Goal: Task Accomplishment & Management: Use online tool/utility

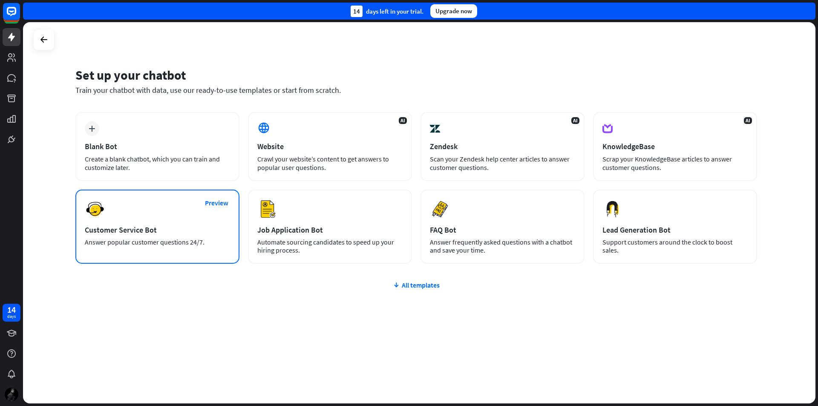
click at [197, 224] on div "Preview Customer Service Bot Answer popular customer questions 24/7." at bounding box center [157, 227] width 164 height 74
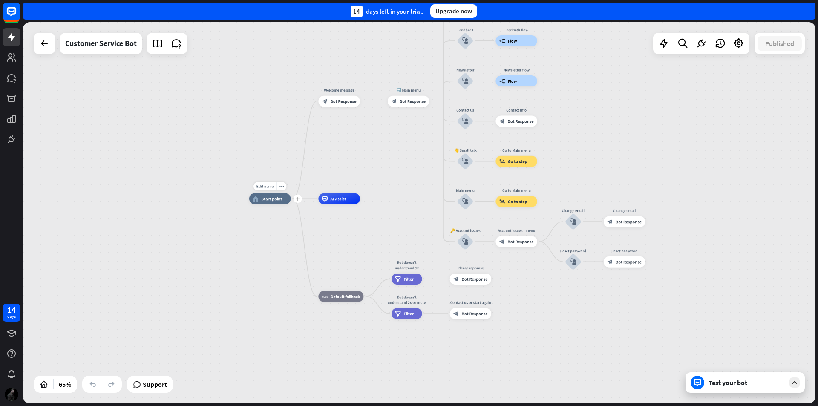
click at [275, 202] on div "home_2 Start point" at bounding box center [270, 198] width 42 height 11
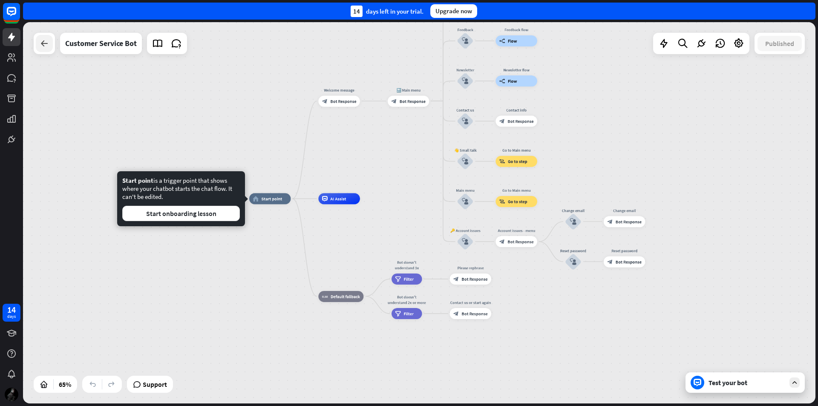
click at [38, 47] on div at bounding box center [44, 43] width 17 height 17
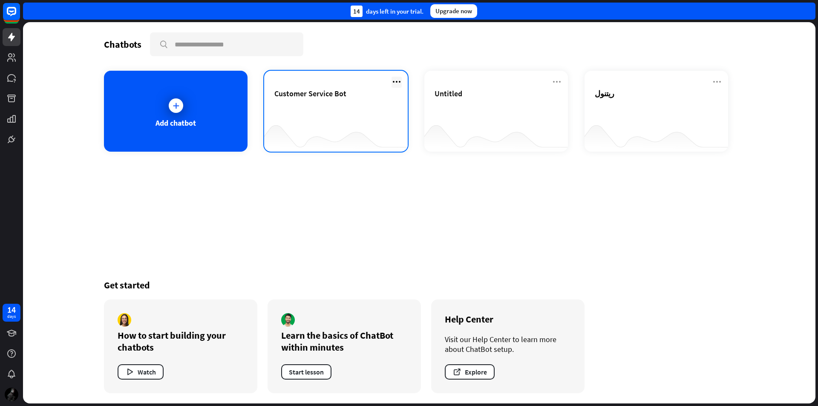
click at [392, 84] on div "Customer Service Bot" at bounding box center [336, 111] width 144 height 81
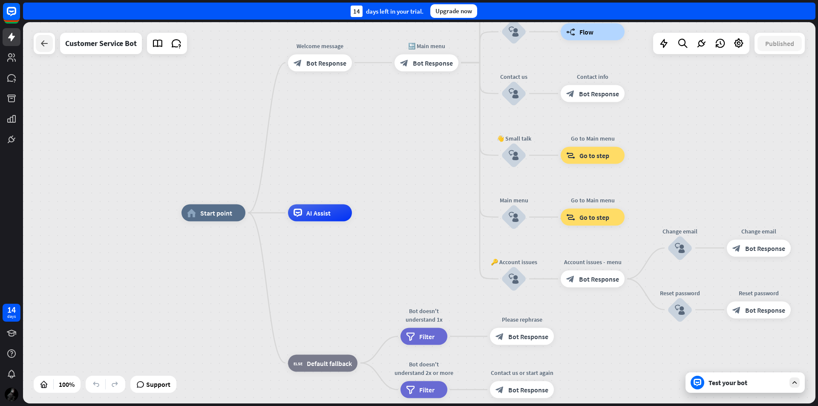
click at [43, 45] on icon at bounding box center [44, 43] width 10 height 10
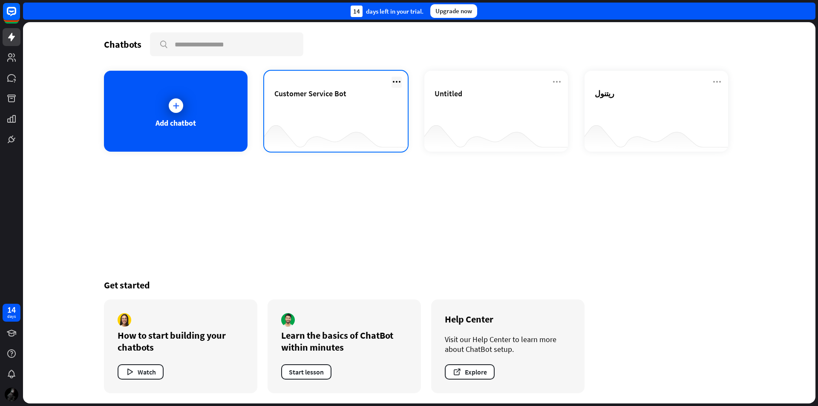
click at [399, 80] on icon at bounding box center [397, 82] width 10 height 10
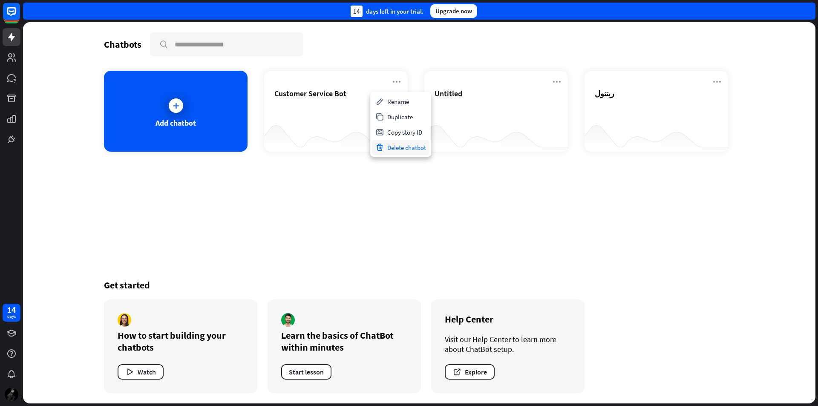
click at [409, 150] on div "Delete chatbot" at bounding box center [401, 147] width 58 height 15
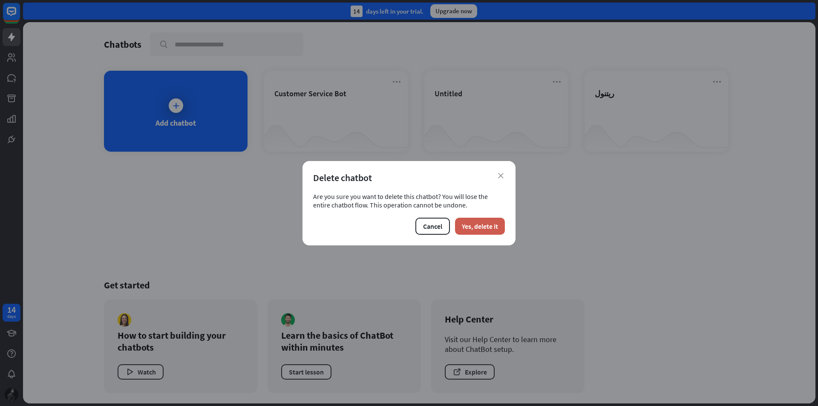
click at [481, 230] on button "Yes, delete it" at bounding box center [480, 226] width 50 height 17
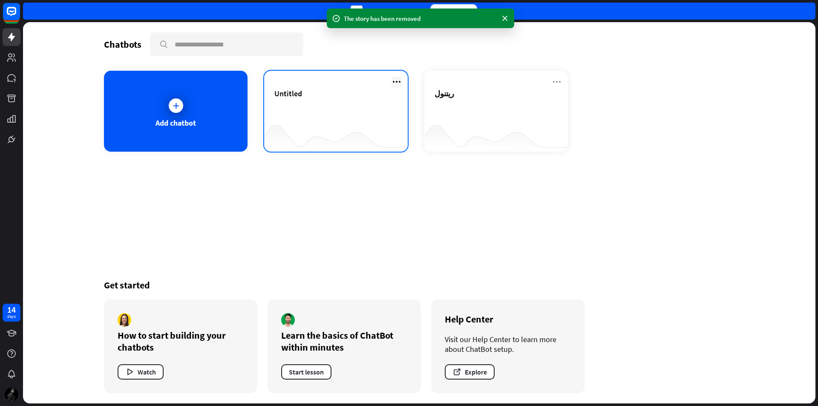
click at [395, 81] on icon at bounding box center [397, 82] width 10 height 10
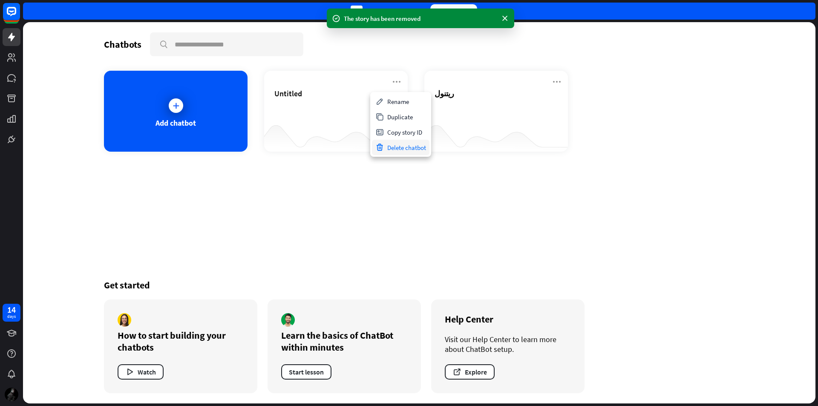
click at [413, 152] on div "Delete chatbot" at bounding box center [401, 147] width 58 height 15
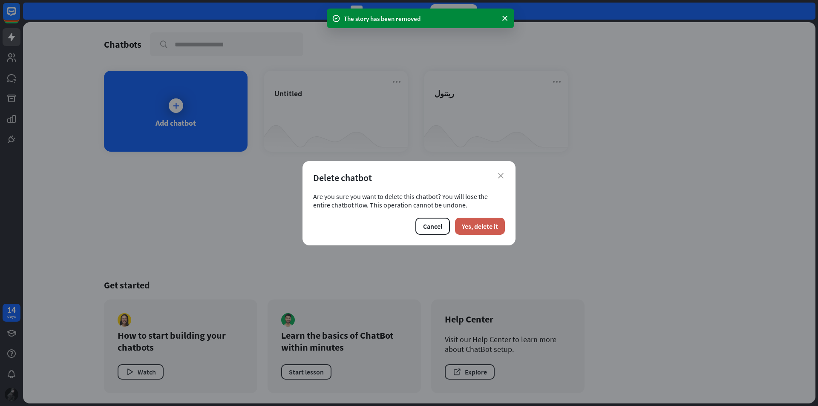
click at [491, 229] on button "Yes, delete it" at bounding box center [480, 226] width 50 height 17
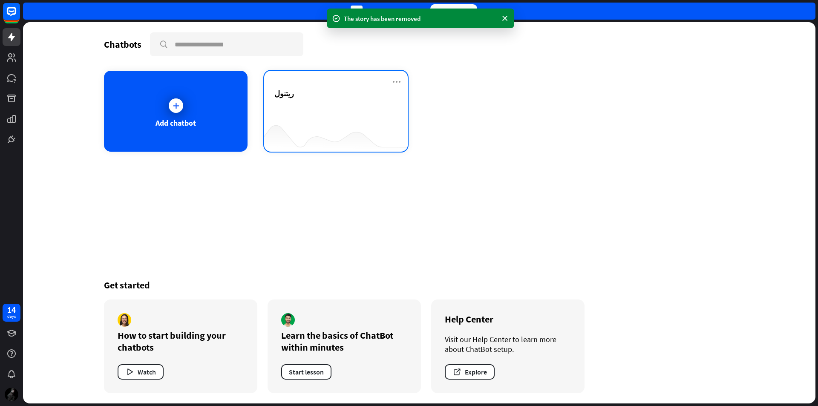
click at [335, 107] on div "ريتنول" at bounding box center [336, 104] width 123 height 30
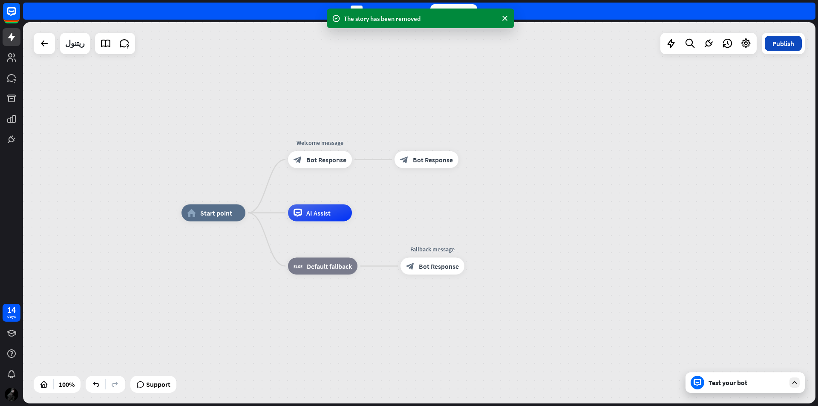
click at [778, 47] on button "Publish" at bounding box center [783, 43] width 37 height 15
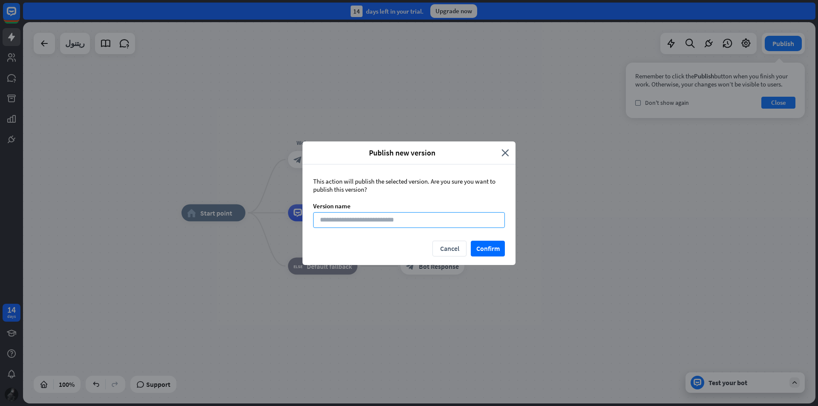
click at [419, 224] on input at bounding box center [409, 220] width 192 height 16
type input "*******"
click at [502, 252] on button "Confirm" at bounding box center [488, 249] width 34 height 16
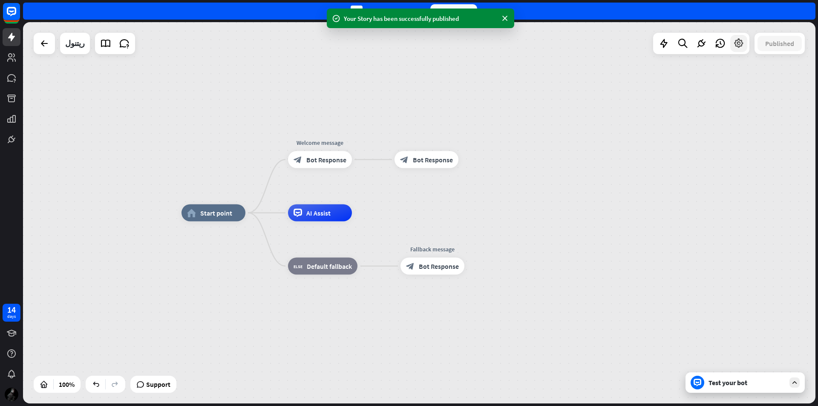
click at [737, 48] on icon at bounding box center [739, 43] width 11 height 11
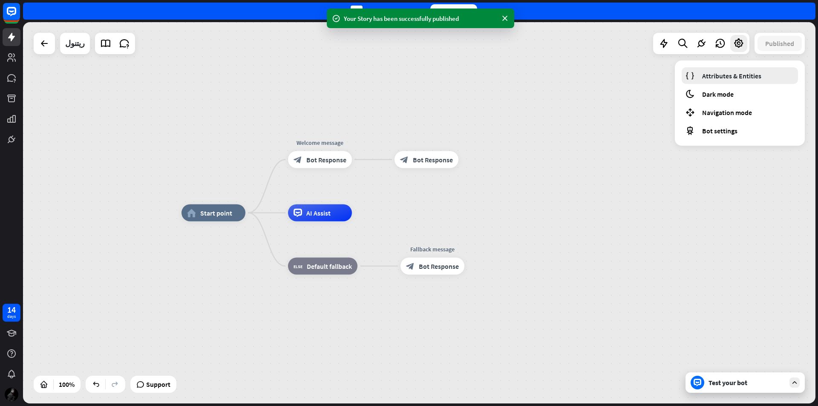
click at [721, 76] on span "Attributes & Entities" at bounding box center [732, 76] width 59 height 9
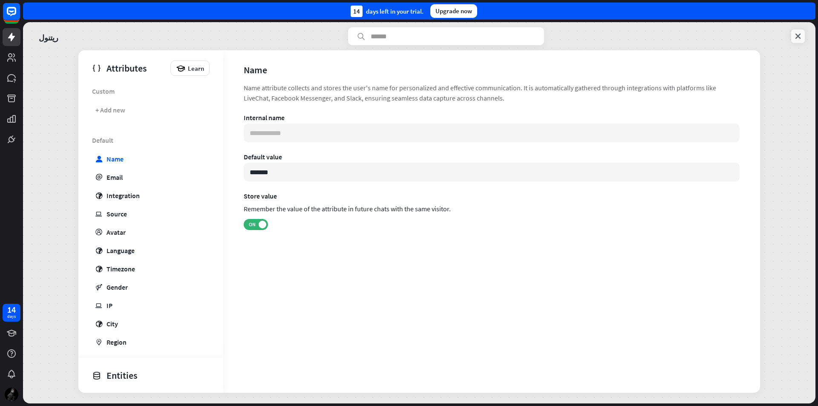
click at [795, 36] on icon at bounding box center [798, 36] width 9 height 9
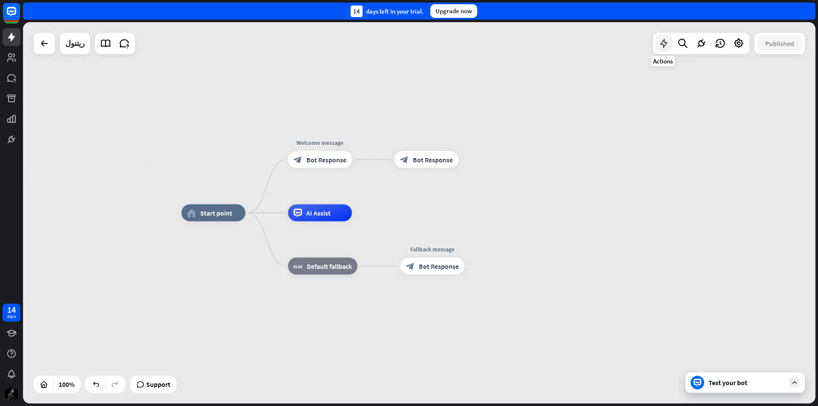
click at [662, 44] on icon at bounding box center [664, 43] width 11 height 11
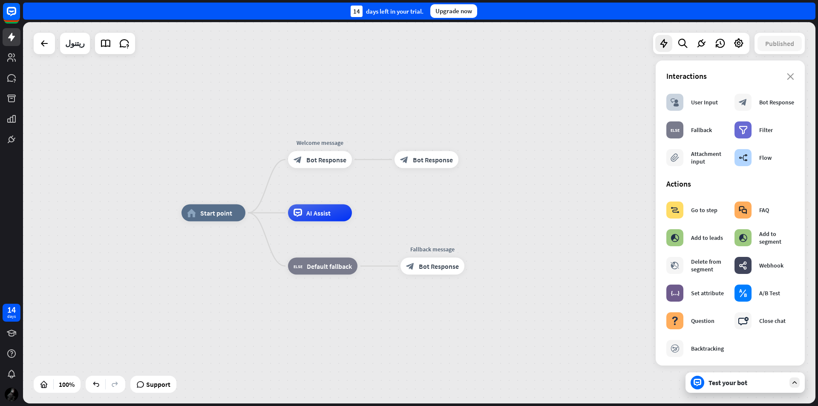
click at [630, 178] on div "home_2 Start point Welcome message block_bot_response Bot Response block_bot_re…" at bounding box center [419, 213] width 793 height 382
click at [49, 44] on icon at bounding box center [44, 43] width 10 height 10
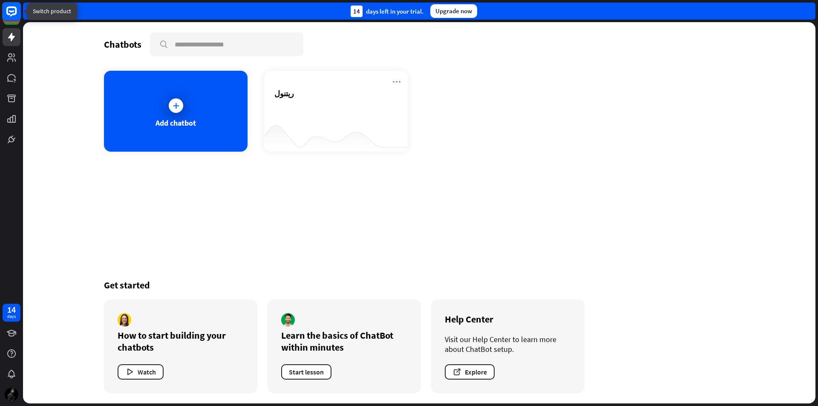
click at [9, 20] on rect at bounding box center [11, 11] width 19 height 19
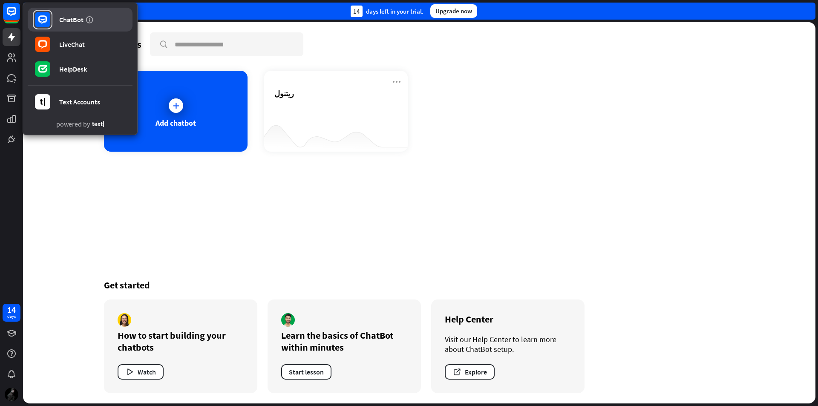
click at [61, 12] on link "ChatBot" at bounding box center [80, 20] width 105 height 24
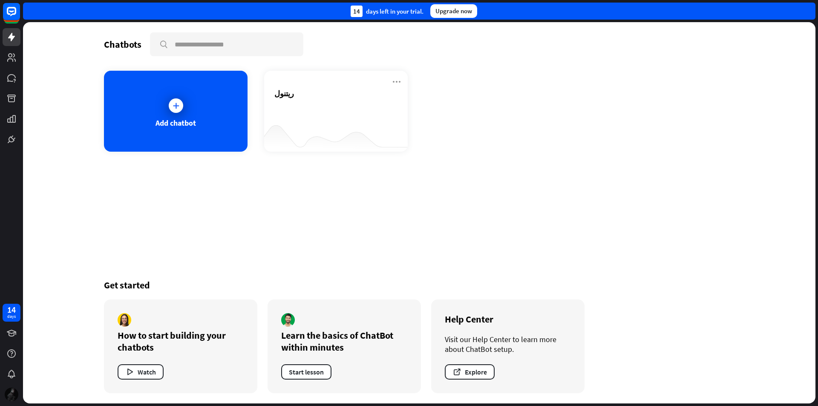
click at [8, 401] on div at bounding box center [12, 395] width 18 height 18
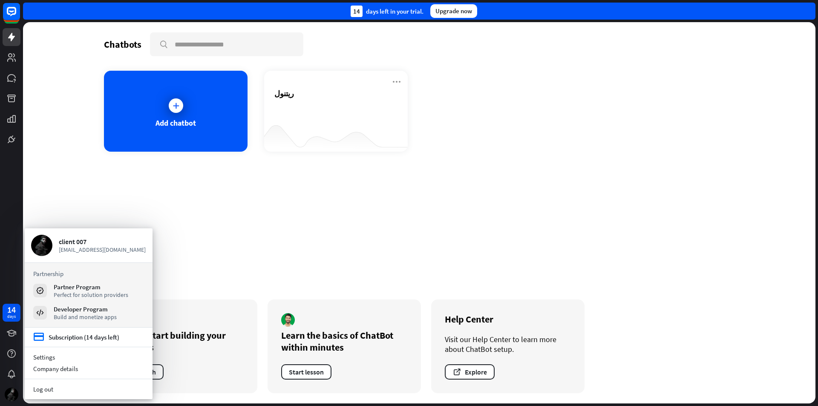
click at [188, 249] on div "Chatbots search Add chatbot ريتنول Get started How to start building your chatb…" at bounding box center [419, 213] width 682 height 382
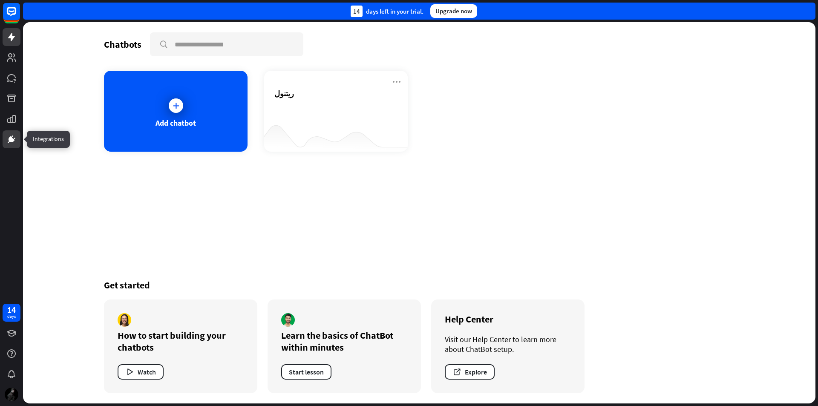
click at [11, 141] on icon at bounding box center [11, 139] width 5 height 5
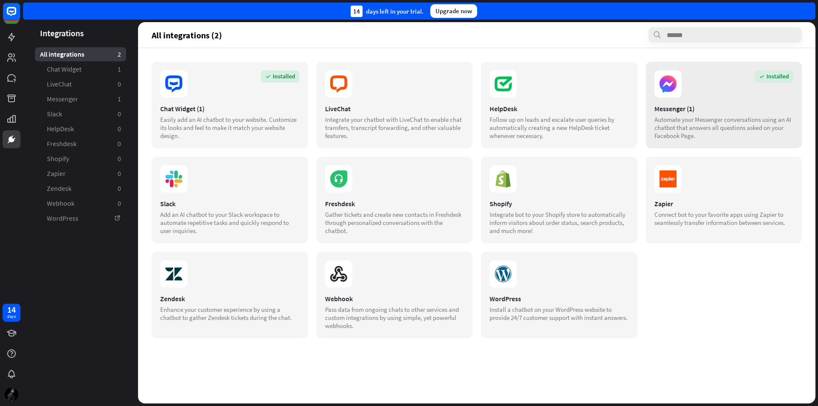
click at [705, 107] on div "Messenger (1)" at bounding box center [724, 108] width 139 height 9
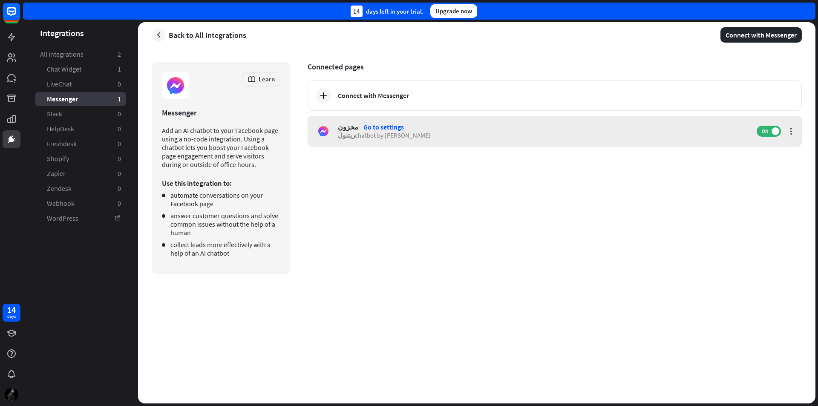
click at [388, 128] on div "Go to settings" at bounding box center [384, 127] width 40 height 9
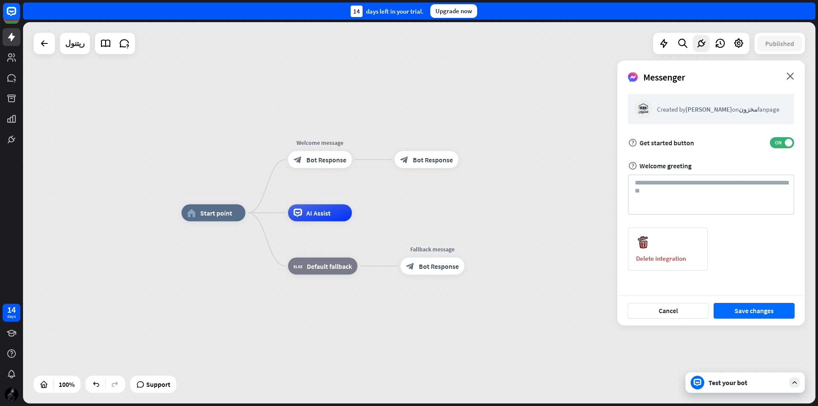
click at [726, 104] on div "Created by [PERSON_NAME] on مخزون fanpage" at bounding box center [711, 109] width 166 height 31
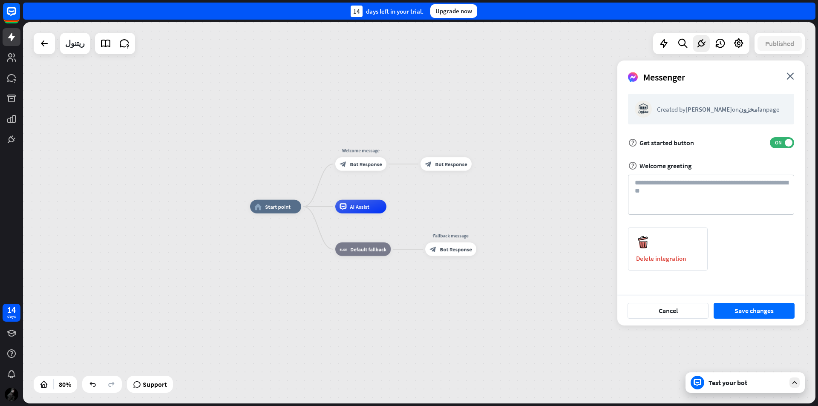
click at [742, 387] on div "Test your bot" at bounding box center [745, 383] width 119 height 20
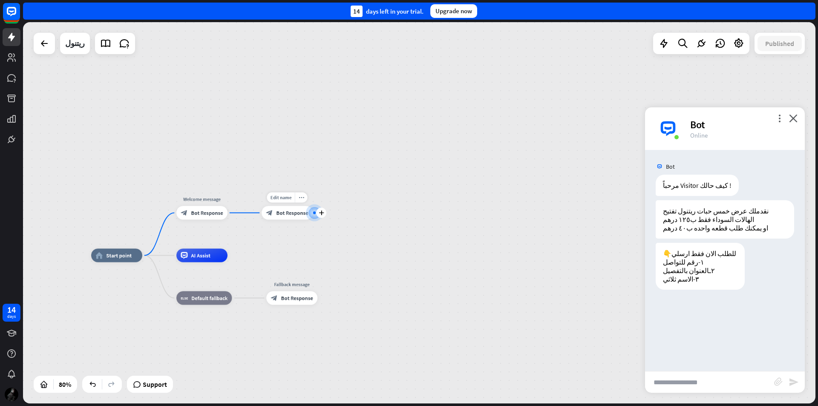
click at [289, 213] on span "Bot Response" at bounding box center [292, 213] width 32 height 7
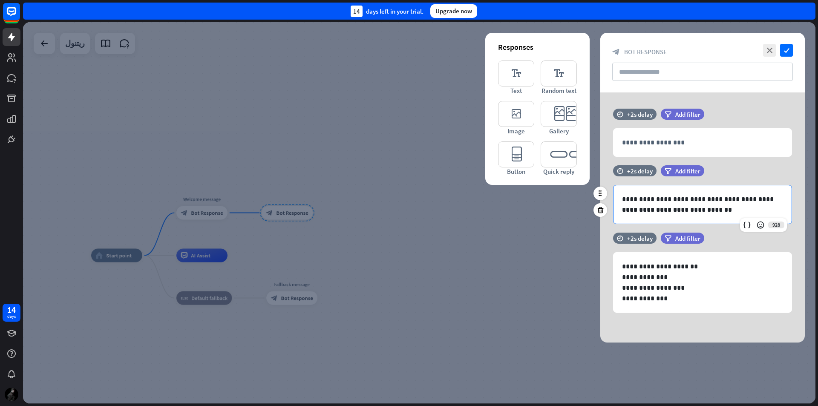
click at [716, 211] on p "**********" at bounding box center [702, 210] width 161 height 11
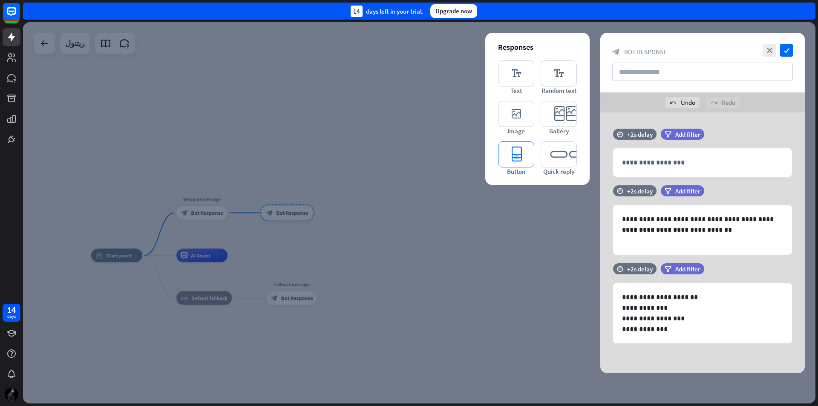
click at [533, 159] on icon "editor_button" at bounding box center [516, 155] width 36 height 26
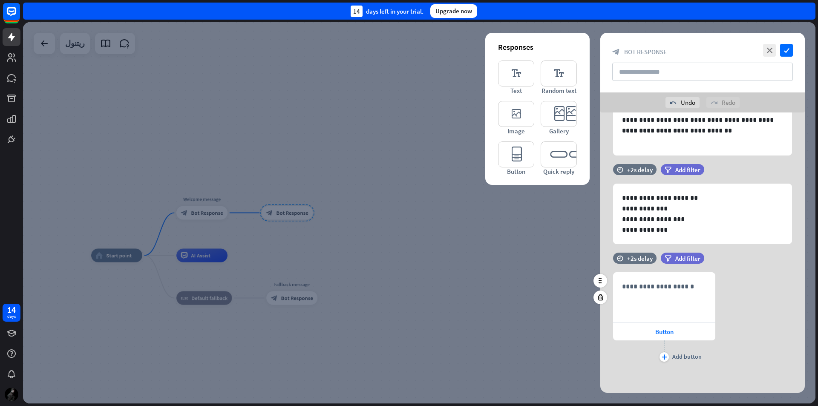
scroll to position [100, 0]
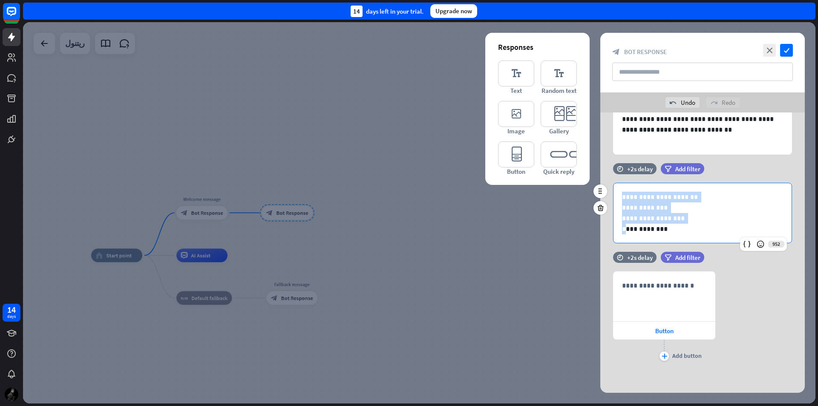
drag, startPoint x: 671, startPoint y: 229, endPoint x: 616, endPoint y: 179, distance: 75.2
click at [616, 179] on div "**********" at bounding box center [703, 207] width 205 height 89
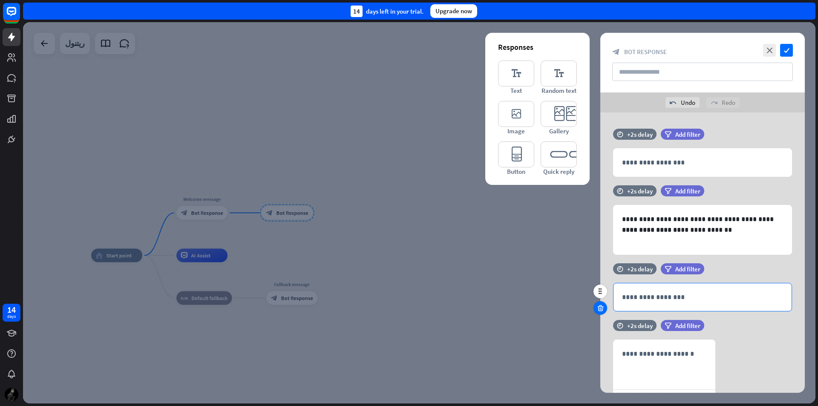
click at [605, 306] on div at bounding box center [601, 308] width 14 height 14
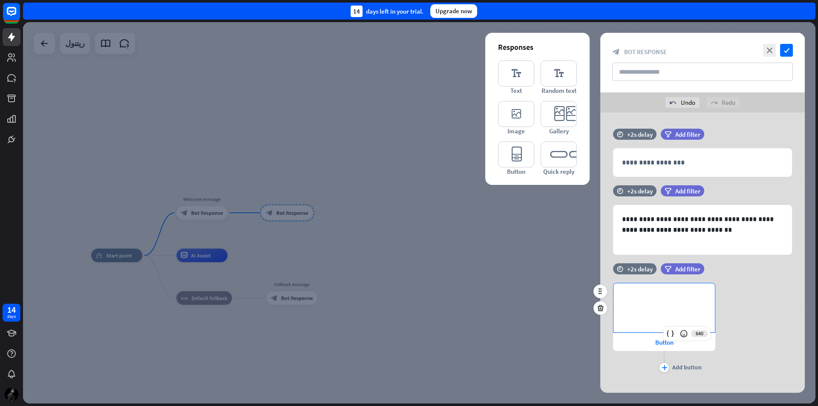
click at [661, 304] on div "**********" at bounding box center [664, 307] width 101 height 49
click at [649, 340] on div "Button" at bounding box center [664, 342] width 102 height 18
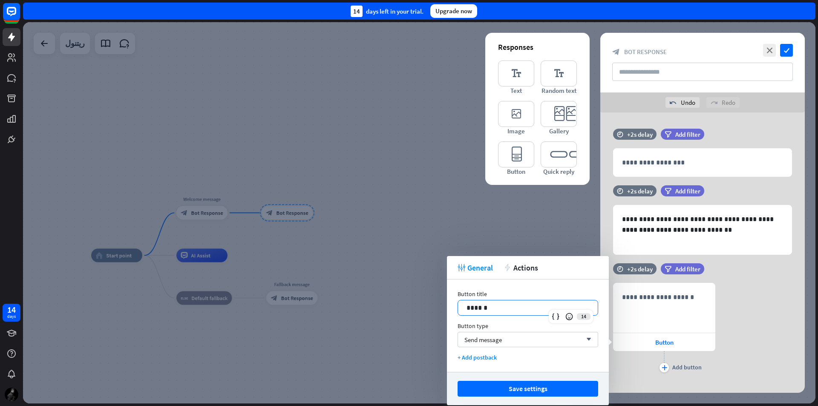
click at [520, 311] on p "******" at bounding box center [528, 308] width 123 height 11
click at [524, 340] on div "Send message arrow_down" at bounding box center [528, 339] width 141 height 15
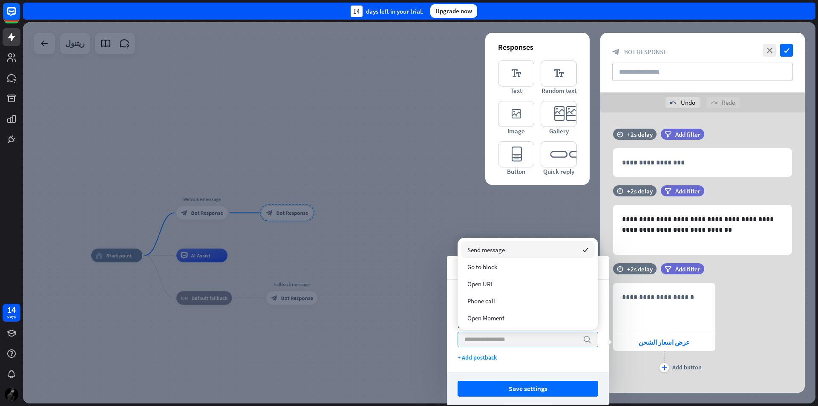
click at [524, 340] on input "search" at bounding box center [522, 339] width 114 height 14
click at [534, 386] on button "Save settings" at bounding box center [528, 389] width 141 height 16
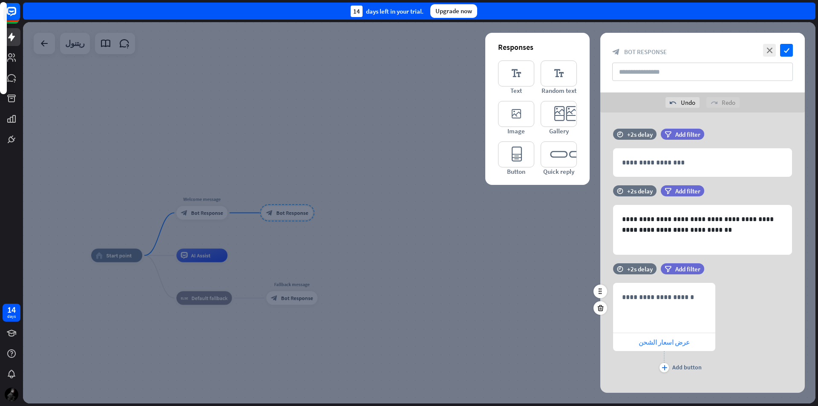
click at [671, 346] on span "عرض اسعار الشحن" at bounding box center [664, 342] width 51 height 8
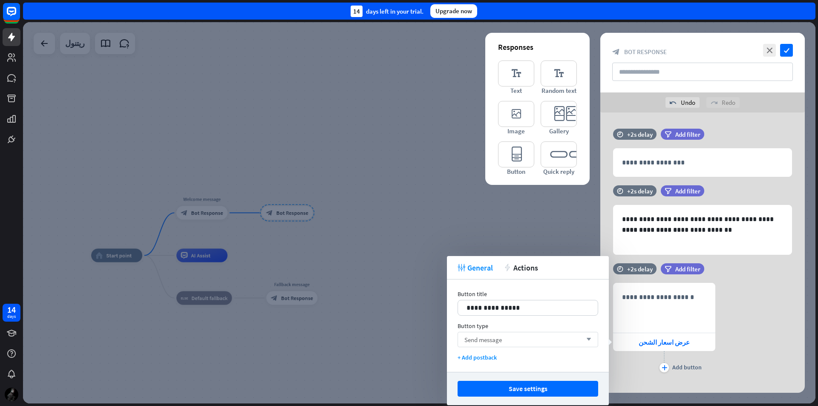
click at [532, 341] on div "Send message arrow_down" at bounding box center [528, 339] width 141 height 15
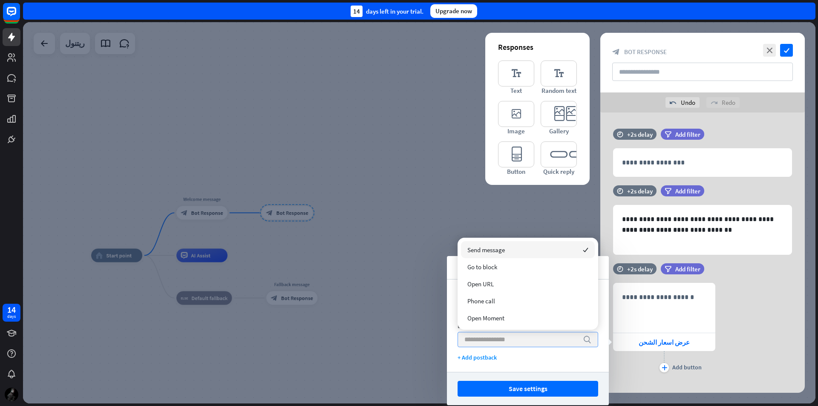
click at [532, 341] on input "search" at bounding box center [522, 339] width 114 height 14
click at [491, 361] on div "+ Add postback" at bounding box center [528, 358] width 141 height 8
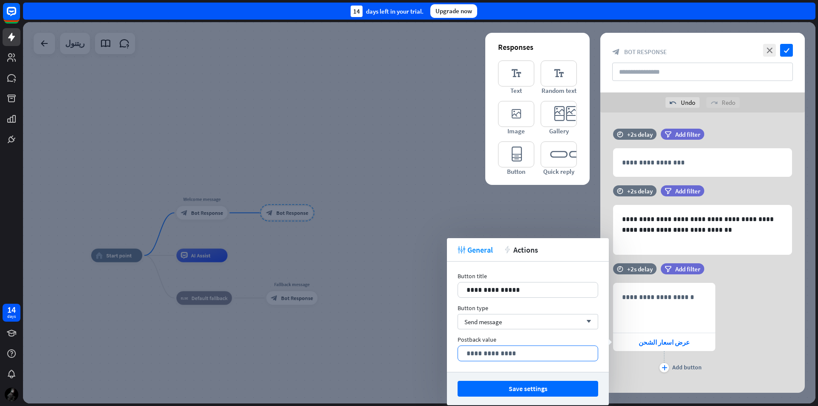
click at [527, 354] on p "**********" at bounding box center [528, 353] width 123 height 11
click at [540, 346] on div "**********" at bounding box center [528, 353] width 140 height 15
click at [546, 338] on div "Postback value" at bounding box center [528, 340] width 141 height 8
click at [539, 393] on button "Save settings" at bounding box center [528, 389] width 141 height 16
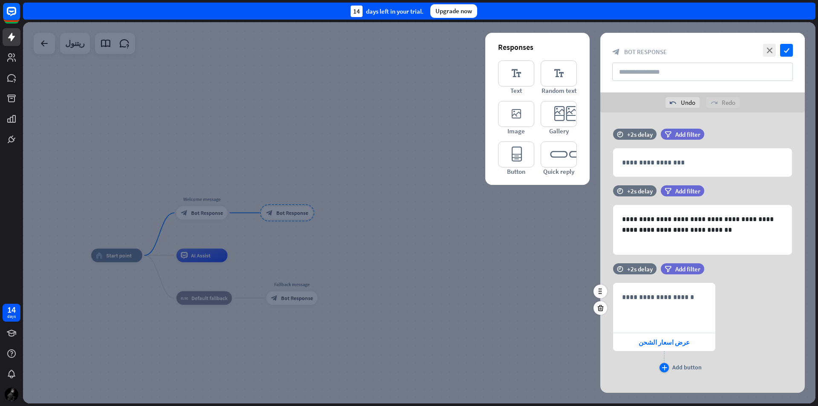
click at [665, 370] on icon "plus" at bounding box center [665, 367] width 6 height 5
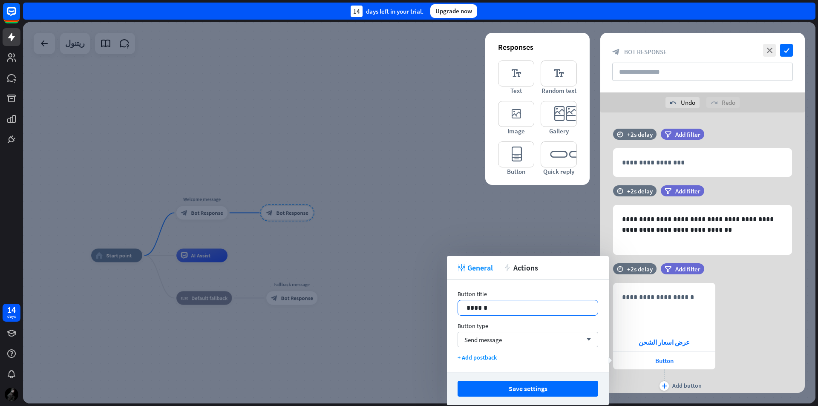
click at [519, 302] on div "******" at bounding box center [528, 308] width 140 height 15
click at [575, 385] on button "Save settings" at bounding box center [528, 389] width 141 height 16
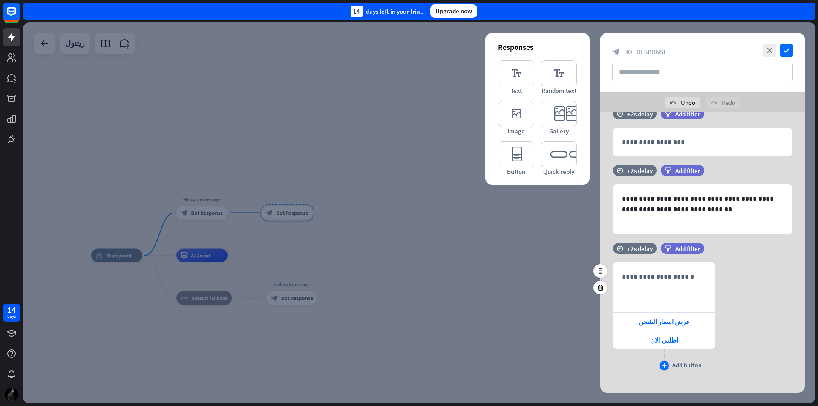
scroll to position [30, 0]
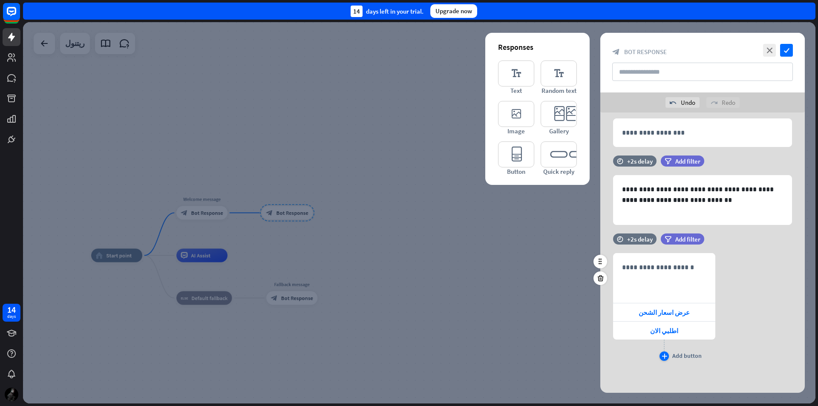
click at [663, 360] on div "plus" at bounding box center [664, 356] width 9 height 9
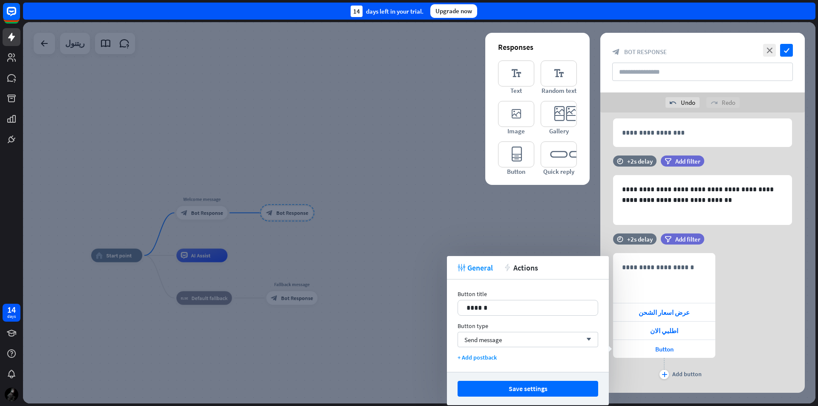
click at [535, 300] on div "Button title 14 ******" at bounding box center [528, 303] width 141 height 26
click at [535, 307] on p "******" at bounding box center [528, 308] width 123 height 11
click at [534, 304] on p "**********" at bounding box center [528, 308] width 123 height 11
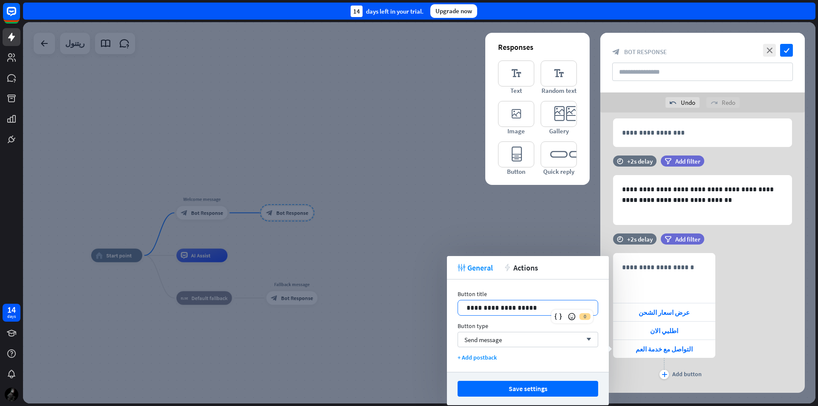
click at [534, 304] on p "**********" at bounding box center [528, 308] width 123 height 11
click at [546, 392] on button "Save settings" at bounding box center [528, 389] width 141 height 16
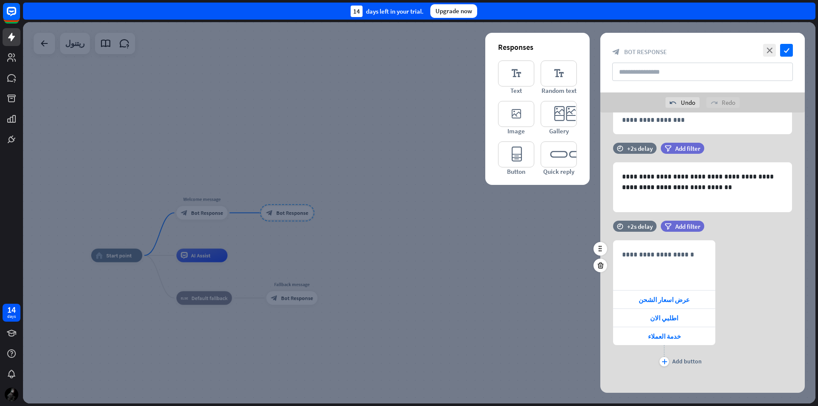
scroll to position [48, 0]
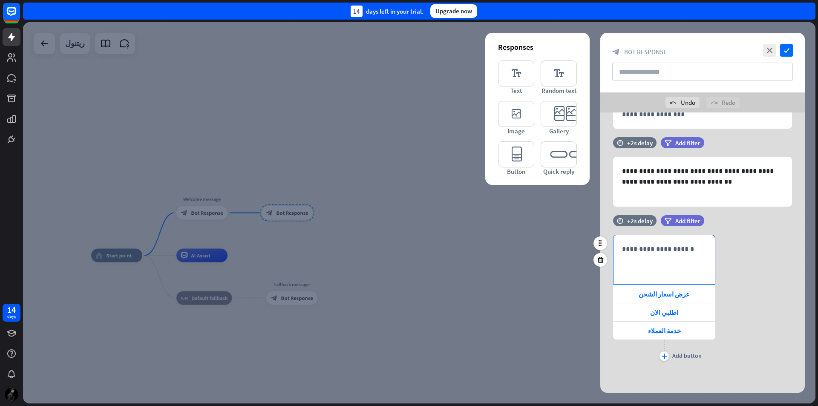
click at [663, 249] on p "**********" at bounding box center [664, 249] width 84 height 11
click at [681, 289] on icon at bounding box center [684, 285] width 9 height 9
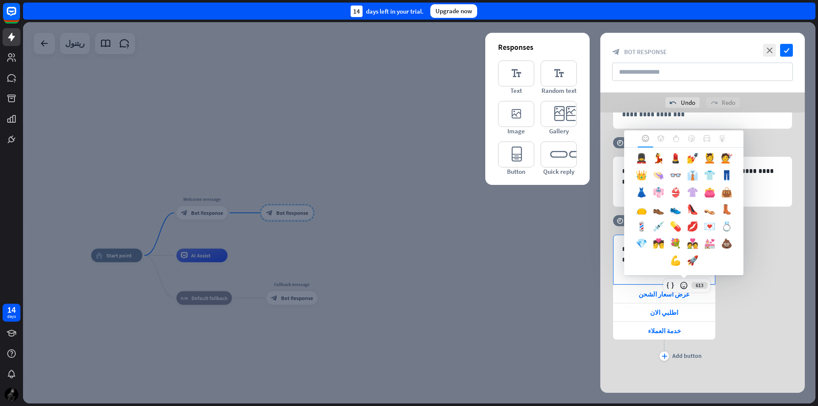
scroll to position [458, 0]
click at [657, 136] on div at bounding box center [660, 138] width 15 height 17
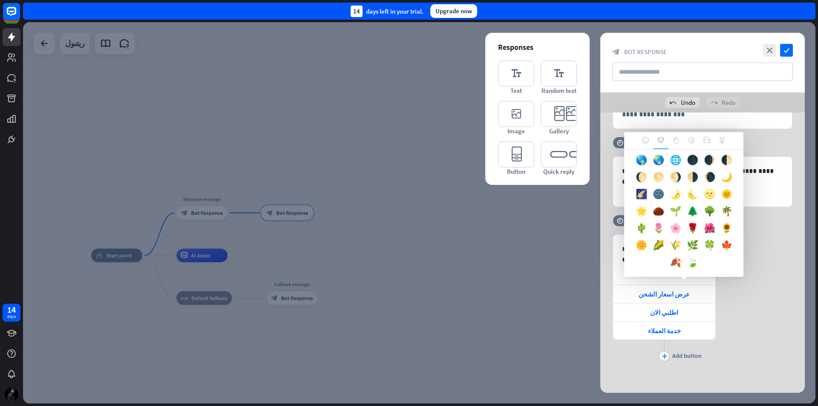
scroll to position [304, 0]
click at [671, 140] on div at bounding box center [676, 140] width 15 height 17
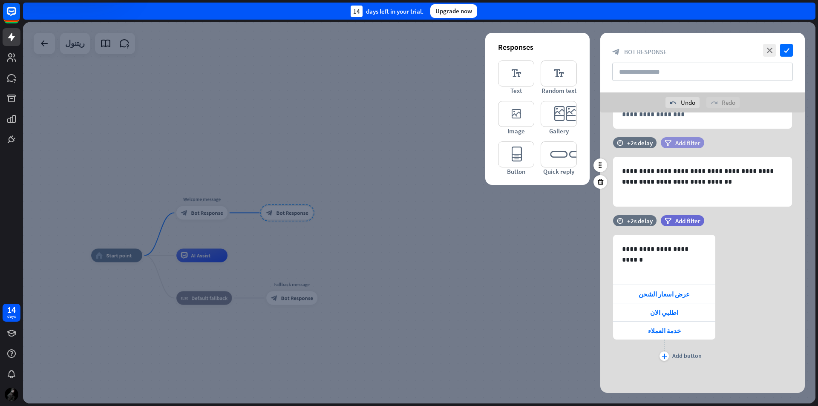
scroll to position [0, 0]
click at [619, 249] on div "**********" at bounding box center [664, 259] width 101 height 49
click at [683, 285] on icon at bounding box center [684, 285] width 9 height 9
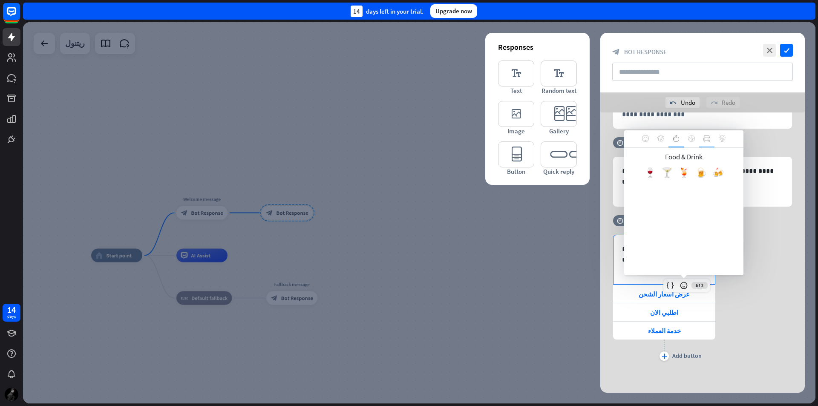
click at [711, 143] on div at bounding box center [707, 138] width 15 height 17
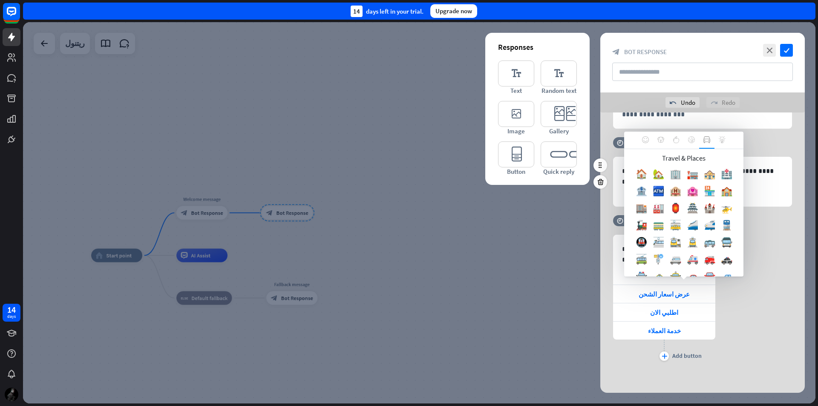
click at [726, 143] on div at bounding box center [722, 140] width 15 height 17
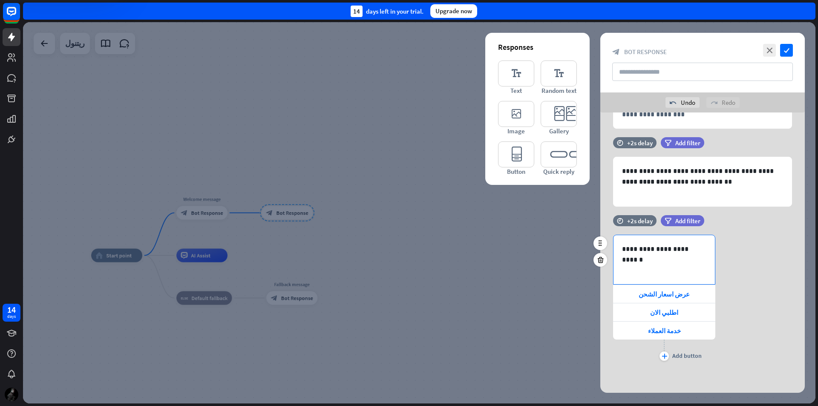
click at [620, 249] on div "**********" at bounding box center [664, 259] width 101 height 49
click at [680, 286] on icon at bounding box center [684, 285] width 9 height 9
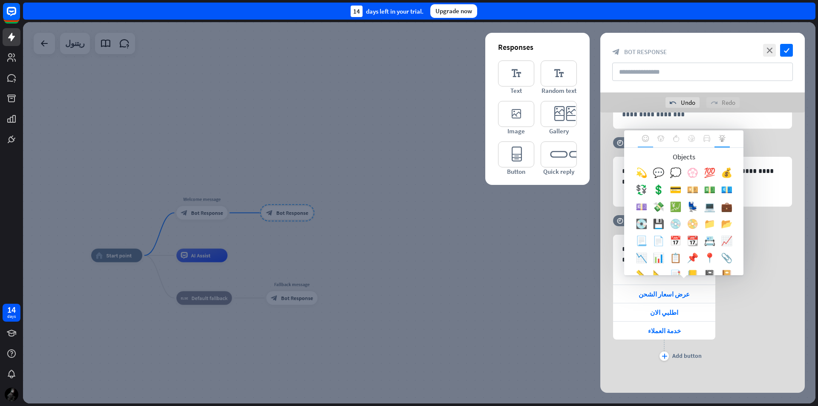
click at [652, 139] on div at bounding box center [645, 138] width 15 height 17
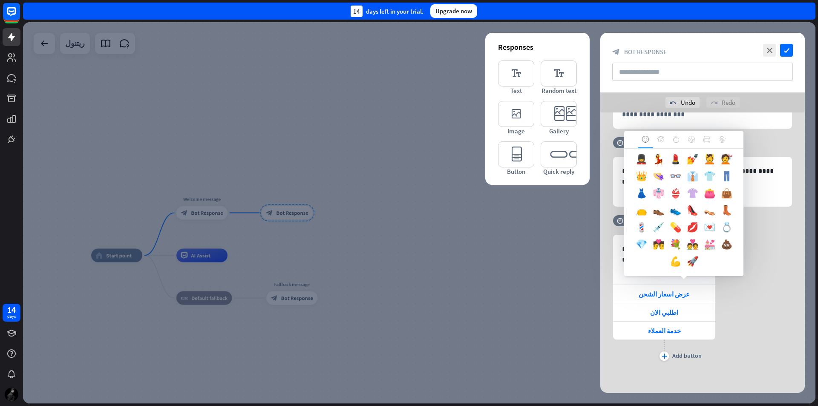
scroll to position [458, 0]
click at [760, 252] on div "**********" at bounding box center [703, 299] width 205 height 128
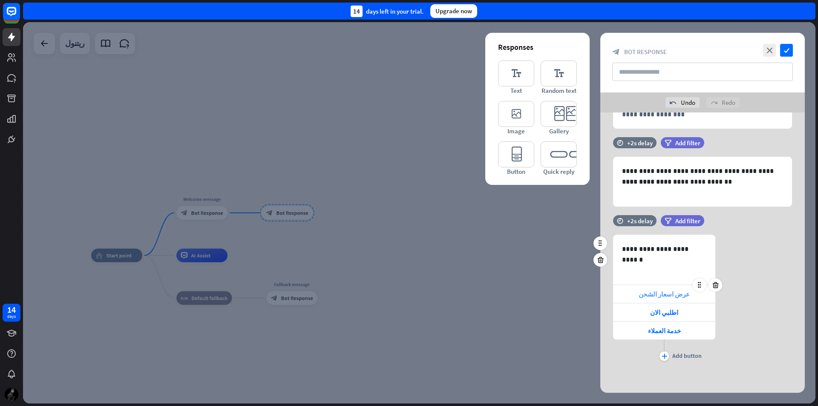
click at [679, 298] on span "عرض اسعار الشحن" at bounding box center [664, 294] width 51 height 8
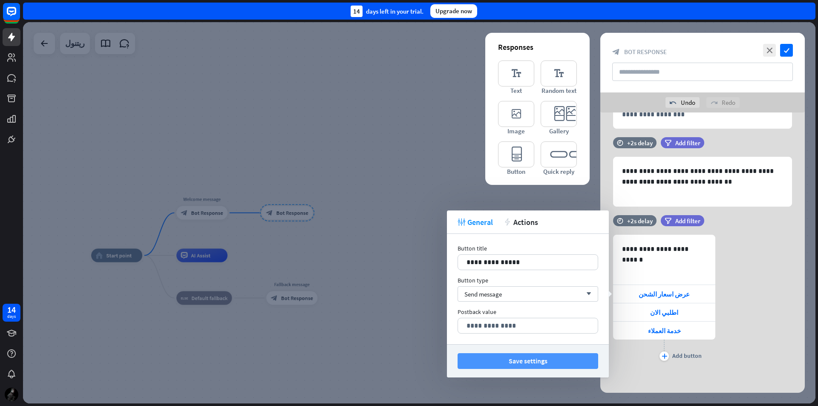
click at [542, 364] on button "Save settings" at bounding box center [528, 361] width 141 height 16
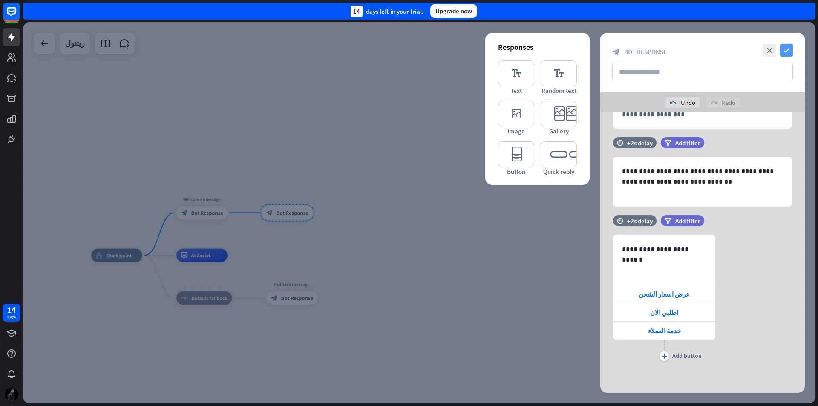
click at [783, 52] on icon "check" at bounding box center [787, 50] width 13 height 13
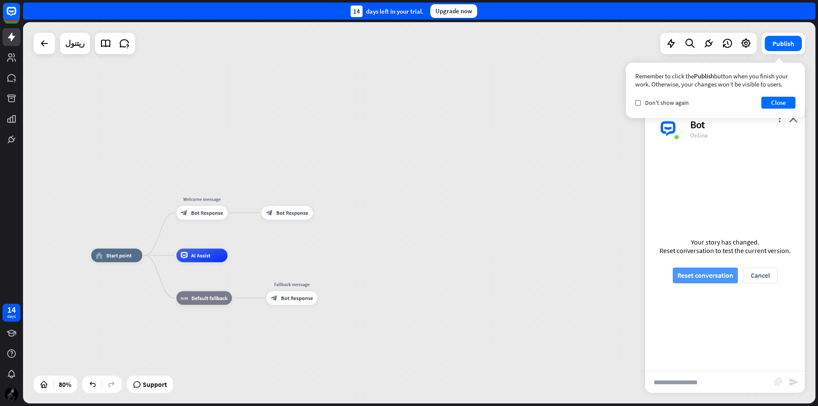
click at [708, 275] on button "Reset conversation" at bounding box center [705, 276] width 65 height 16
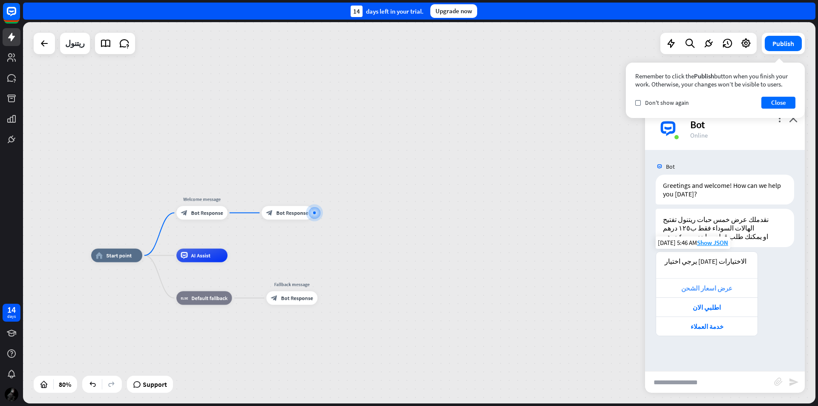
click at [713, 282] on div "عرض اسعار الشحن" at bounding box center [706, 287] width 101 height 19
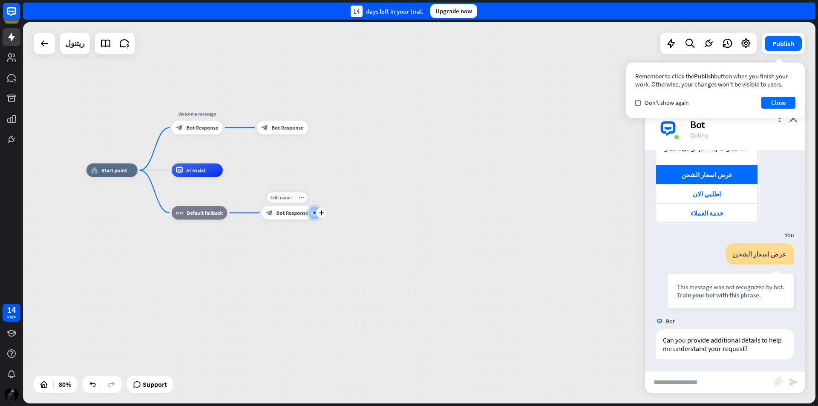
scroll to position [114, 0]
click at [292, 131] on span "Bot Response" at bounding box center [288, 127] width 32 height 7
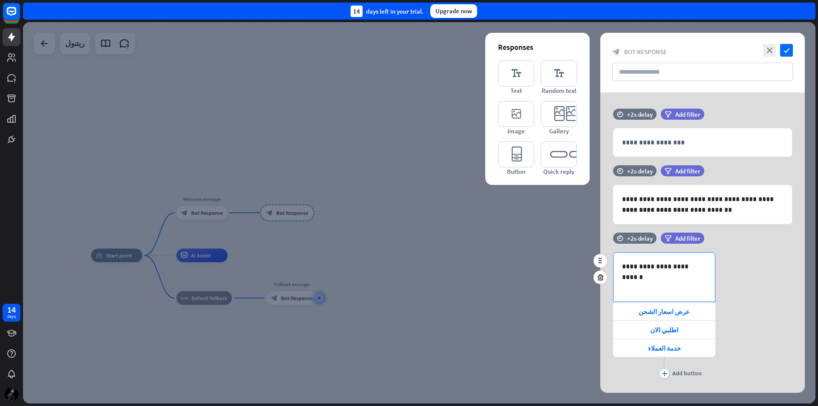
scroll to position [17, 0]
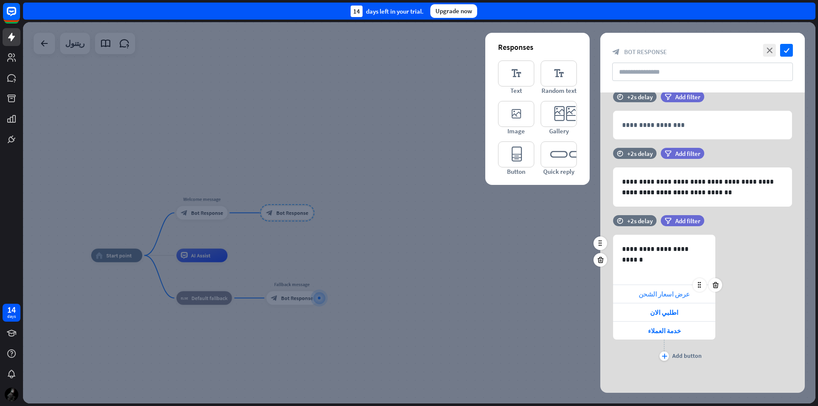
click at [684, 295] on span "عرض اسعار الشحن" at bounding box center [664, 294] width 51 height 8
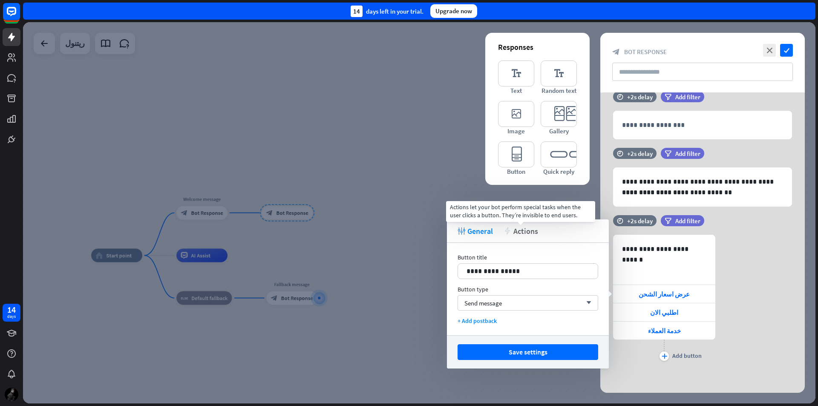
click at [528, 233] on span "Actions" at bounding box center [526, 231] width 25 height 10
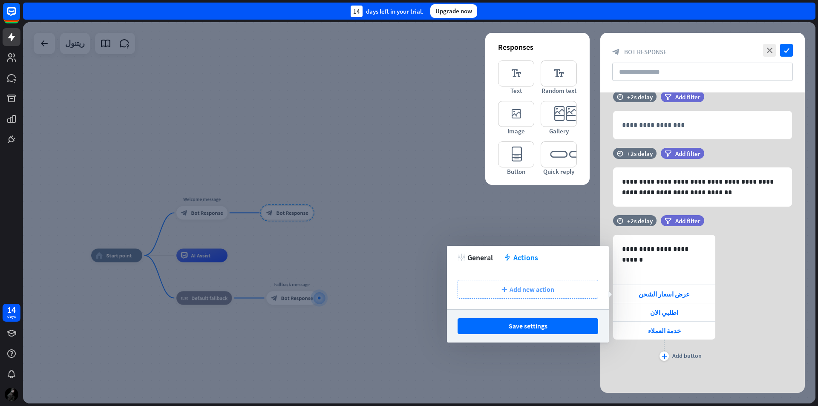
click at [522, 292] on span "Add new action" at bounding box center [532, 289] width 45 height 9
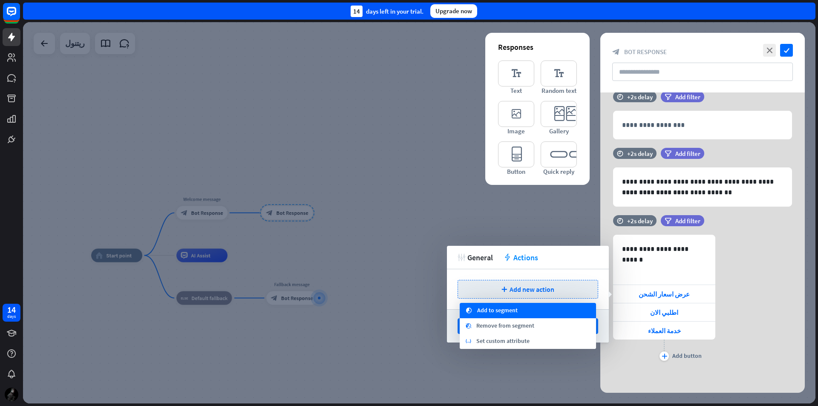
click at [541, 311] on div "segment Add to segment" at bounding box center [528, 310] width 136 height 15
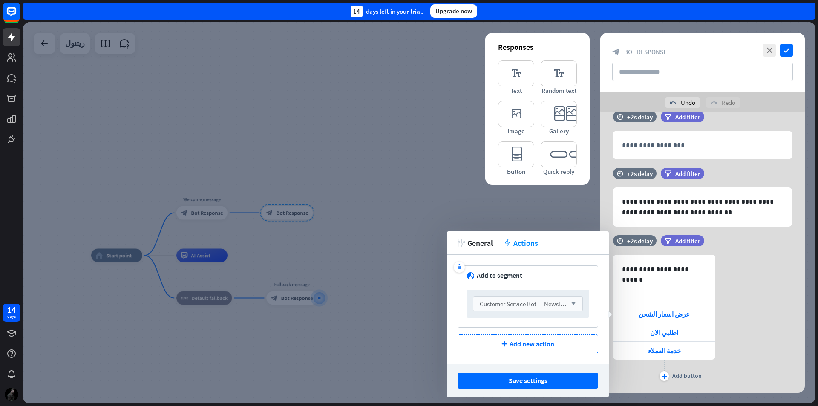
click at [550, 304] on span "Customer Service Bot — Newsletter" at bounding box center [526, 304] width 93 height 8
click at [550, 304] on input "search" at bounding box center [522, 304] width 84 height 14
click at [743, 297] on div "**********" at bounding box center [703, 319] width 205 height 128
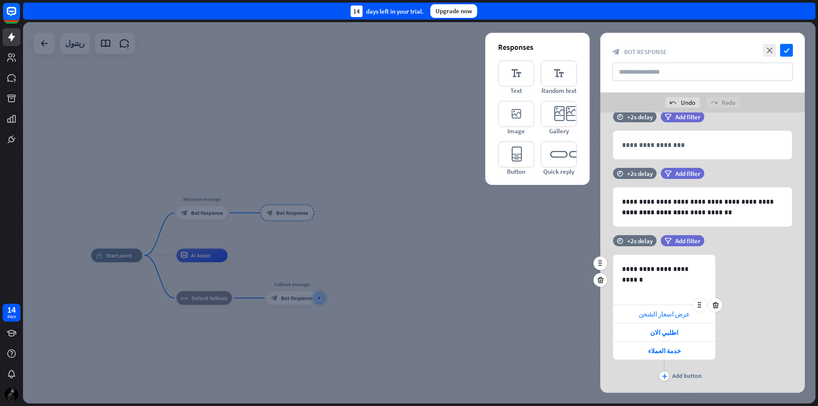
click at [660, 311] on span "عرض اسعار الشحن" at bounding box center [664, 314] width 51 height 8
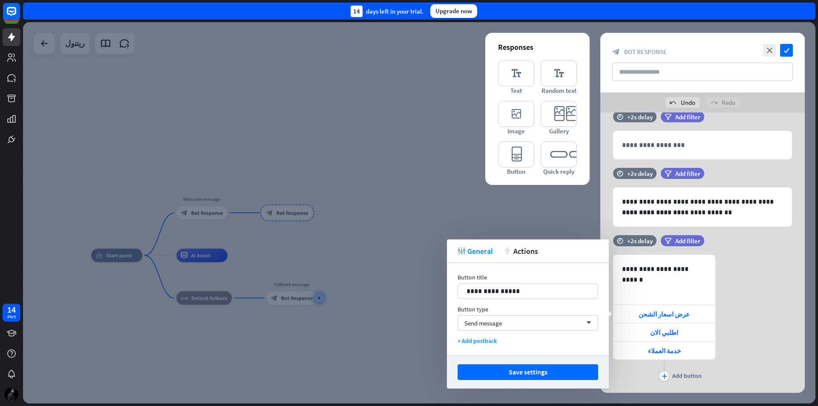
click at [512, 256] on div "tweak General action Actions" at bounding box center [528, 251] width 162 height 23
click at [527, 248] on span "Actions" at bounding box center [526, 251] width 25 height 10
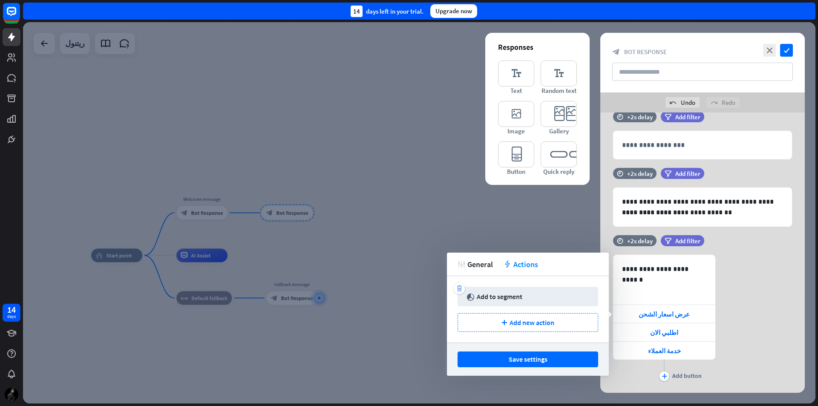
click at [503, 293] on div "Add to segment" at bounding box center [500, 296] width 46 height 9
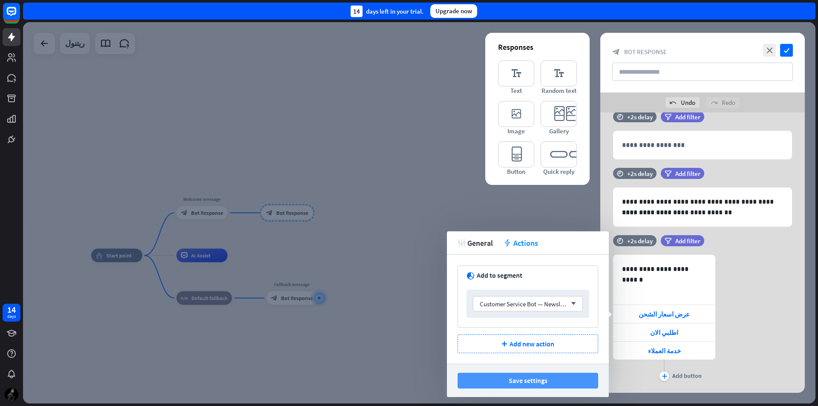
click at [546, 382] on button "Save settings" at bounding box center [528, 381] width 141 height 16
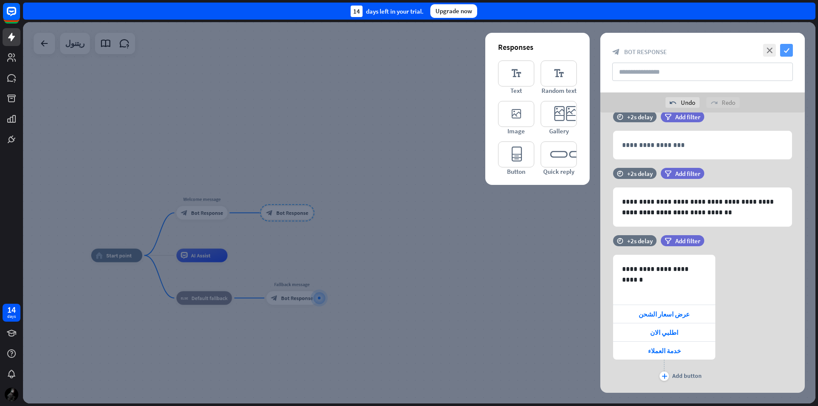
click at [786, 45] on icon "check" at bounding box center [787, 50] width 13 height 13
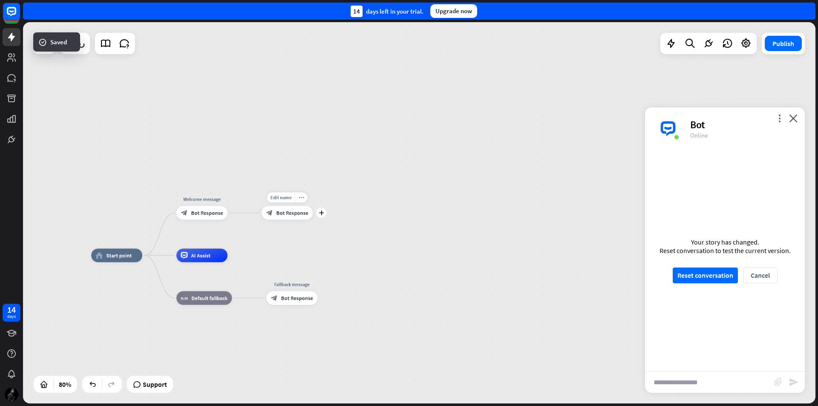
click at [293, 216] on span "Bot Response" at bounding box center [292, 213] width 32 height 7
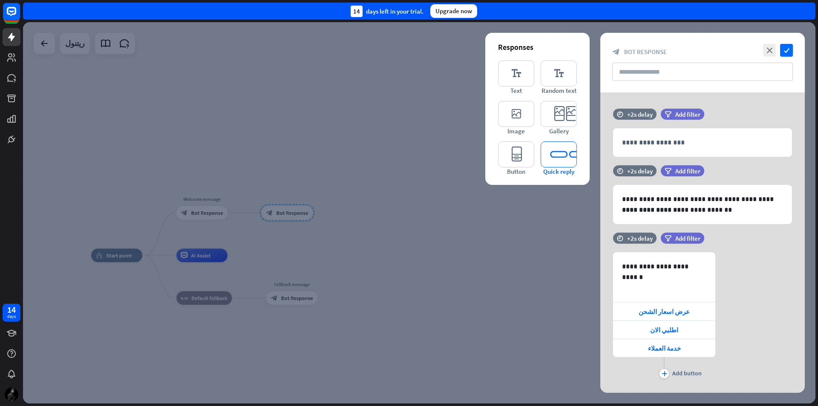
click at [558, 153] on icon "editor_quick_replies" at bounding box center [559, 155] width 36 height 26
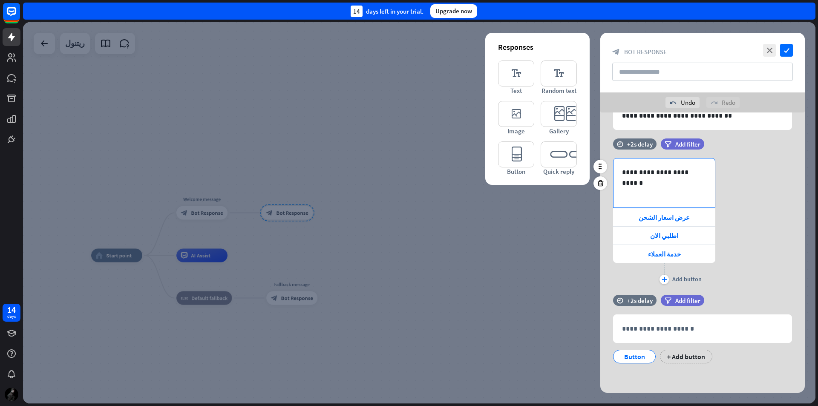
scroll to position [115, 0]
click at [601, 340] on icon at bounding box center [601, 339] width 8 height 8
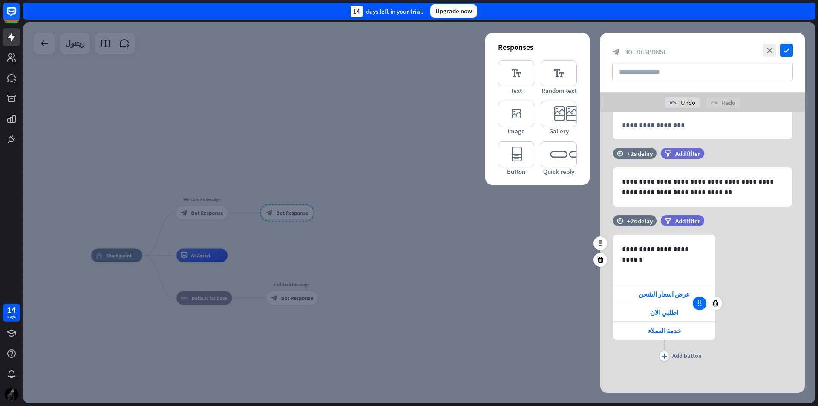
click at [700, 304] on icon at bounding box center [700, 304] width 8 height 8
click at [680, 295] on span "عرض اسعار الشحن" at bounding box center [664, 294] width 51 height 8
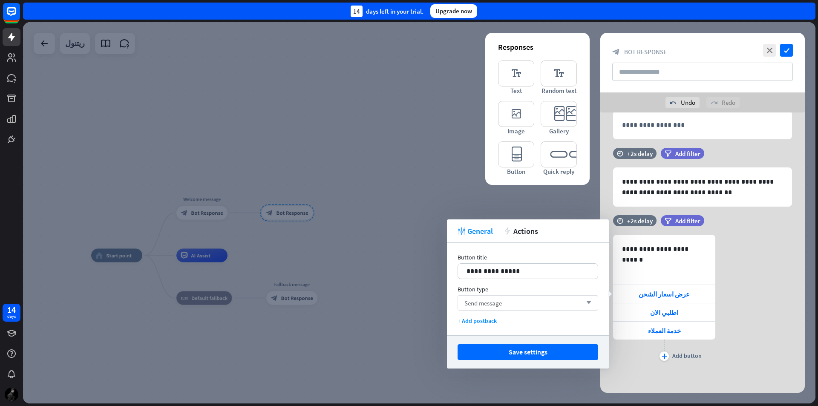
click at [511, 302] on div "Send message arrow_down" at bounding box center [528, 302] width 141 height 15
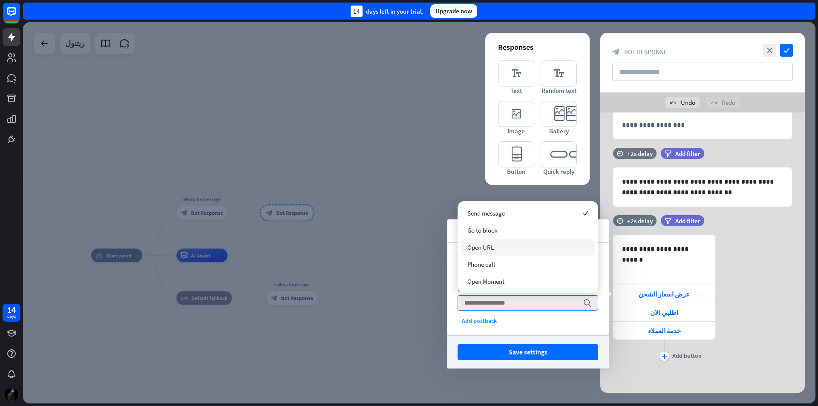
click at [451, 239] on div "tweak General action Actions" at bounding box center [528, 231] width 162 height 23
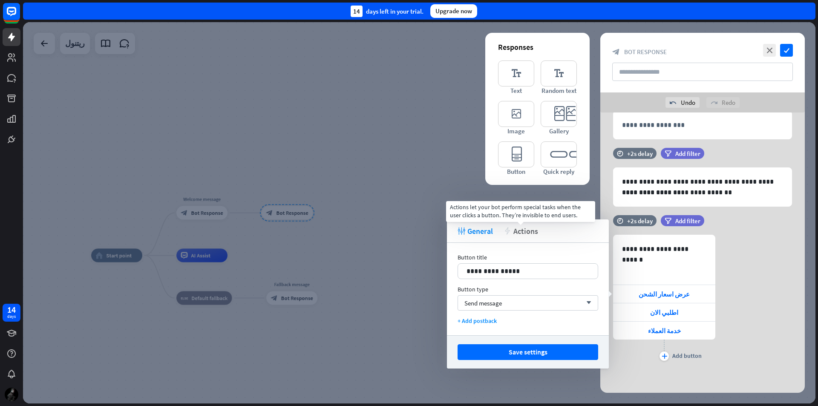
click at [524, 232] on span "Actions" at bounding box center [526, 231] width 25 height 10
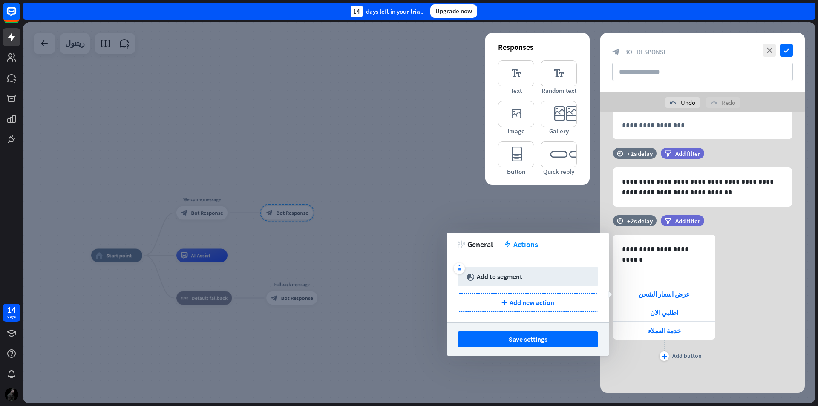
click at [503, 278] on div "Add to segment" at bounding box center [500, 276] width 46 height 9
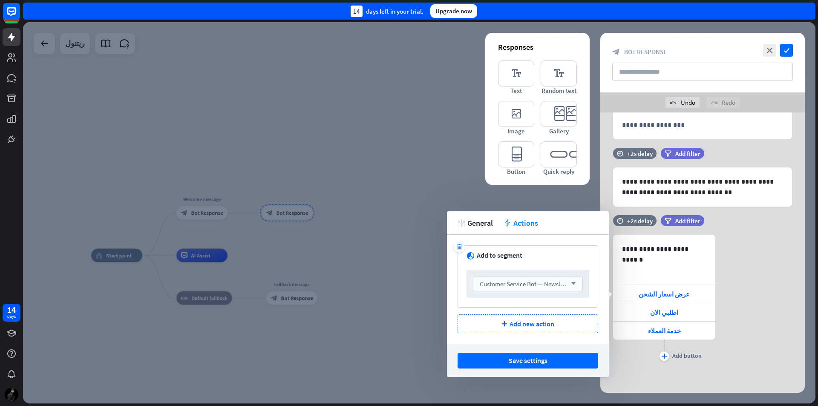
click at [552, 284] on span "Customer Service Bot — Newsletter" at bounding box center [526, 284] width 93 height 8
click at [532, 308] on span "Customer Service Bot — Newsletter" at bounding box center [525, 306] width 85 height 8
click at [529, 327] on span "Add new action" at bounding box center [532, 324] width 45 height 9
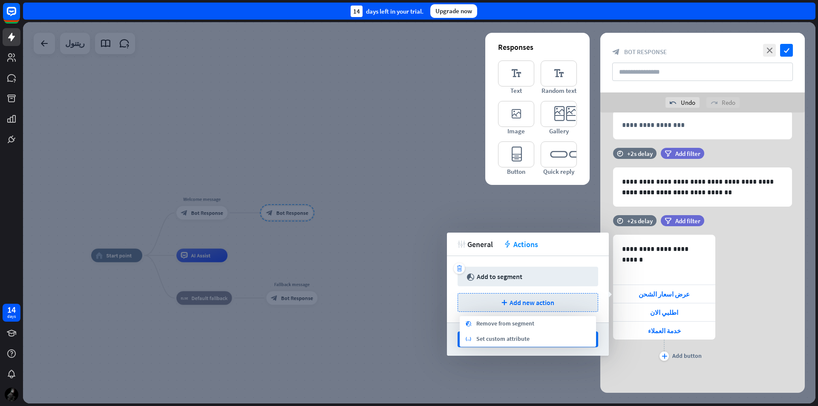
click at [560, 254] on div "tweak General action Actions" at bounding box center [528, 244] width 162 height 23
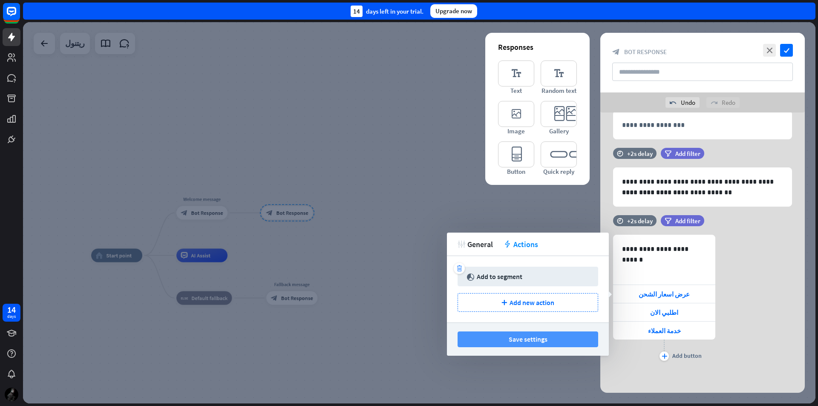
click at [525, 340] on button "Save settings" at bounding box center [528, 340] width 141 height 16
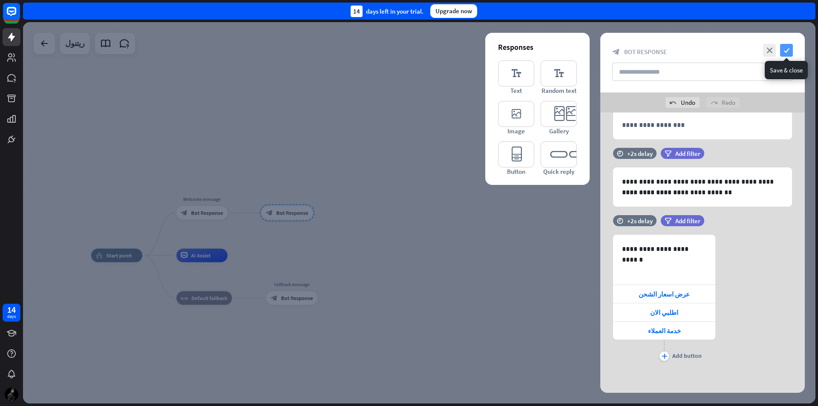
click at [788, 53] on icon "check" at bounding box center [787, 50] width 13 height 13
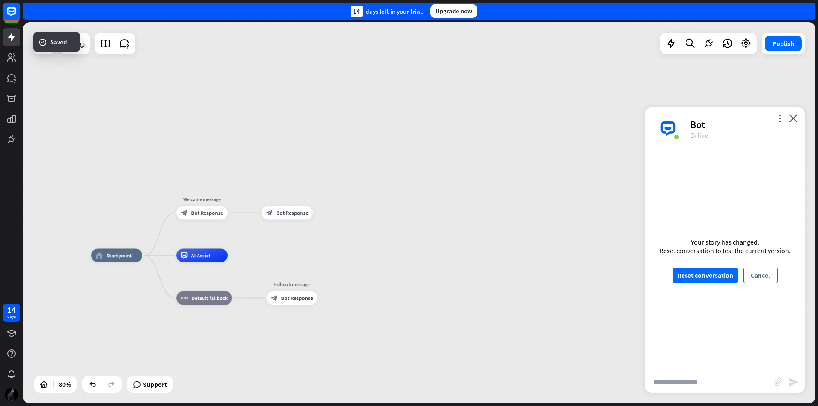
click at [766, 277] on button "Cancel" at bounding box center [761, 276] width 34 height 16
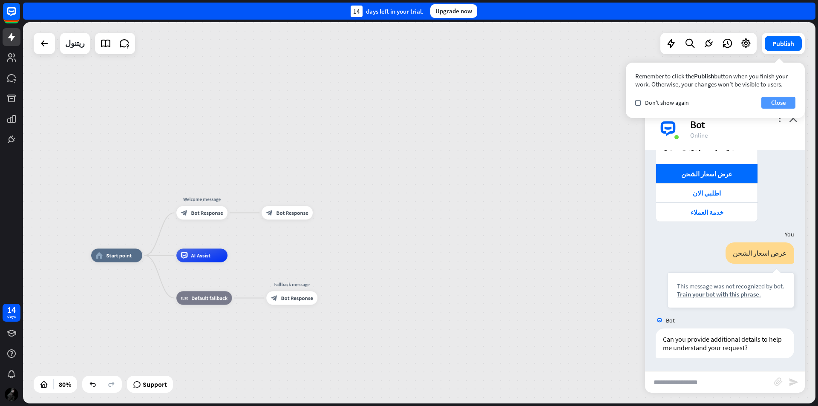
click at [787, 106] on button "Close" at bounding box center [779, 103] width 34 height 12
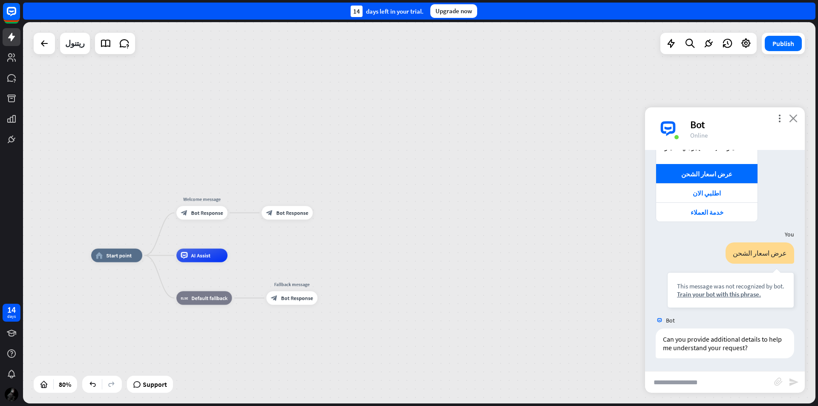
click at [794, 118] on icon "close" at bounding box center [793, 118] width 9 height 8
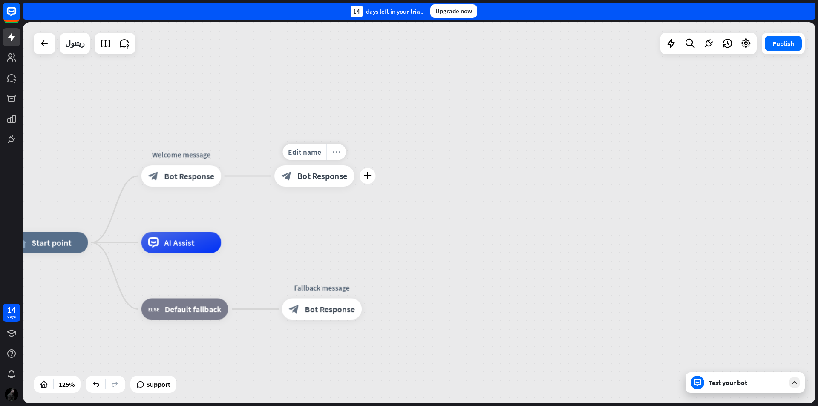
click at [335, 156] on icon "more_horiz" at bounding box center [336, 152] width 9 height 8
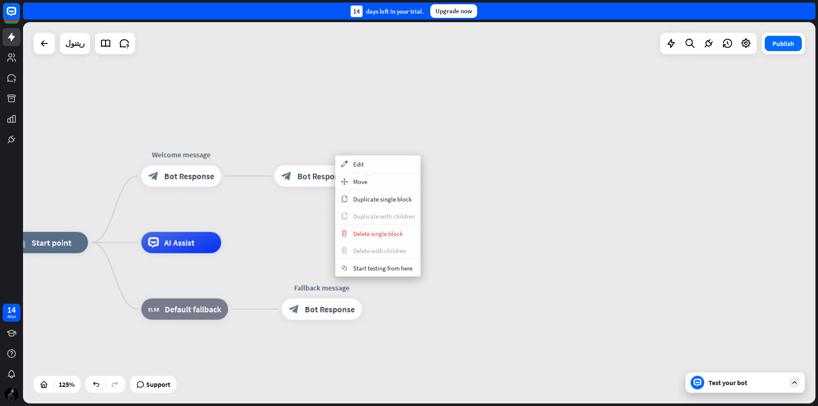
click at [312, 185] on div "block_bot_response Bot Response" at bounding box center [315, 175] width 80 height 21
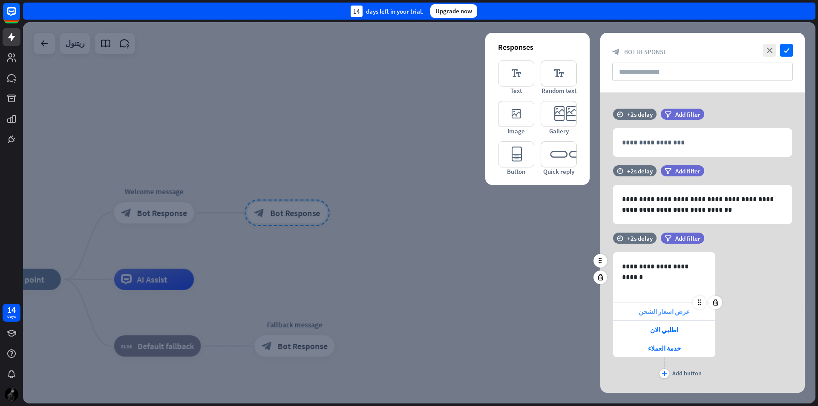
click at [652, 312] on span "عرض اسعار الشحن" at bounding box center [664, 312] width 51 height 8
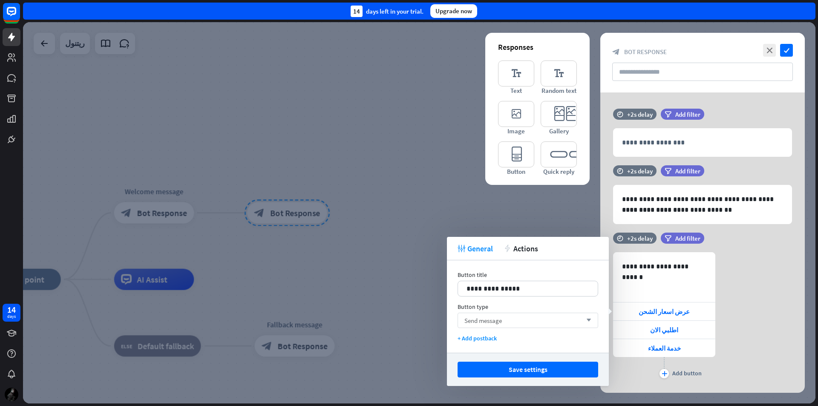
click at [522, 320] on div "Send message arrow_down" at bounding box center [528, 320] width 141 height 15
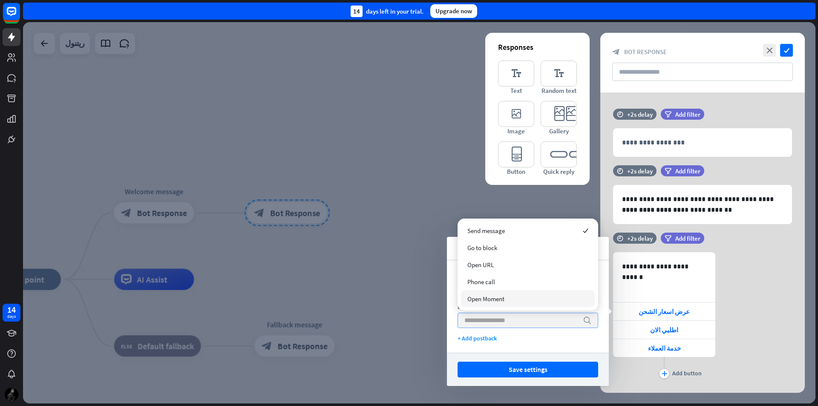
click at [516, 321] on input "search" at bounding box center [522, 320] width 114 height 14
click at [554, 345] on div "**********" at bounding box center [528, 306] width 162 height 93
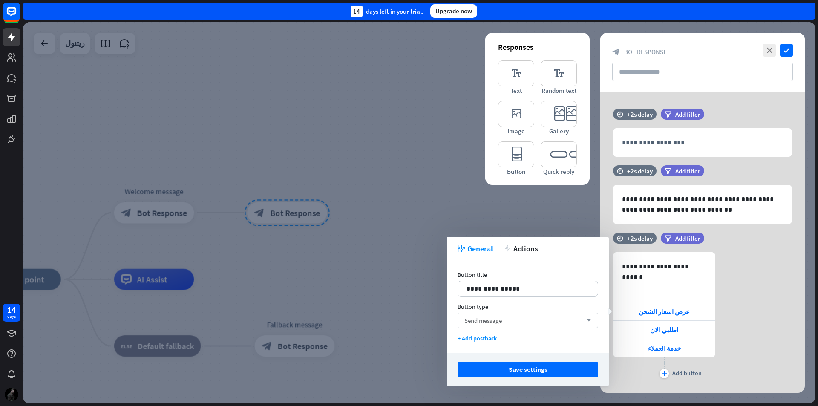
click at [553, 320] on div "Send message arrow_down" at bounding box center [528, 320] width 141 height 15
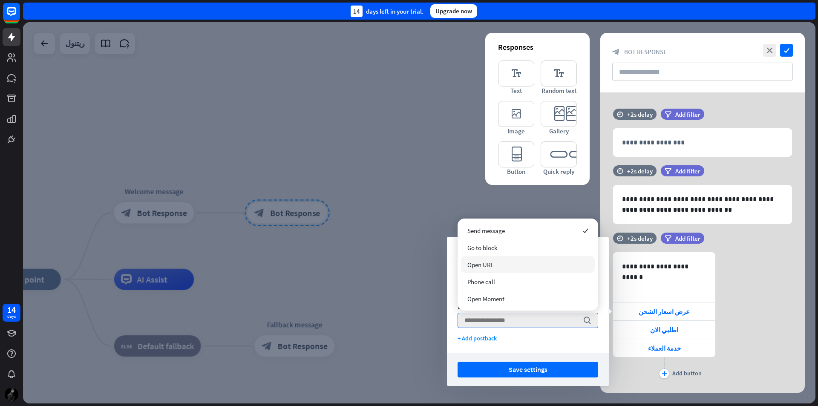
click at [540, 260] on div "Open URL" at bounding box center [528, 264] width 134 height 17
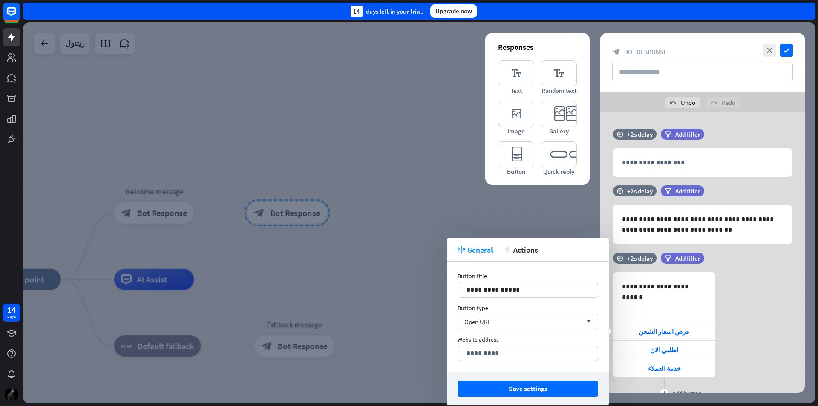
click at [524, 309] on div "Button type" at bounding box center [528, 308] width 141 height 8
click at [521, 318] on div "Open URL arrow_down" at bounding box center [528, 321] width 141 height 15
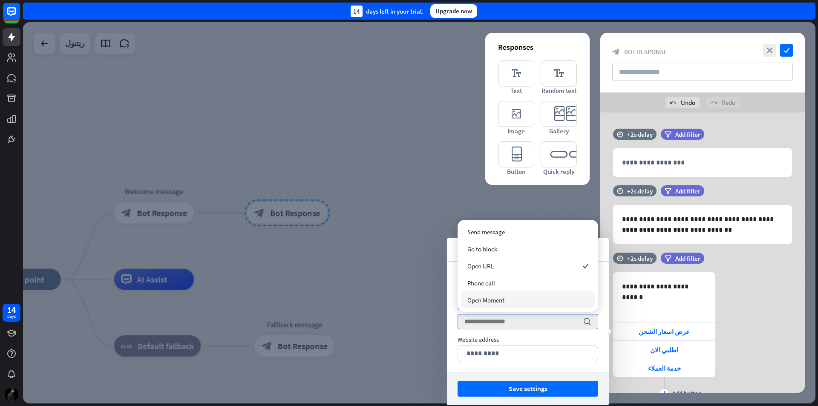
click at [500, 300] on span "Open Moment" at bounding box center [486, 300] width 37 height 8
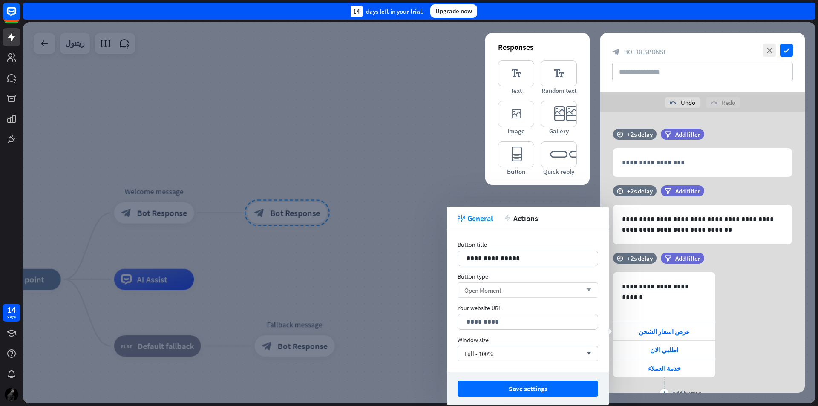
click at [523, 287] on div "Open Moment arrow_down" at bounding box center [528, 290] width 141 height 15
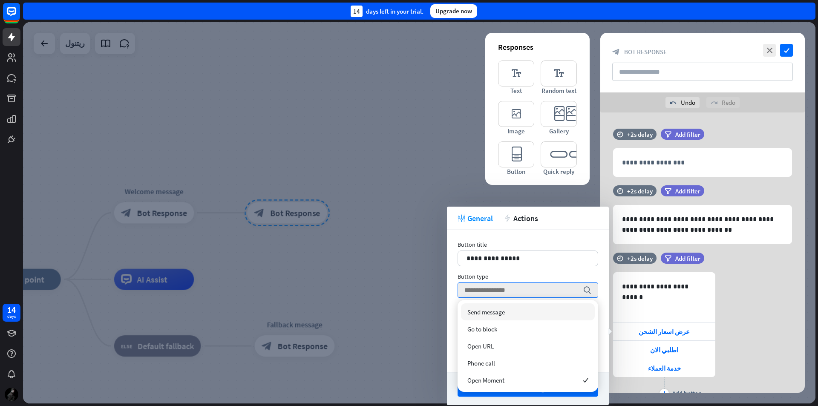
click at [510, 309] on div "Send message" at bounding box center [528, 312] width 134 height 17
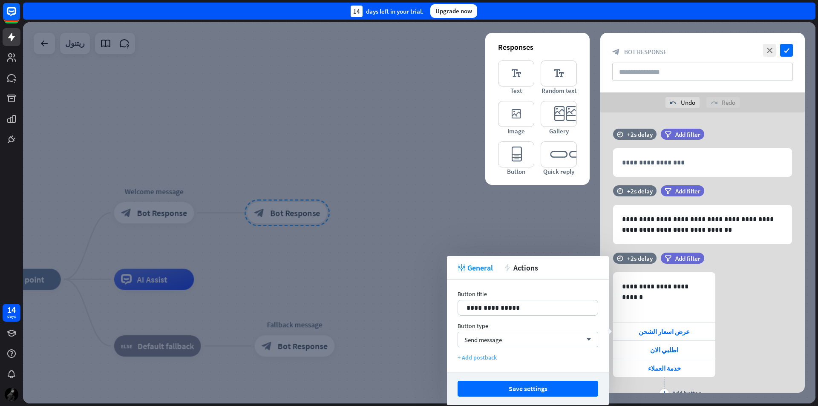
click at [495, 356] on div "+ Add postback" at bounding box center [528, 358] width 141 height 8
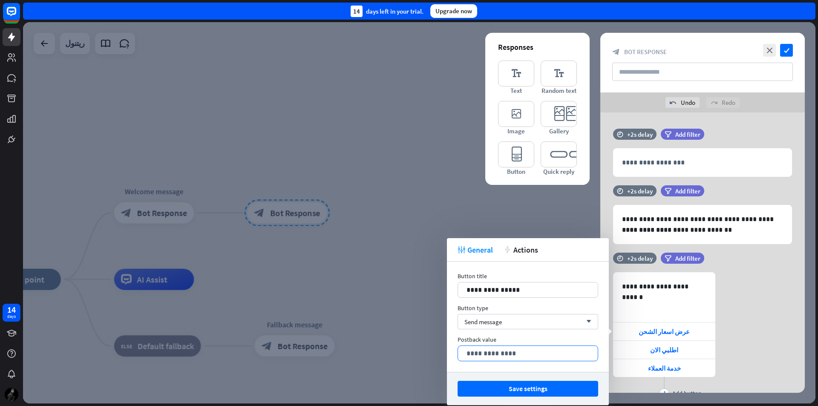
click at [501, 350] on p "**********" at bounding box center [528, 353] width 123 height 11
click at [516, 311] on div "Button type" at bounding box center [528, 308] width 141 height 8
click at [524, 254] on span "Actions" at bounding box center [526, 250] width 25 height 10
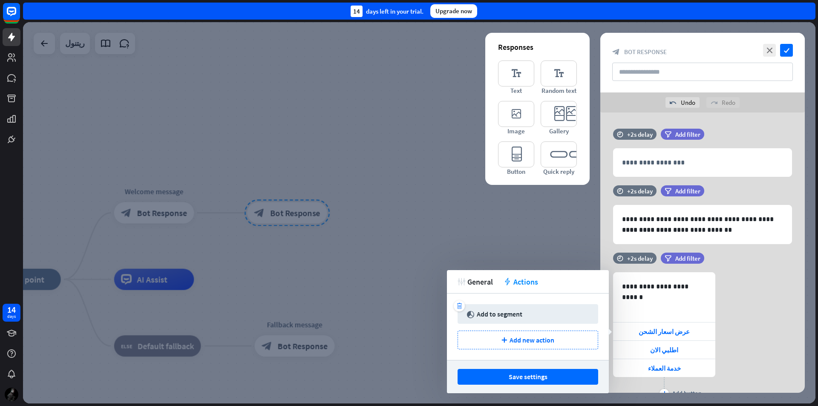
click at [503, 312] on div "Add to segment" at bounding box center [500, 314] width 46 height 9
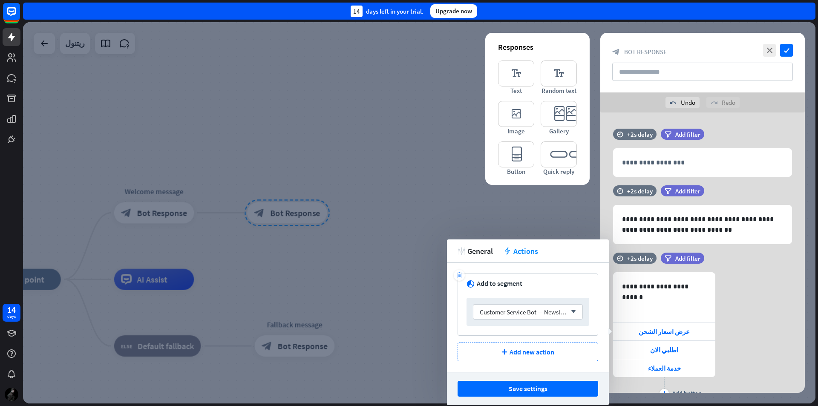
click at [457, 276] on icon "trash" at bounding box center [460, 275] width 6 height 6
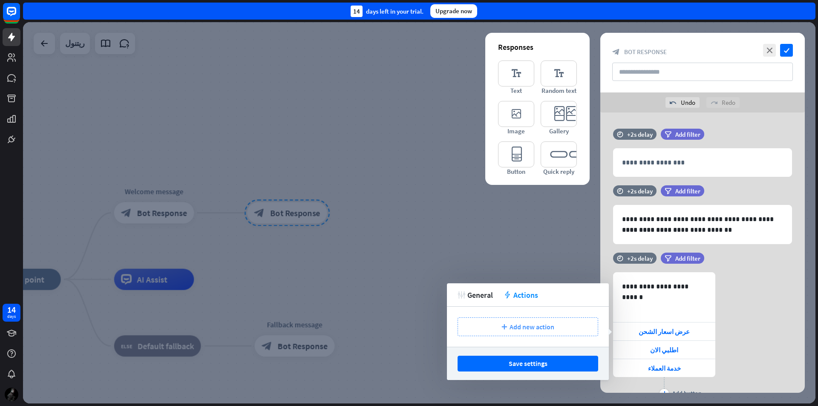
click at [528, 326] on span "Add new action" at bounding box center [532, 327] width 45 height 9
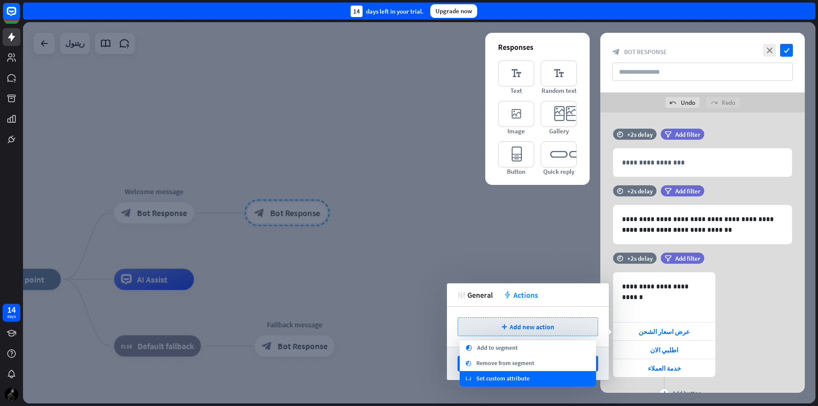
click at [538, 377] on div "variable Set custom attribute" at bounding box center [528, 378] width 136 height 15
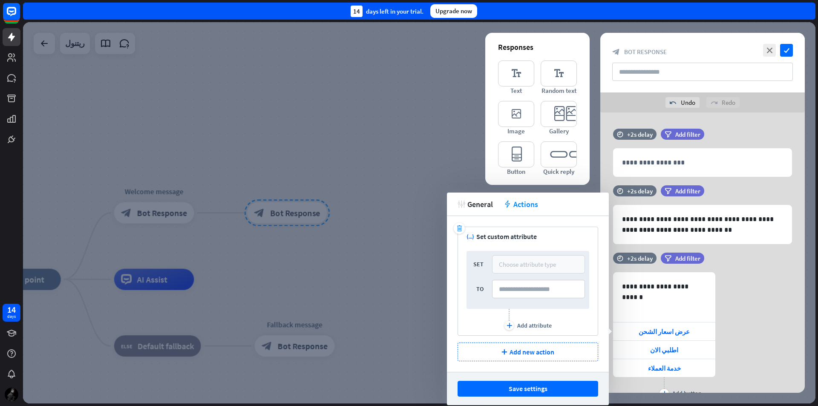
click at [538, 265] on div "Choose attribute type" at bounding box center [527, 264] width 57 height 8
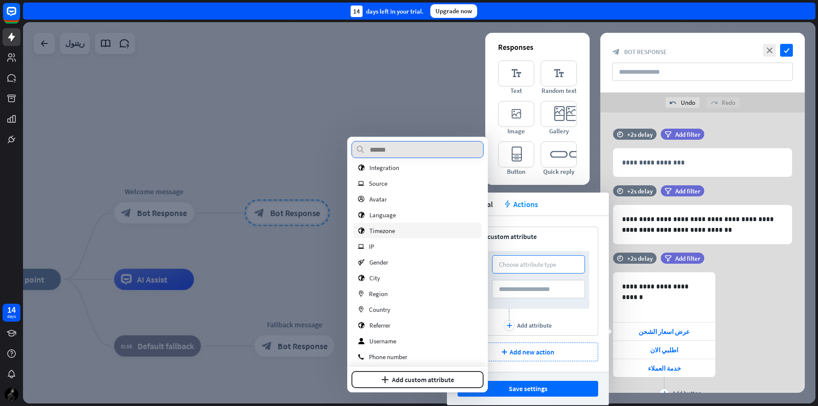
scroll to position [57, 0]
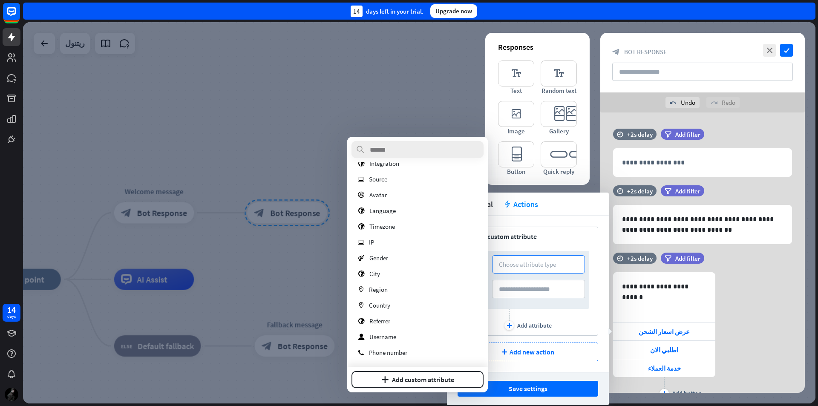
click at [571, 230] on div "trash variable Set custom attribute SET Choose attribute type TO plus Add attri…" at bounding box center [528, 281] width 141 height 109
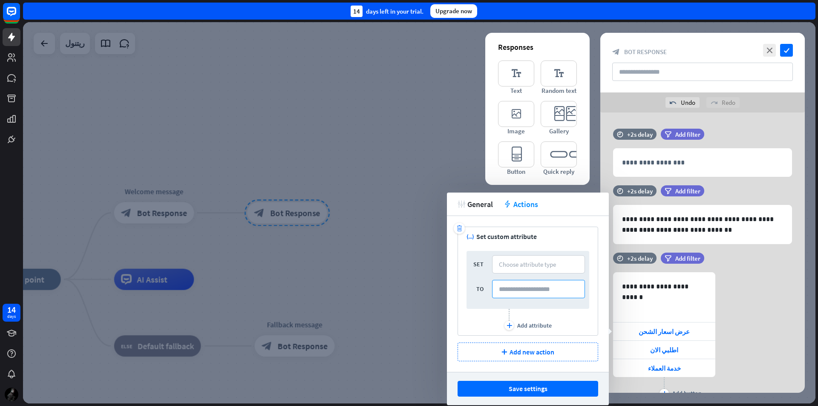
click at [543, 283] on input at bounding box center [538, 289] width 93 height 18
click at [460, 226] on icon "trash" at bounding box center [460, 229] width 6 height 6
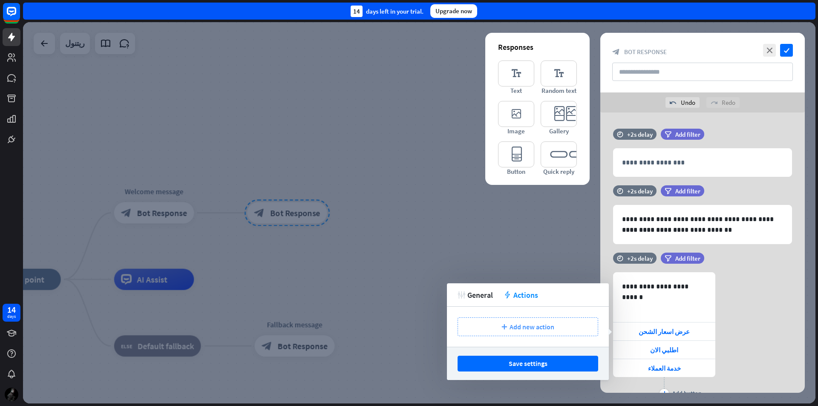
click at [517, 329] on span "Add new action" at bounding box center [532, 327] width 45 height 9
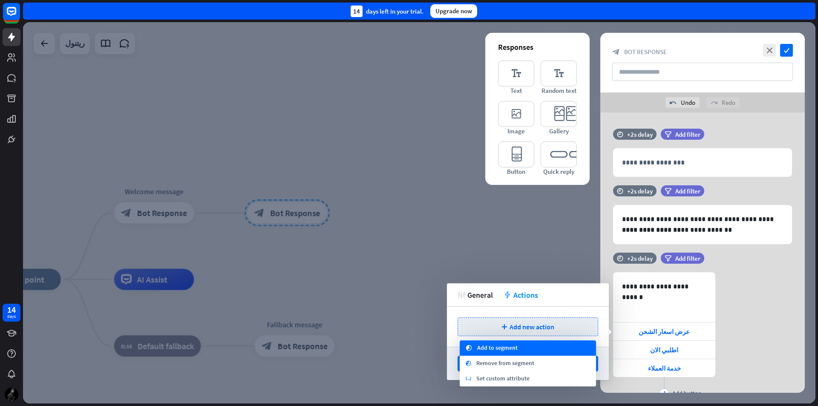
click at [523, 348] on div "segment Add to segment" at bounding box center [528, 348] width 136 height 15
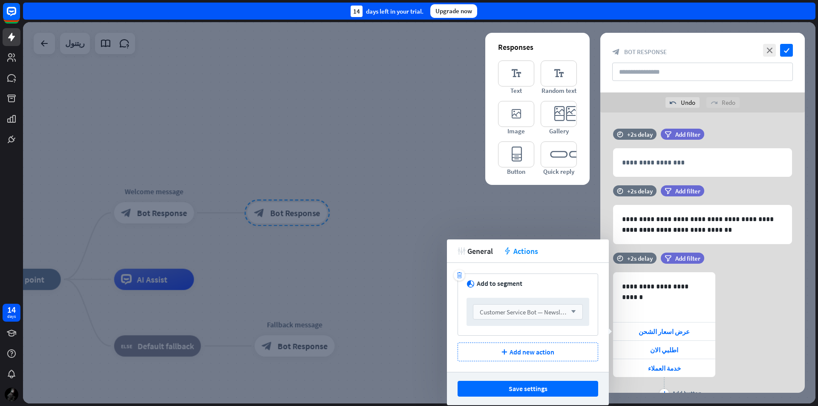
click at [498, 310] on span "Customer Service Bot — Newsletter" at bounding box center [526, 312] width 93 height 8
click at [498, 310] on input "search" at bounding box center [522, 312] width 84 height 14
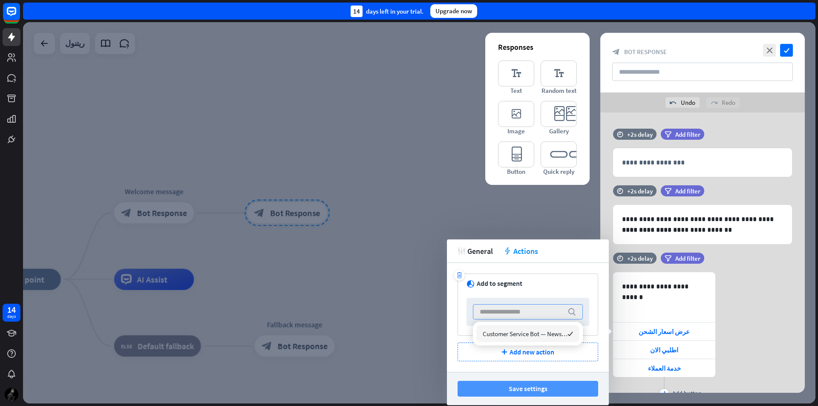
click at [550, 392] on button "Save settings" at bounding box center [528, 389] width 141 height 16
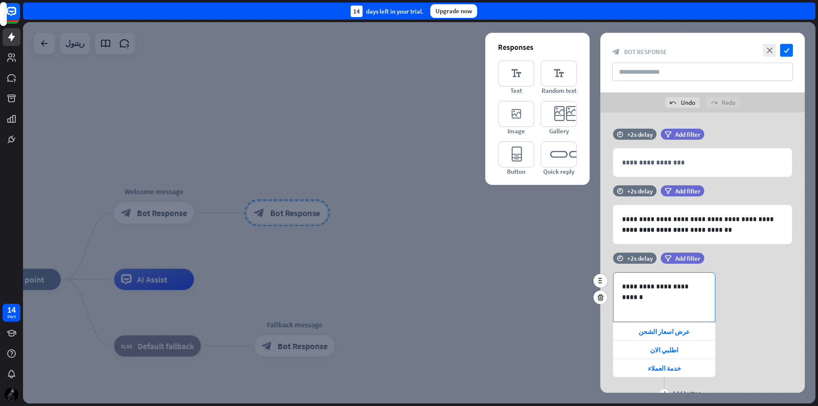
scroll to position [38, 0]
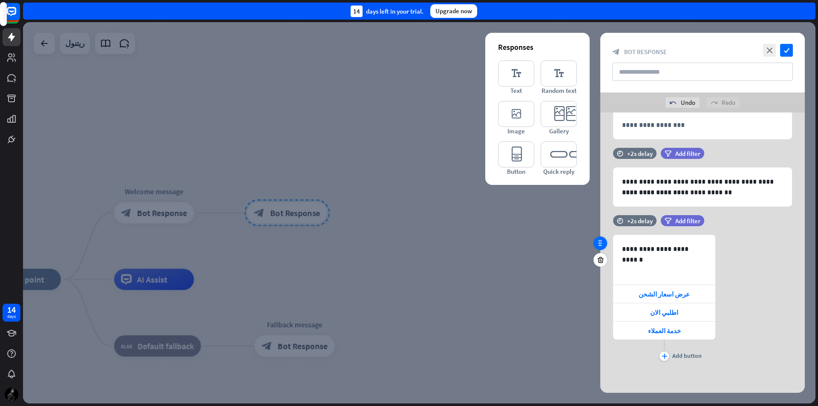
click at [596, 241] on div at bounding box center [601, 244] width 14 height 14
click at [597, 241] on icon at bounding box center [601, 244] width 8 height 8
click at [667, 312] on span "اطلبي الان" at bounding box center [664, 313] width 28 height 8
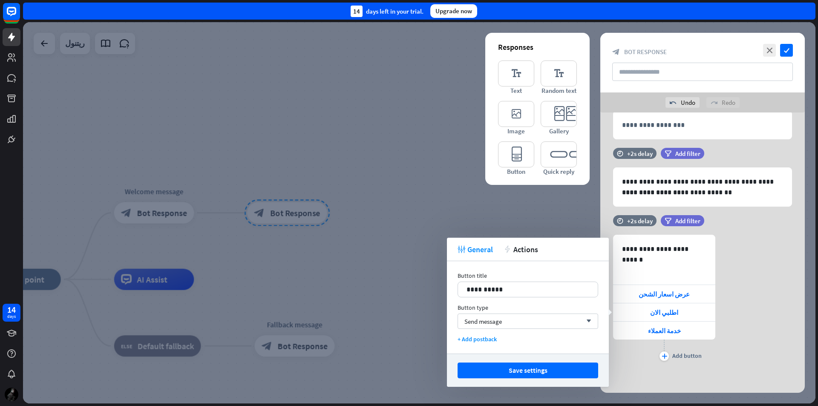
click at [520, 255] on div "tweak General action Actions" at bounding box center [528, 249] width 162 height 23
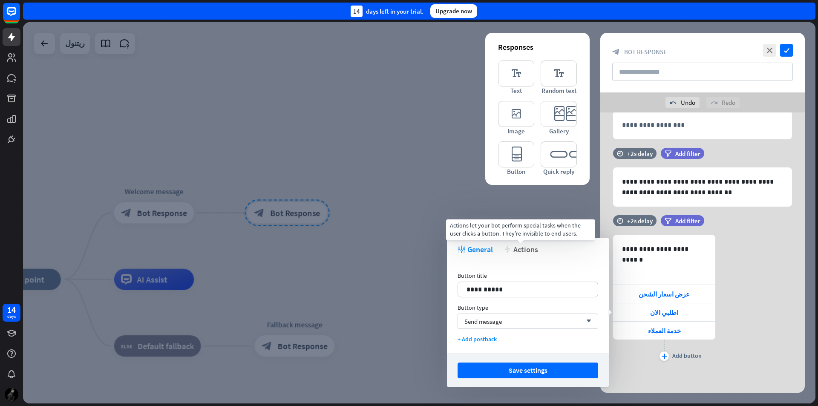
click at [520, 253] on span "Actions" at bounding box center [526, 250] width 25 height 10
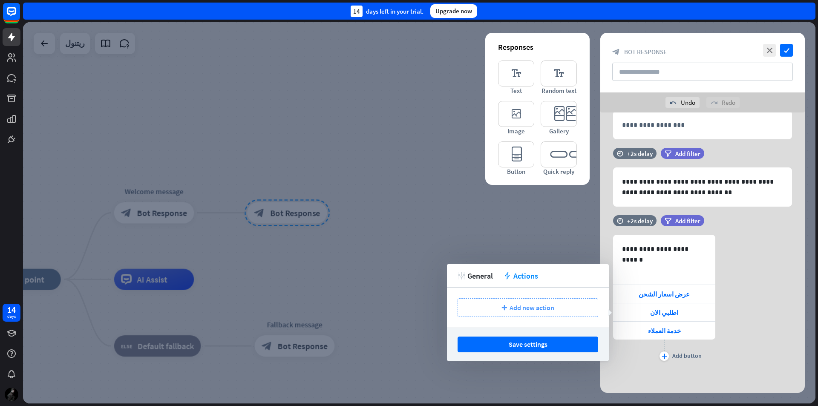
click at [512, 310] on span "Add new action" at bounding box center [532, 308] width 45 height 9
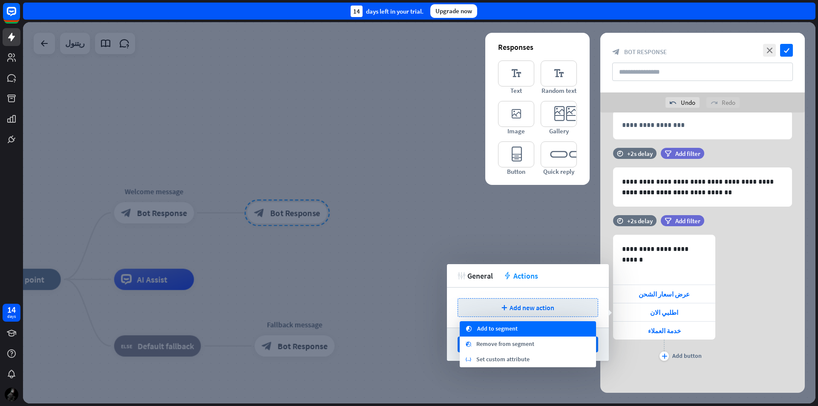
click at [547, 330] on div "segment Add to segment" at bounding box center [528, 328] width 136 height 15
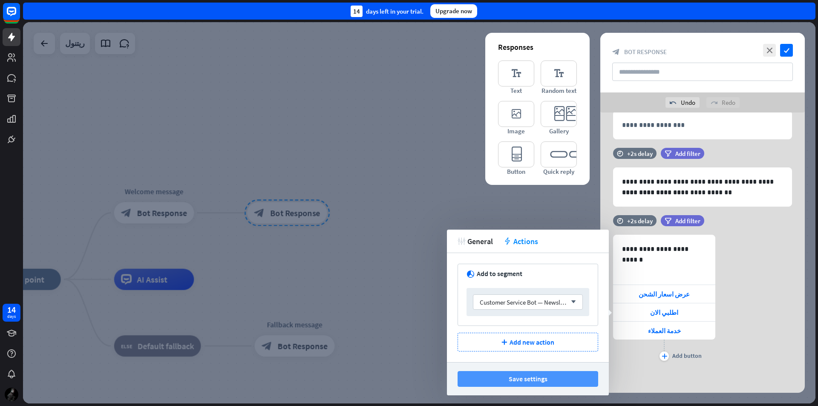
click at [541, 376] on button "Save settings" at bounding box center [528, 379] width 141 height 16
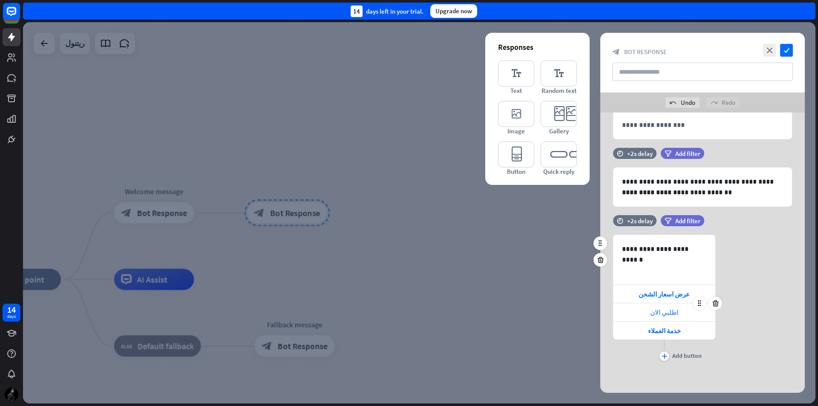
drag, startPoint x: 662, startPoint y: 332, endPoint x: 636, endPoint y: 318, distance: 29.6
click at [662, 332] on span "خدمة العملاء" at bounding box center [664, 331] width 33 height 8
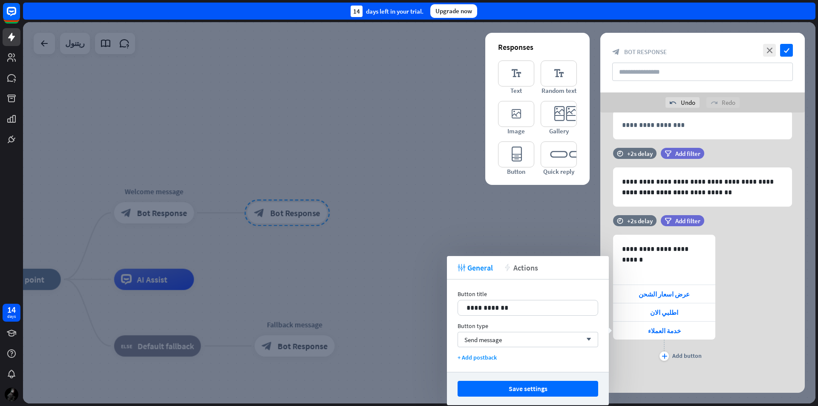
click at [505, 263] on div "tweak General action Actions" at bounding box center [528, 267] width 162 height 23
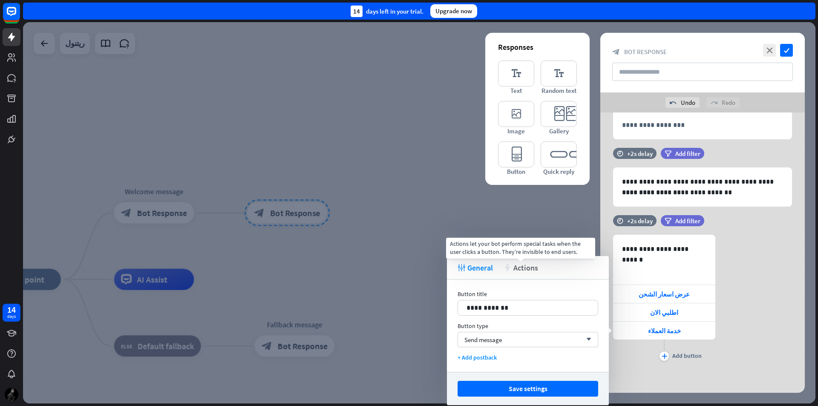
click at [519, 267] on span "Actions" at bounding box center [526, 268] width 25 height 10
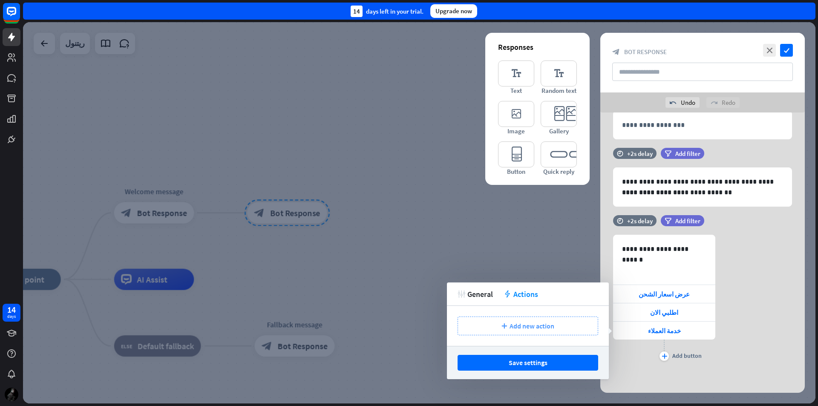
click at [505, 330] on div "plus Add new action" at bounding box center [528, 326] width 141 height 19
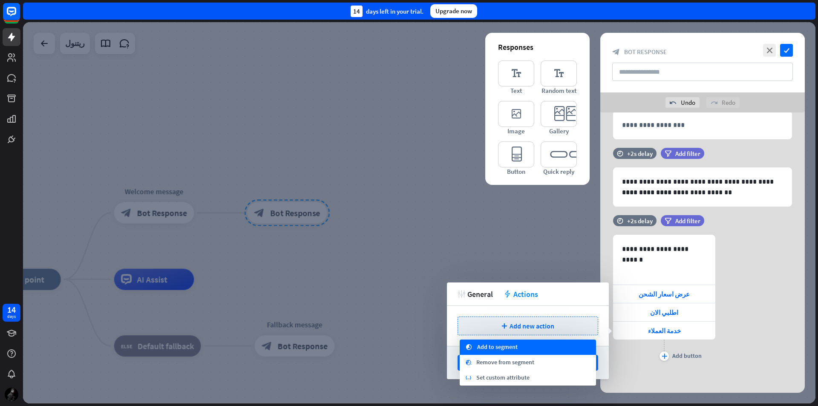
click at [538, 351] on div "segment Add to segment" at bounding box center [528, 347] width 136 height 15
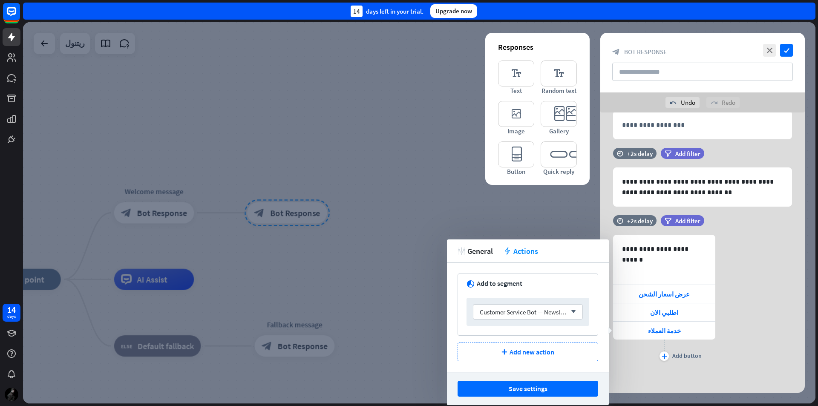
click at [525, 387] on button "Save settings" at bounding box center [528, 389] width 141 height 16
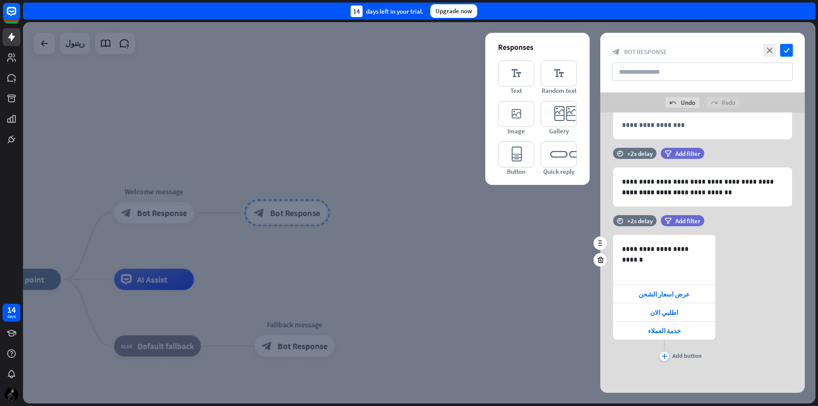
drag, startPoint x: 666, startPoint y: 355, endPoint x: 674, endPoint y: 359, distance: 8.8
click at [667, 355] on icon "plus" at bounding box center [665, 356] width 6 height 5
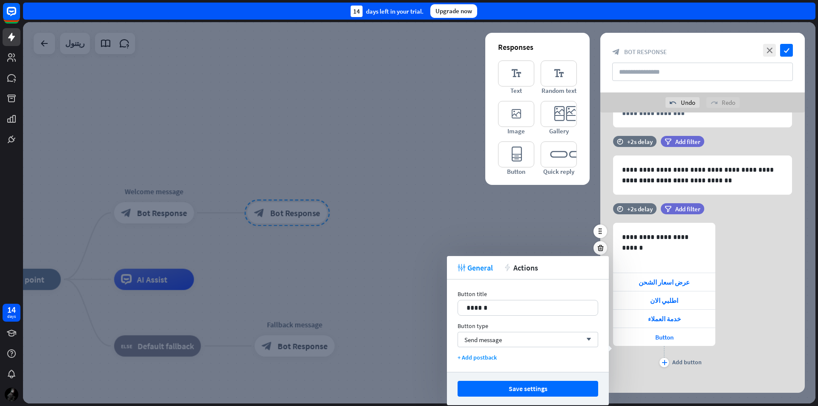
scroll to position [56, 0]
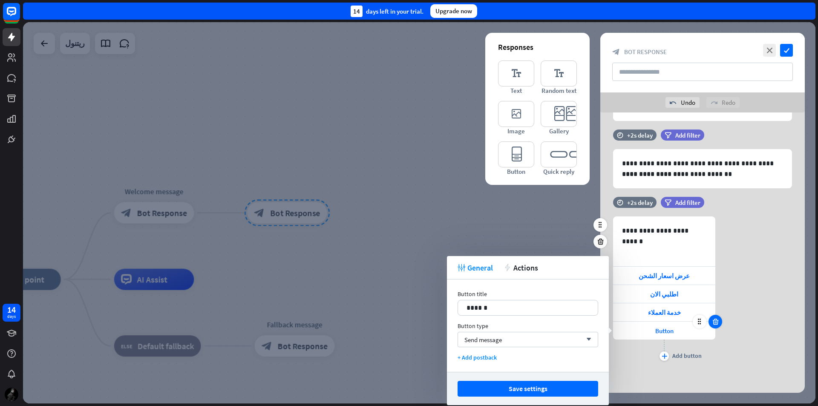
click at [713, 322] on icon at bounding box center [716, 322] width 8 height 8
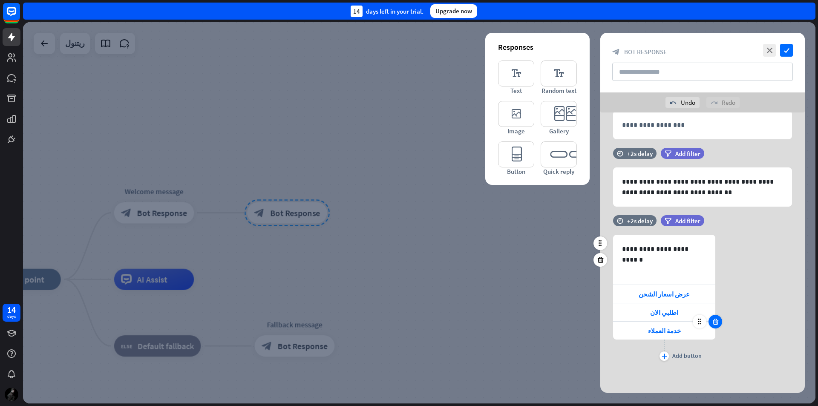
scroll to position [38, 0]
click at [606, 241] on div at bounding box center [601, 244] width 14 height 14
drag, startPoint x: 605, startPoint y: 242, endPoint x: 579, endPoint y: 240, distance: 25.7
click at [558, 247] on div "**********" at bounding box center [419, 213] width 793 height 382
click at [697, 266] on div "**********" at bounding box center [664, 259] width 101 height 49
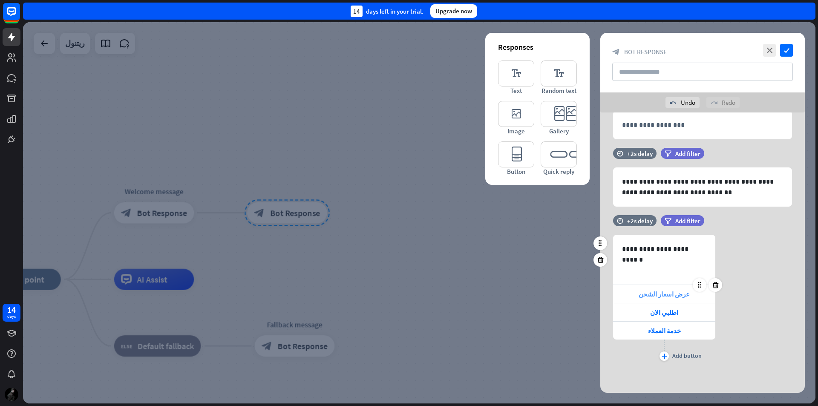
click at [677, 301] on div "عرض اسعار الشحن" at bounding box center [664, 294] width 102 height 18
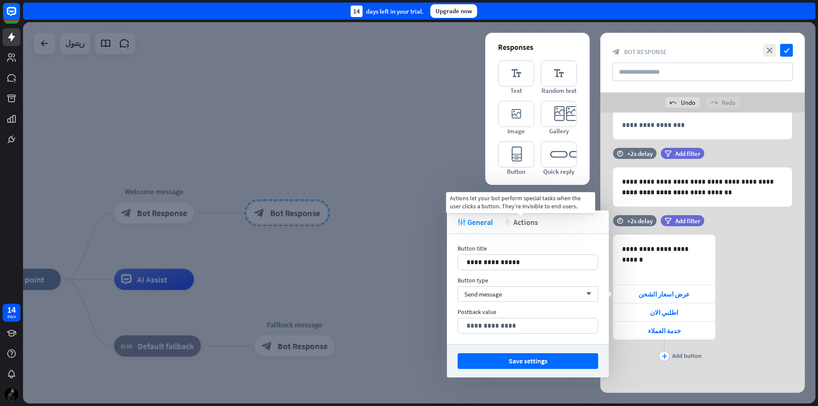
click at [536, 226] on span "Actions" at bounding box center [526, 222] width 25 height 10
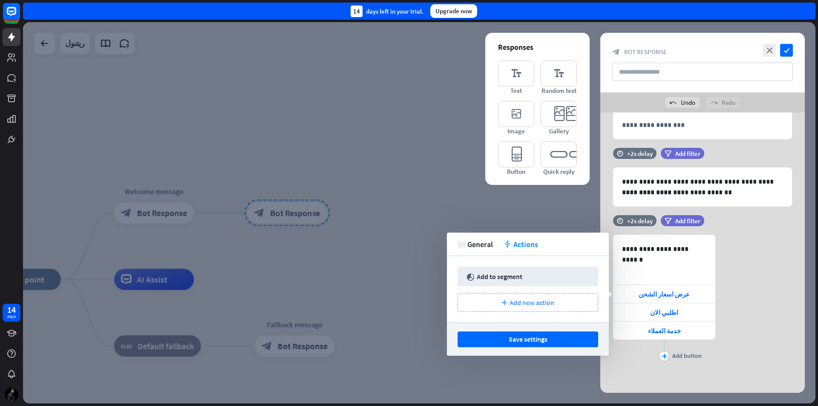
click at [528, 307] on div "plus Add new action" at bounding box center [528, 302] width 141 height 19
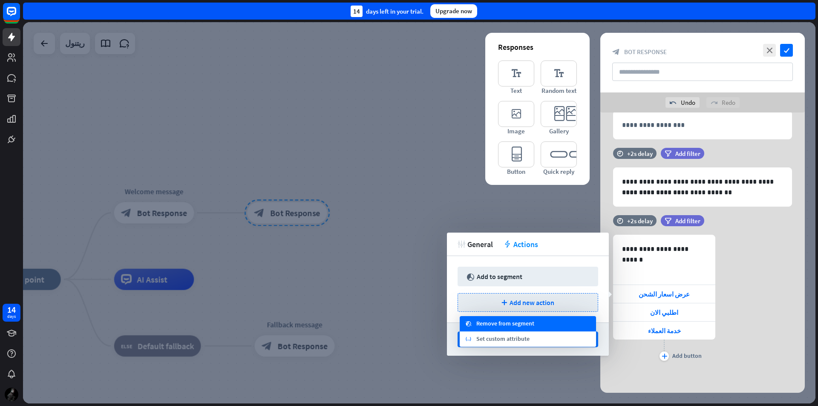
click at [535, 323] on div "segment_remove Remove from segment" at bounding box center [528, 323] width 136 height 15
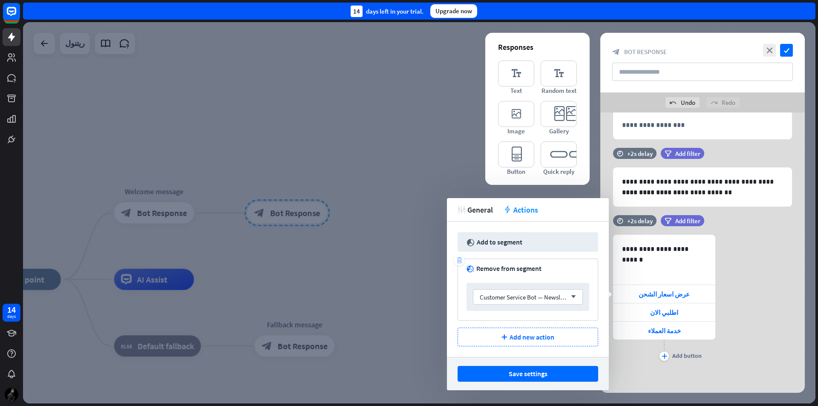
click at [461, 260] on icon "trash" at bounding box center [460, 260] width 6 height 6
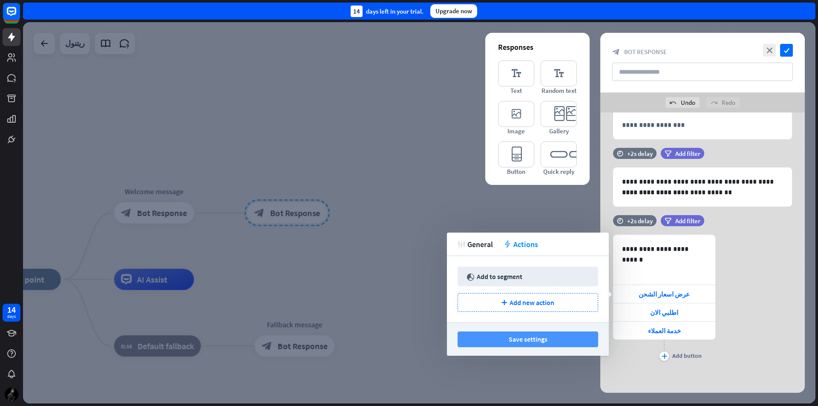
click at [538, 333] on button "Save settings" at bounding box center [528, 340] width 141 height 16
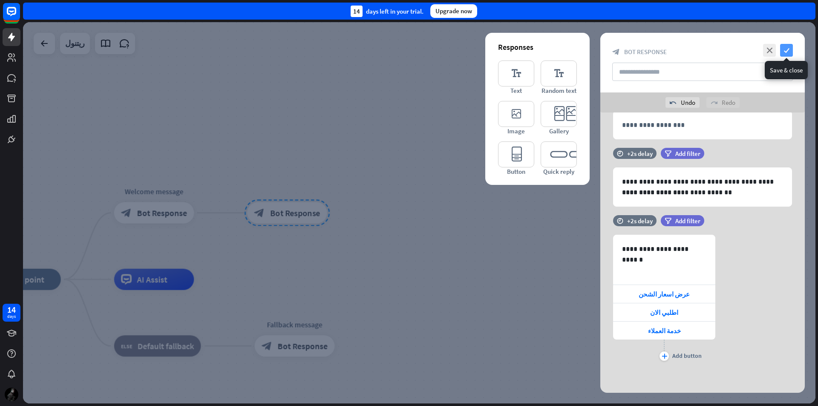
click at [787, 46] on icon "check" at bounding box center [787, 50] width 13 height 13
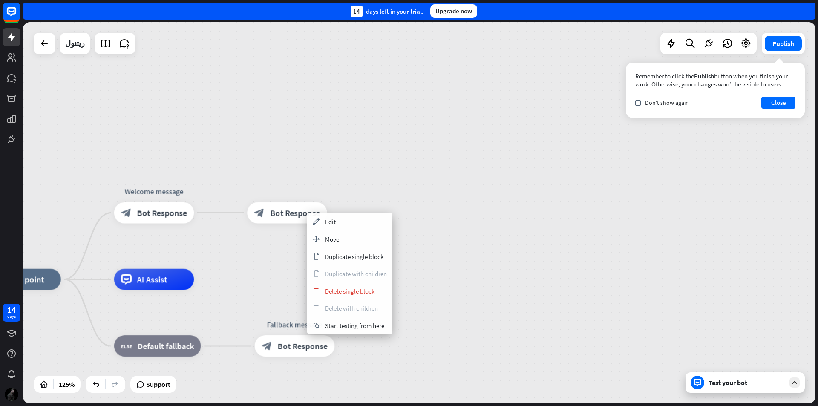
click at [411, 168] on div "home_2 Start point Welcome message block_bot_response Bot Response block_bot_re…" at bounding box center [419, 213] width 793 height 382
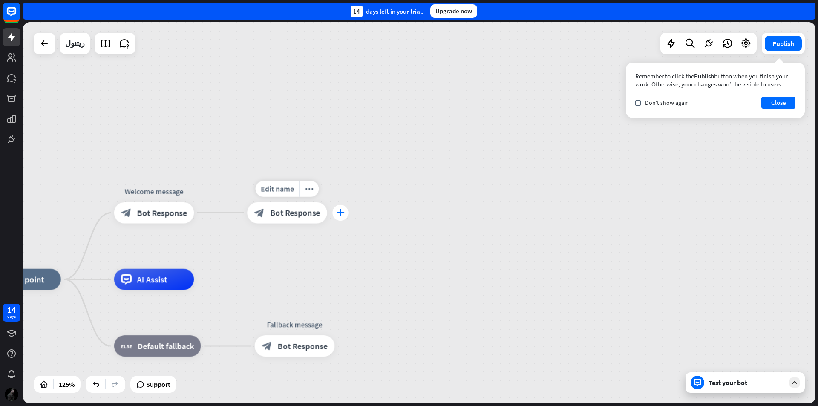
click at [340, 216] on icon "plus" at bounding box center [341, 213] width 8 height 8
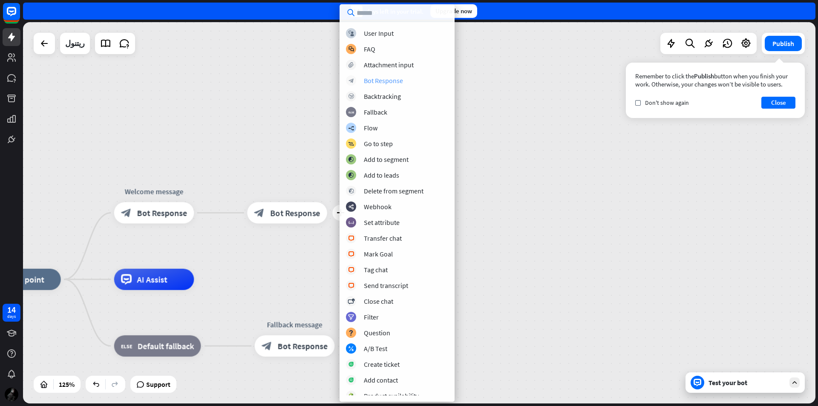
click at [402, 81] on div "Bot Response" at bounding box center [383, 80] width 39 height 9
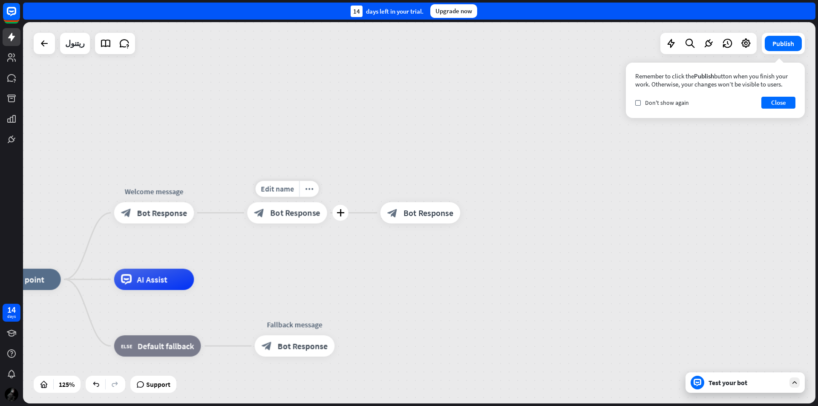
click at [315, 212] on span "Bot Response" at bounding box center [295, 213] width 50 height 11
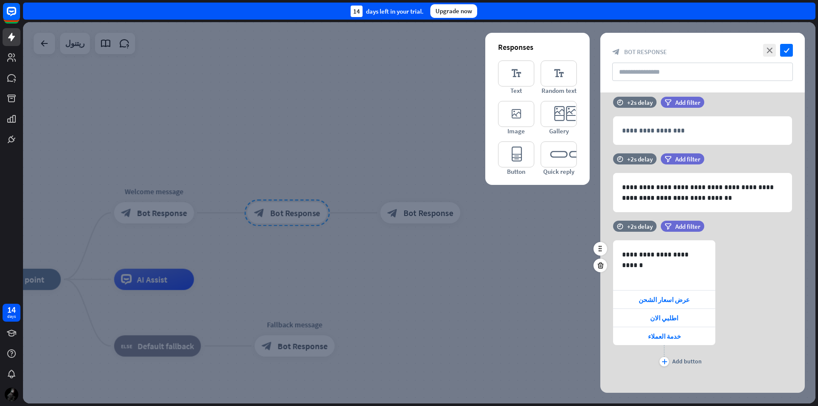
scroll to position [17, 0]
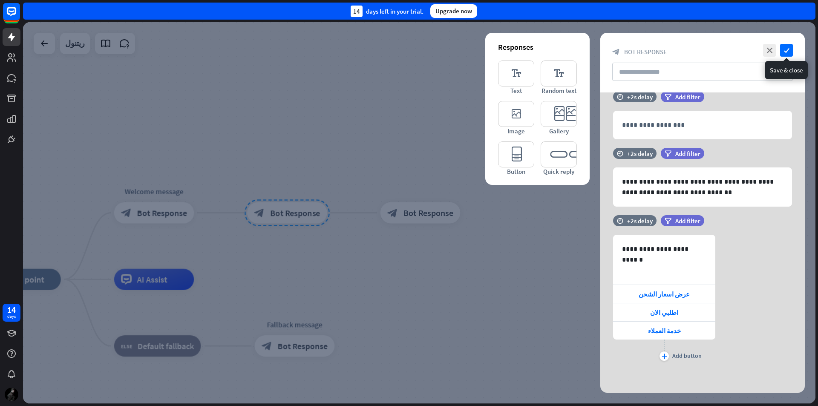
click at [786, 55] on icon "check" at bounding box center [787, 50] width 13 height 13
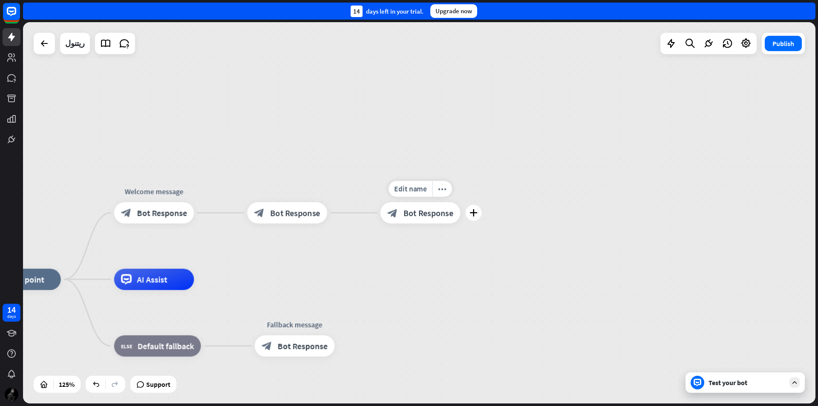
click at [448, 213] on span "Bot Response" at bounding box center [429, 213] width 50 height 11
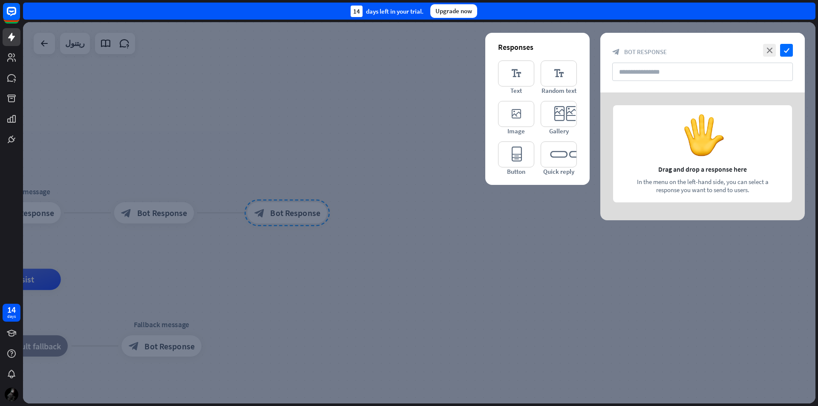
click at [678, 122] on div at bounding box center [703, 157] width 205 height 128
drag, startPoint x: 691, startPoint y: 134, endPoint x: 714, endPoint y: 130, distance: 23.3
click at [714, 130] on div at bounding box center [703, 157] width 205 height 128
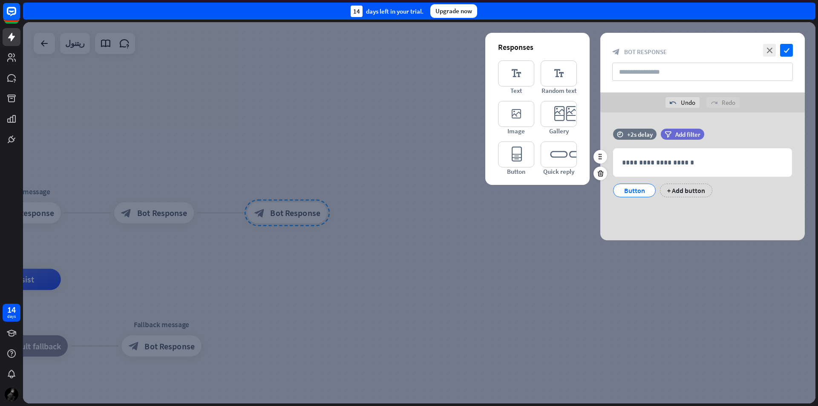
click at [637, 192] on div "Button" at bounding box center [635, 190] width 28 height 13
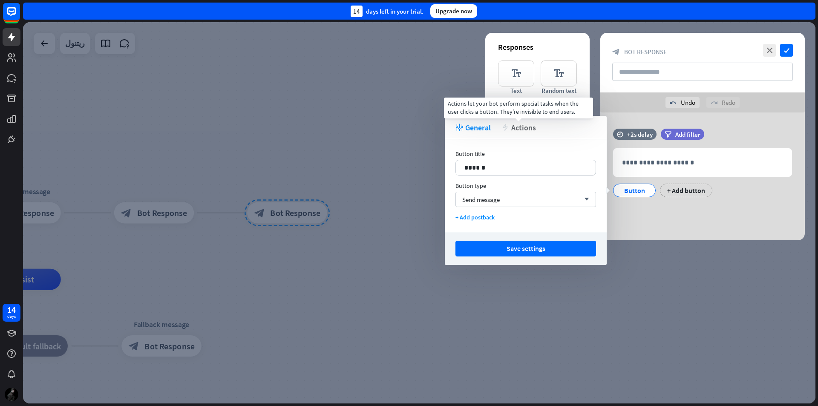
click at [528, 129] on span "Actions" at bounding box center [524, 128] width 25 height 10
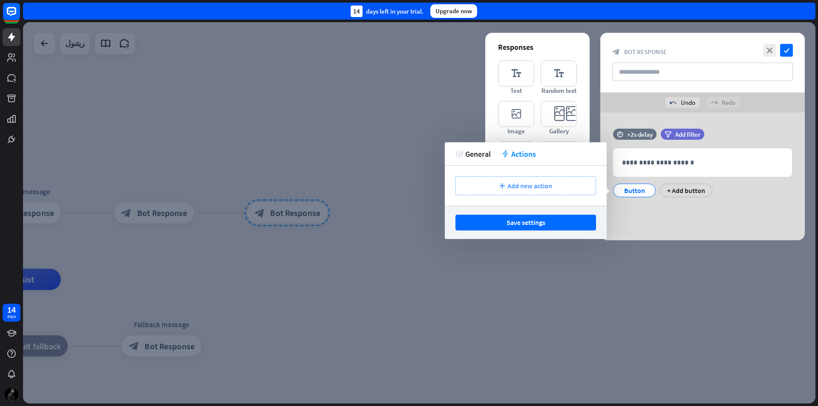
click at [525, 187] on span "Add new action" at bounding box center [530, 186] width 45 height 9
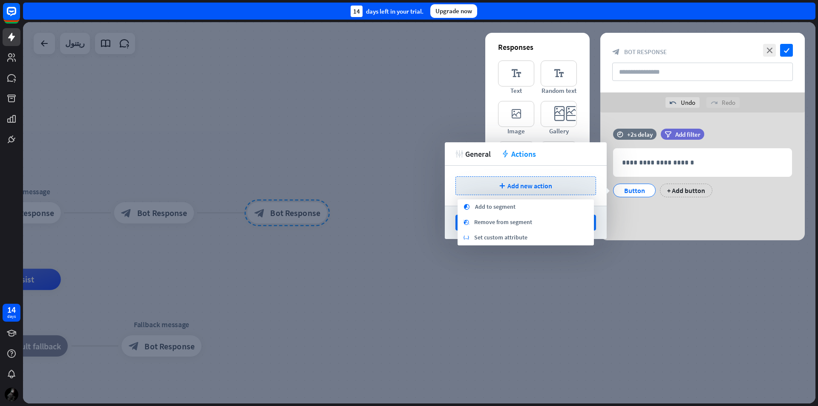
click at [488, 165] on div "tweak General action Actions" at bounding box center [526, 153] width 162 height 23
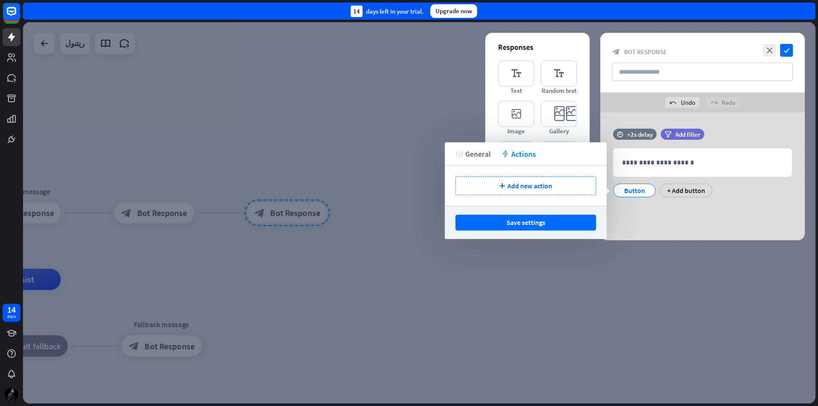
click at [484, 156] on span "General" at bounding box center [478, 154] width 26 height 10
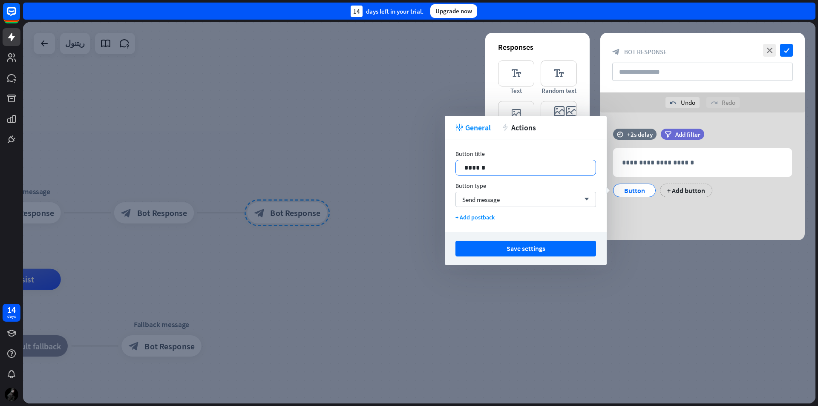
click at [505, 168] on p "******" at bounding box center [526, 167] width 123 height 11
click at [536, 249] on button "Save settings" at bounding box center [526, 249] width 141 height 16
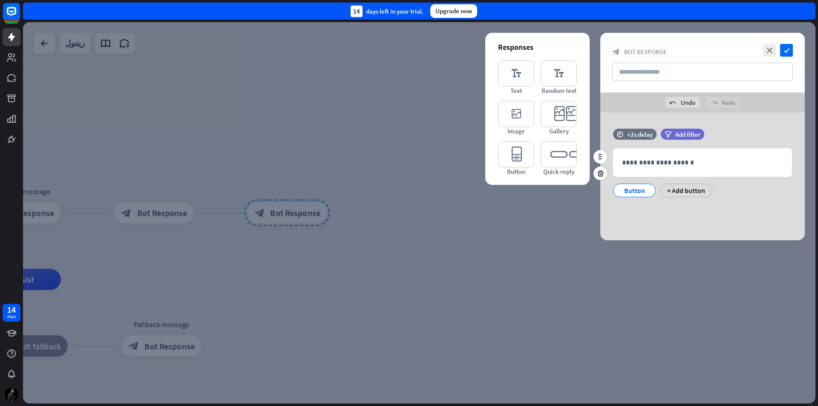
click at [638, 188] on div "Button" at bounding box center [635, 190] width 28 height 13
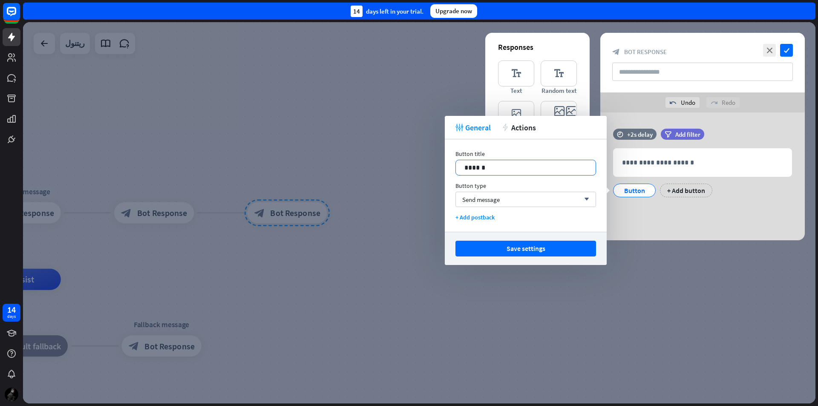
click at [512, 168] on p "******" at bounding box center [526, 167] width 123 height 11
click at [563, 200] on div "Send message arrow_down" at bounding box center [526, 199] width 141 height 15
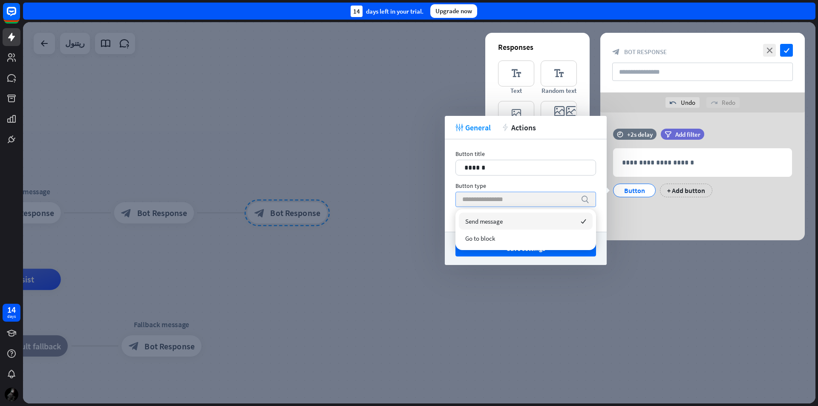
click at [563, 200] on input "search" at bounding box center [520, 199] width 114 height 14
drag, startPoint x: 638, startPoint y: 216, endPoint x: 641, endPoint y: 212, distance: 4.5
click at [638, 216] on div "**********" at bounding box center [703, 177] width 205 height 128
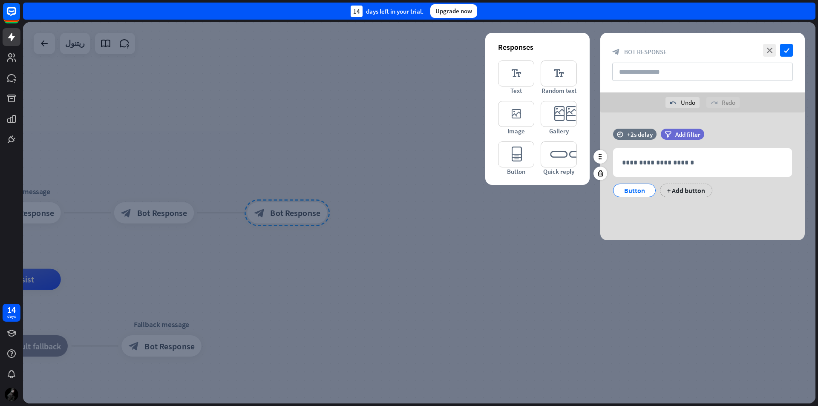
click at [673, 182] on div "Button + Add button" at bounding box center [700, 188] width 179 height 18
click at [674, 185] on div "+ Add button" at bounding box center [686, 191] width 52 height 14
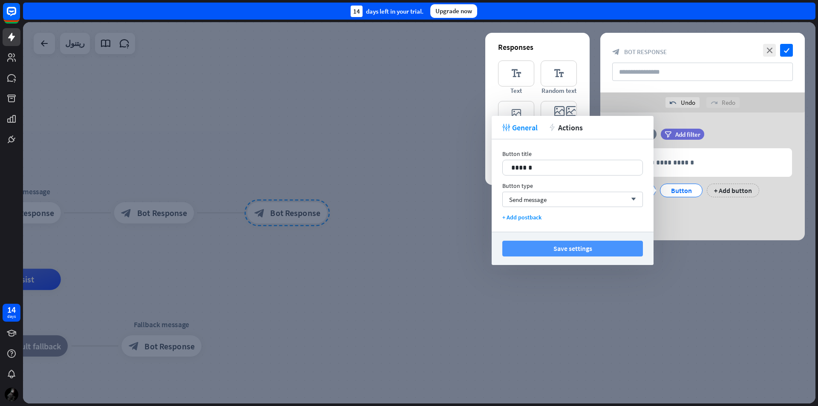
click at [582, 249] on button "Save settings" at bounding box center [573, 249] width 141 height 16
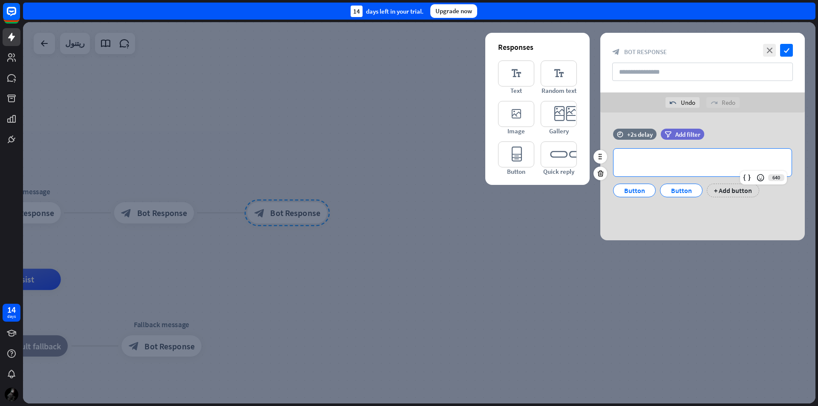
click at [648, 153] on div "**********" at bounding box center [703, 163] width 178 height 28
click at [601, 174] on icon at bounding box center [601, 174] width 8 height 8
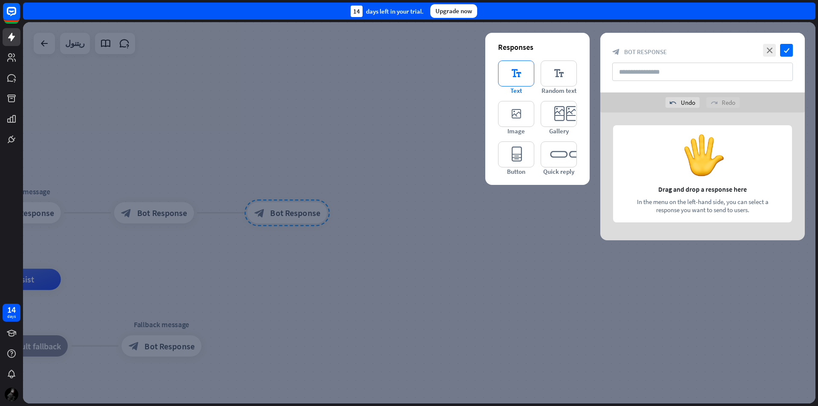
click at [525, 81] on icon "editor_text" at bounding box center [516, 74] width 36 height 26
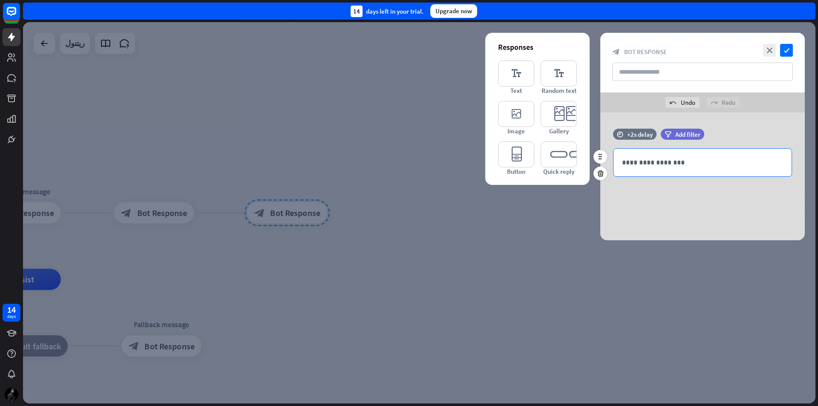
click at [676, 158] on p "**********" at bounding box center [702, 162] width 161 height 11
click at [769, 47] on icon "close" at bounding box center [769, 50] width 13 height 13
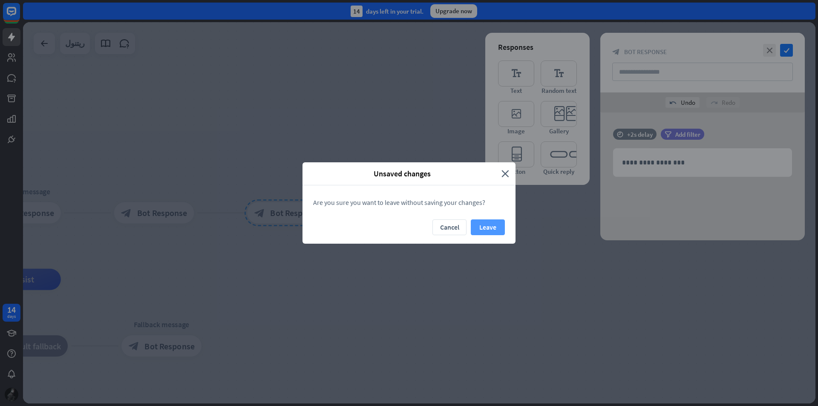
click at [477, 226] on button "Leave" at bounding box center [488, 228] width 34 height 16
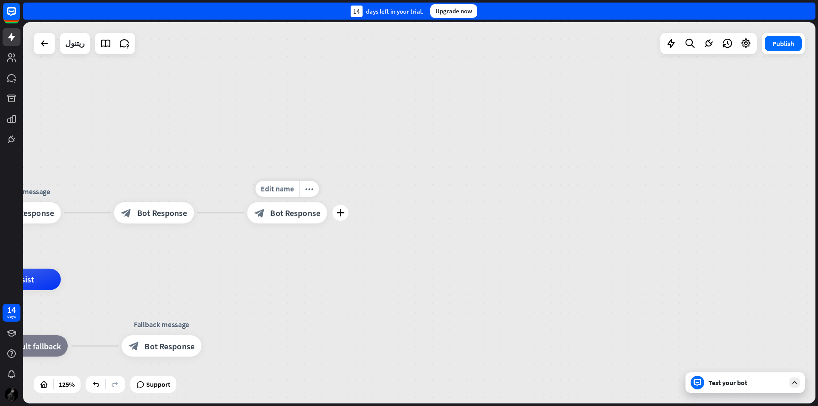
click at [304, 206] on div "block_bot_response Bot Response" at bounding box center [287, 212] width 80 height 21
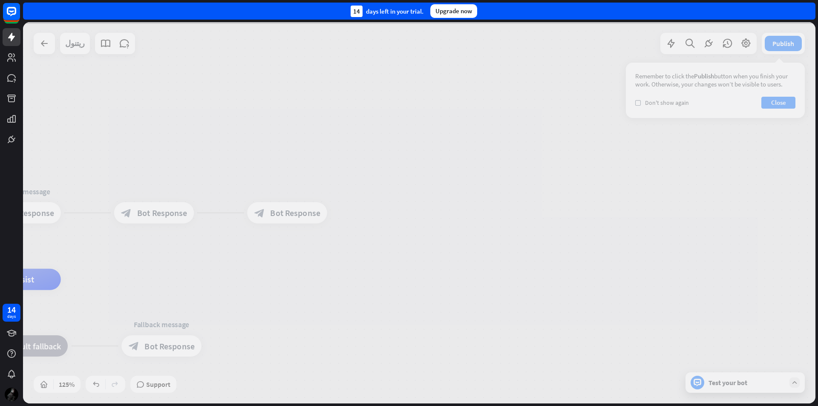
click at [313, 190] on div at bounding box center [419, 213] width 793 height 382
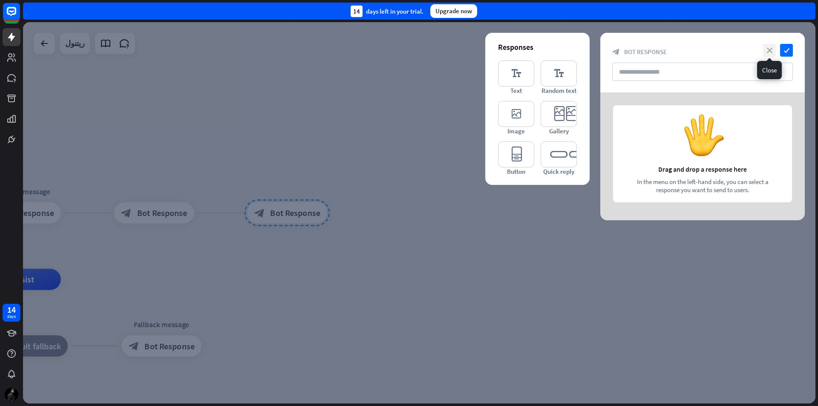
click at [771, 52] on icon "close" at bounding box center [769, 50] width 13 height 13
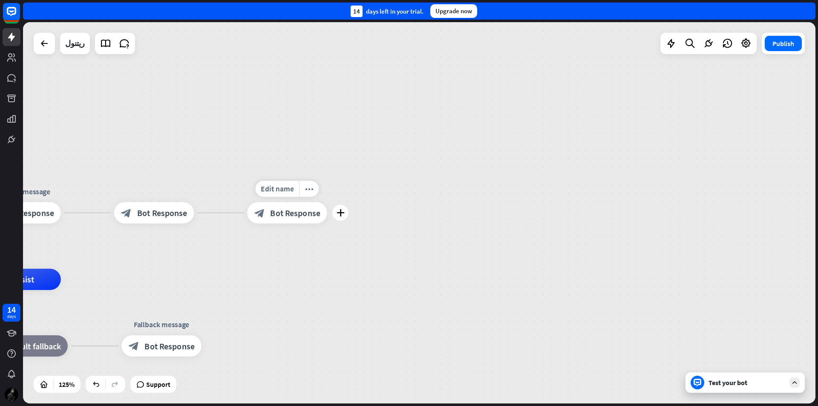
click at [307, 202] on div "Edit name more_horiz plus block_bot_response Bot Response" at bounding box center [287, 212] width 80 height 21
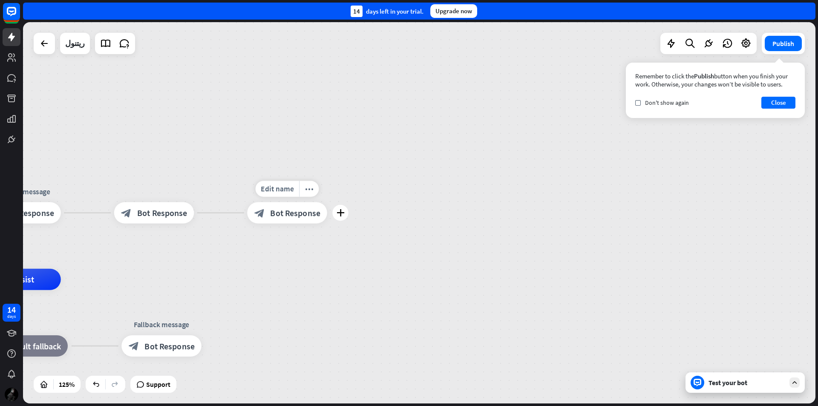
click at [318, 204] on div "block_bot_response Bot Response" at bounding box center [287, 212] width 80 height 21
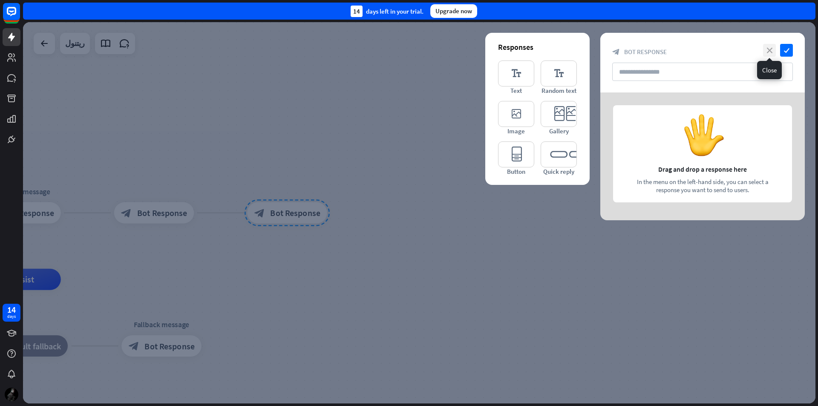
click at [764, 52] on icon "close" at bounding box center [769, 50] width 13 height 13
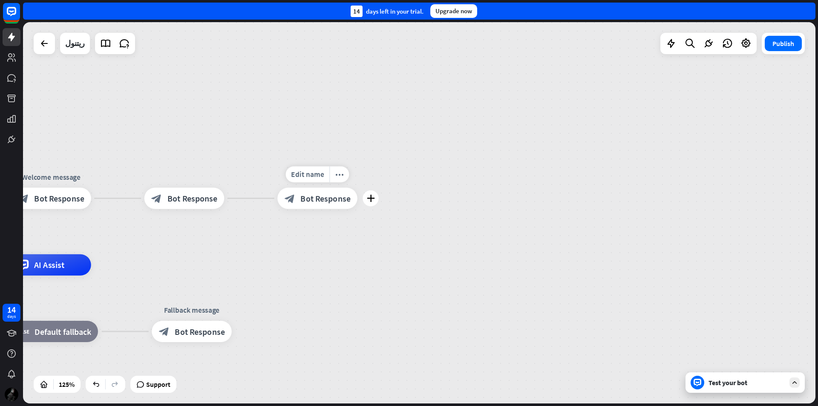
drag, startPoint x: 232, startPoint y: 217, endPoint x: 262, endPoint y: 203, distance: 33.6
click at [278, 203] on div "Edit name more_horiz plus block_bot_response Bot Response" at bounding box center [318, 198] width 80 height 21
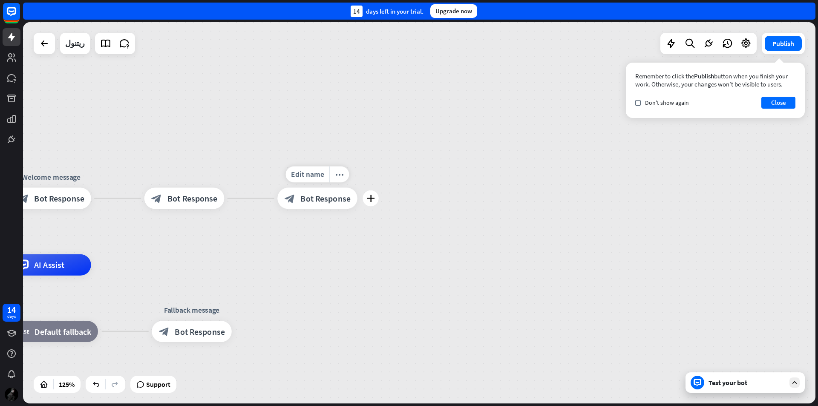
drag, startPoint x: 334, startPoint y: 197, endPoint x: 353, endPoint y: 173, distance: 30.6
click at [353, 188] on div "Edit name more_horiz plus block_bot_response Bot Response" at bounding box center [318, 198] width 80 height 21
drag, startPoint x: 347, startPoint y: 164, endPoint x: 381, endPoint y: 132, distance: 46.7
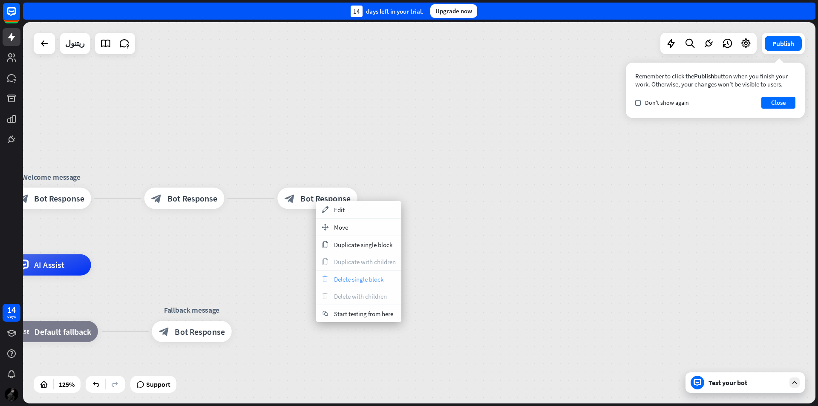
click at [352, 280] on span "Delete single block" at bounding box center [358, 279] width 49 height 8
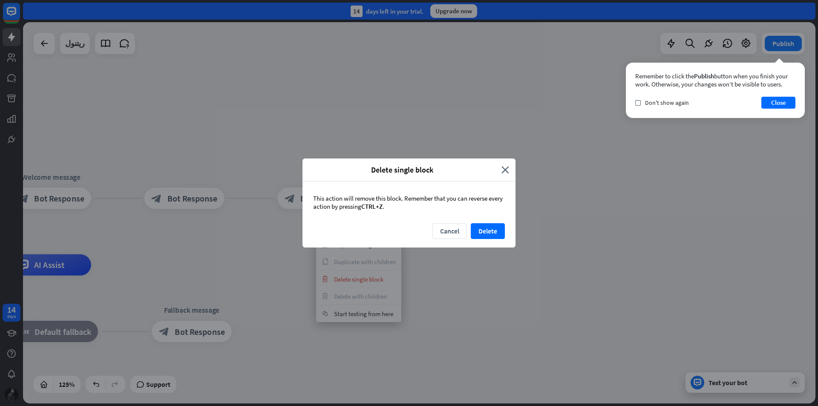
click at [493, 223] on div "This action will remove this block. Remember that you can reverse every action …" at bounding box center [409, 203] width 213 height 42
click at [500, 231] on button "Delete" at bounding box center [488, 231] width 34 height 16
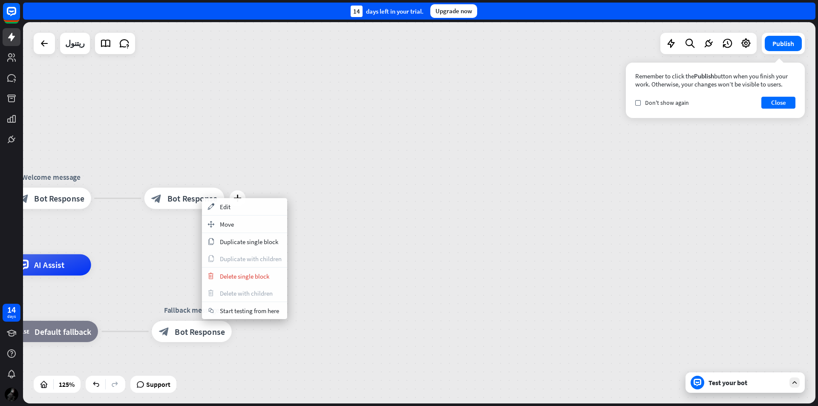
click at [196, 198] on span "Bot Response" at bounding box center [193, 198] width 50 height 11
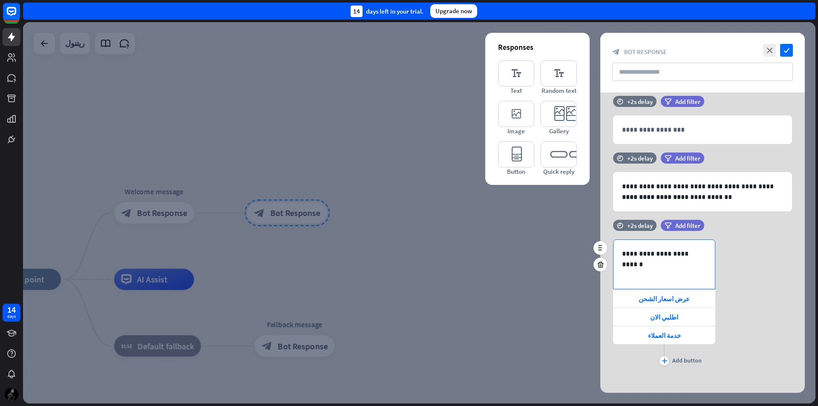
scroll to position [17, 0]
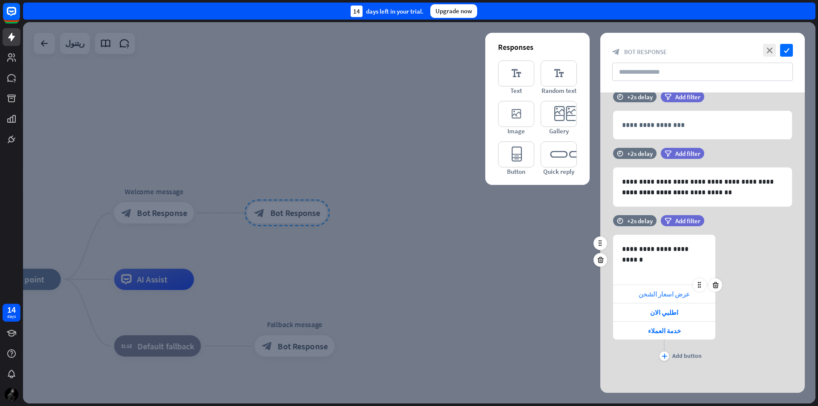
click at [669, 294] on span "عرض اسعار الشحن" at bounding box center [664, 294] width 51 height 8
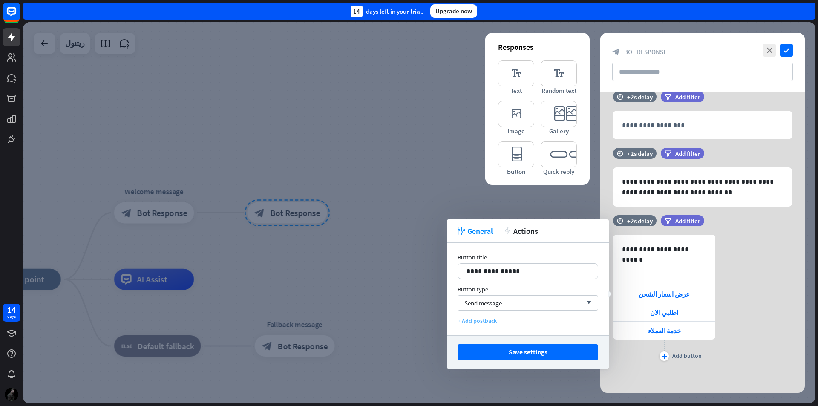
click at [473, 323] on div "+ Add postback" at bounding box center [528, 321] width 141 height 8
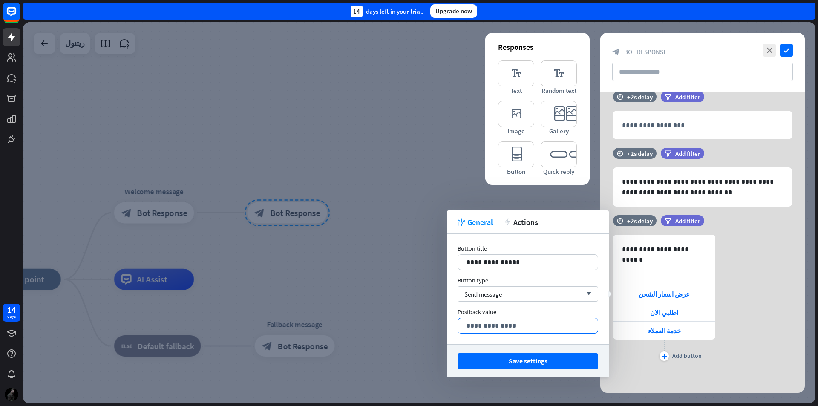
click at [539, 319] on div "**********" at bounding box center [528, 325] width 140 height 15
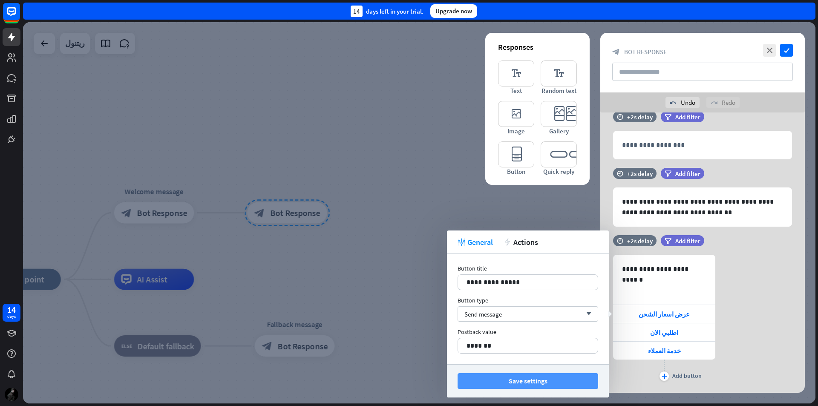
click at [567, 376] on button "Save settings" at bounding box center [528, 381] width 141 height 16
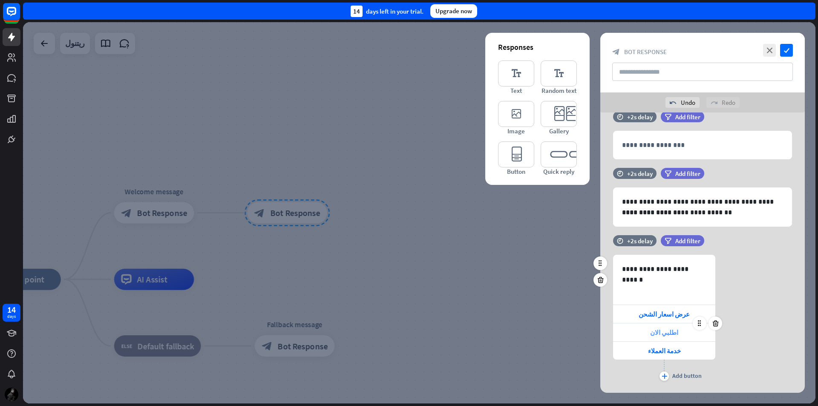
click at [670, 333] on span "اطلبي الان" at bounding box center [664, 333] width 28 height 8
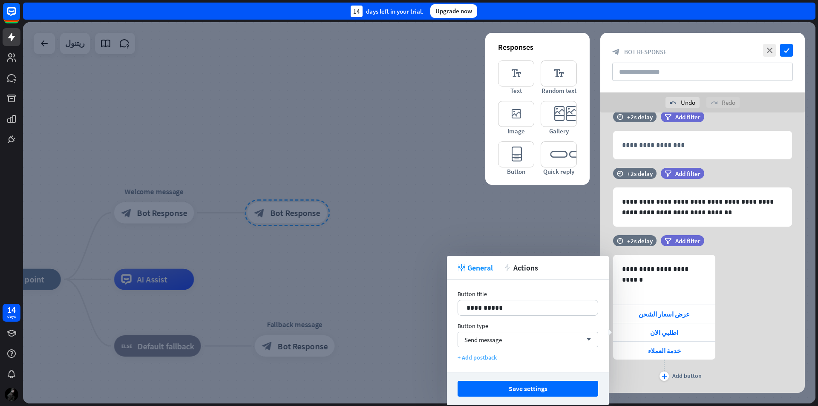
click at [491, 359] on div "+ Add postback" at bounding box center [528, 358] width 141 height 8
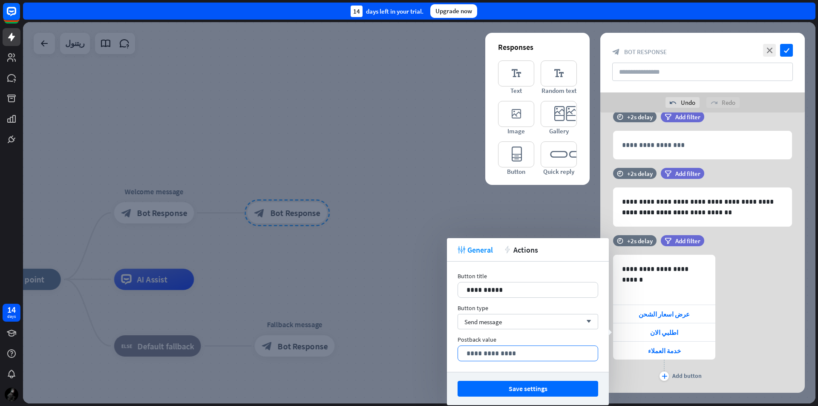
click at [519, 353] on p "**********" at bounding box center [528, 353] width 123 height 11
click at [586, 352] on p "**********" at bounding box center [528, 353] width 123 height 11
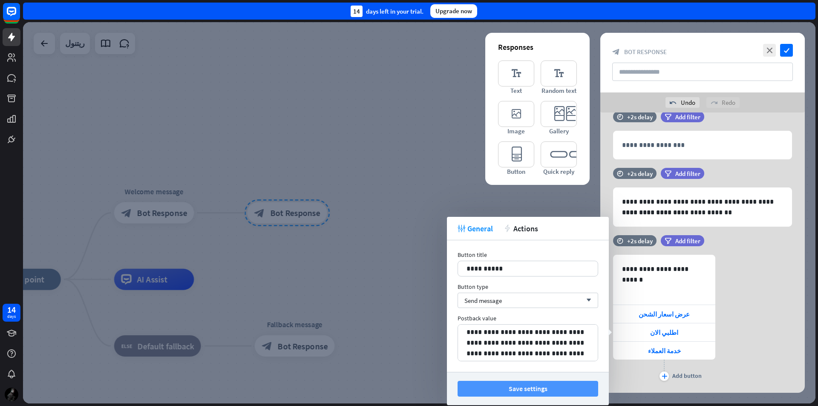
click at [569, 385] on button "Save settings" at bounding box center [528, 389] width 141 height 16
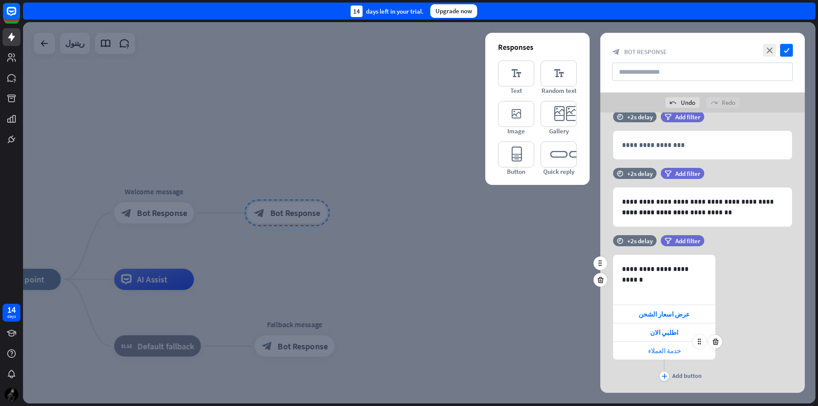
click at [665, 352] on span "خدمة العملاء" at bounding box center [664, 351] width 33 height 8
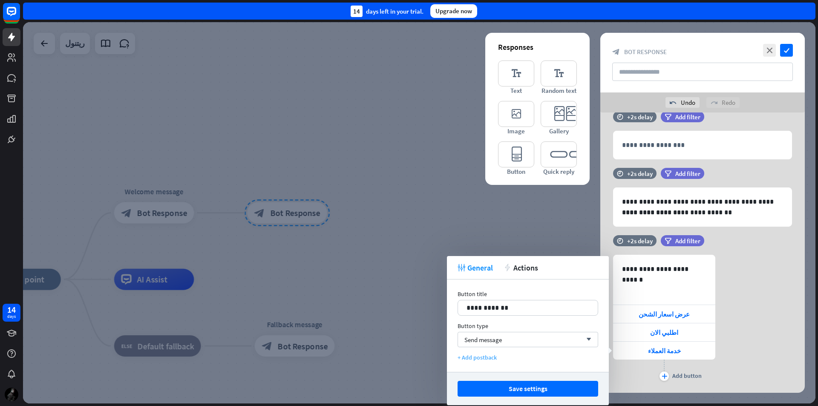
click at [491, 357] on div "+ Add postback" at bounding box center [528, 358] width 141 height 8
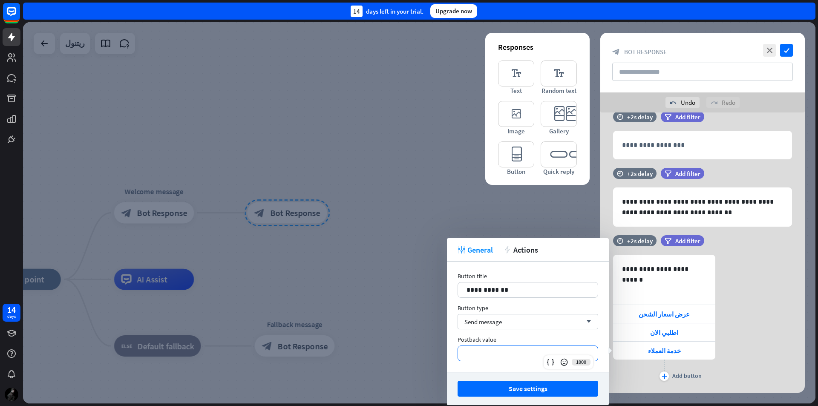
click at [505, 347] on div "**********" at bounding box center [528, 353] width 140 height 15
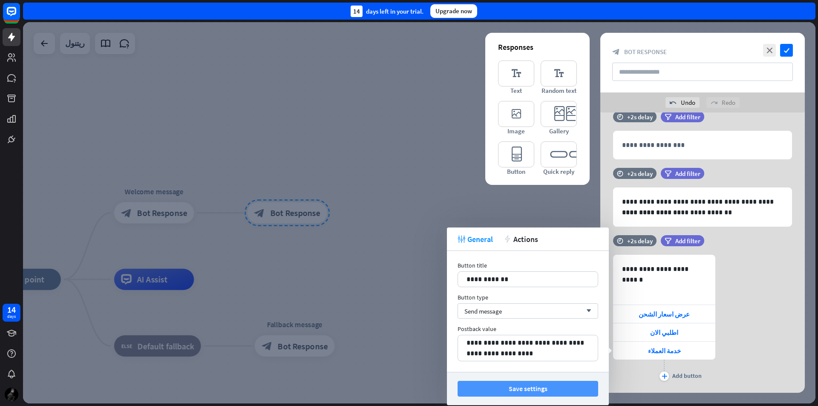
click at [535, 387] on button "Save settings" at bounding box center [528, 389] width 141 height 16
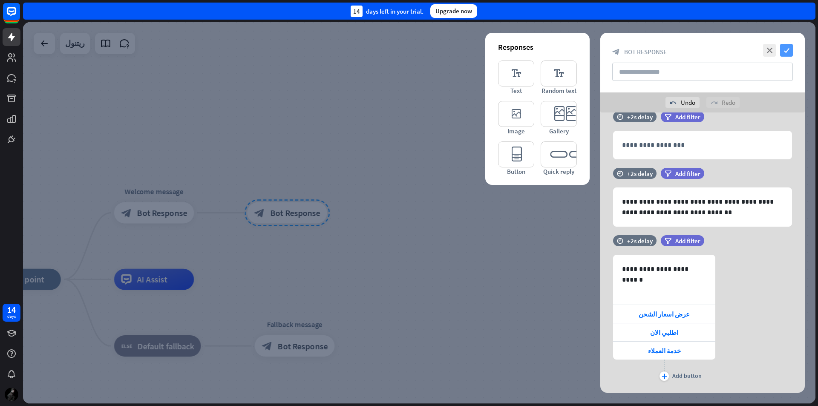
click at [783, 53] on icon "check" at bounding box center [787, 50] width 13 height 13
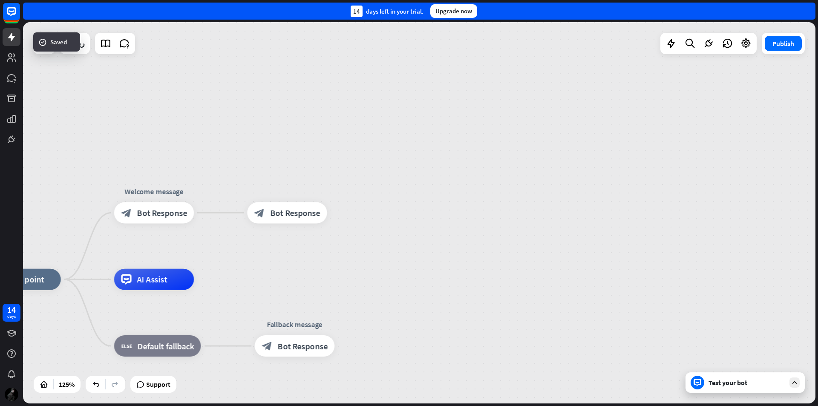
click at [786, 380] on div "Test your bot" at bounding box center [745, 383] width 119 height 20
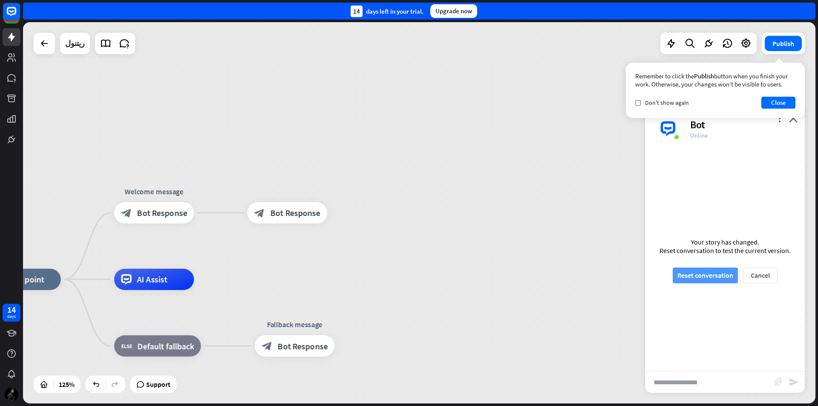
click at [704, 279] on button "Reset conversation" at bounding box center [705, 276] width 65 height 16
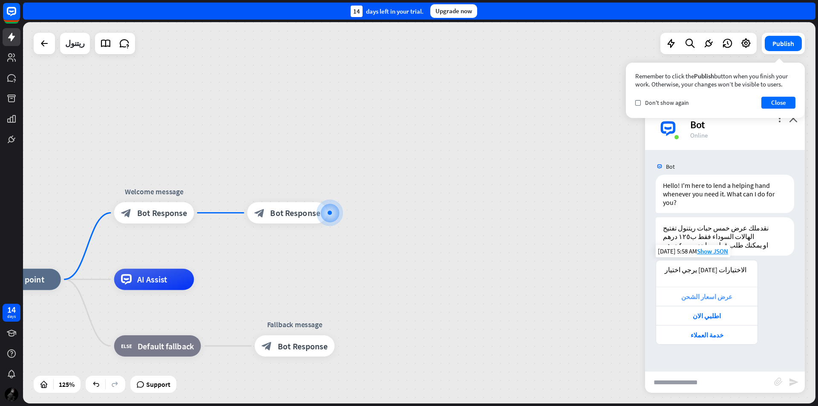
click at [723, 294] on div "عرض اسعار الشحن" at bounding box center [707, 297] width 93 height 8
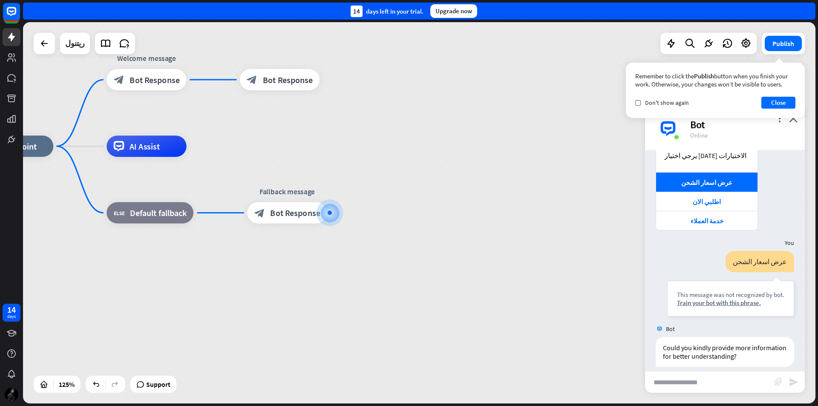
scroll to position [123, 0]
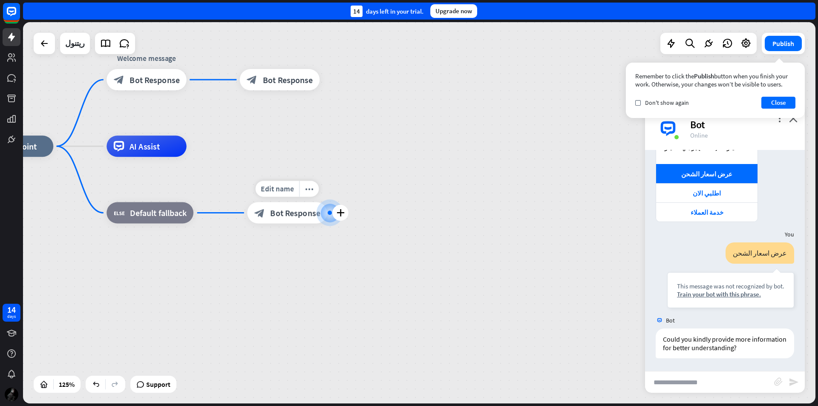
click at [332, 212] on div at bounding box center [330, 213] width 4 height 4
click at [338, 214] on icon "plus" at bounding box center [341, 213] width 8 height 8
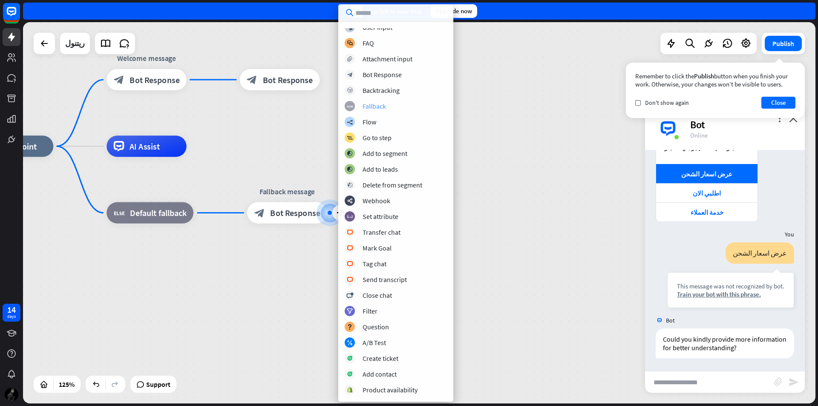
scroll to position [0, 0]
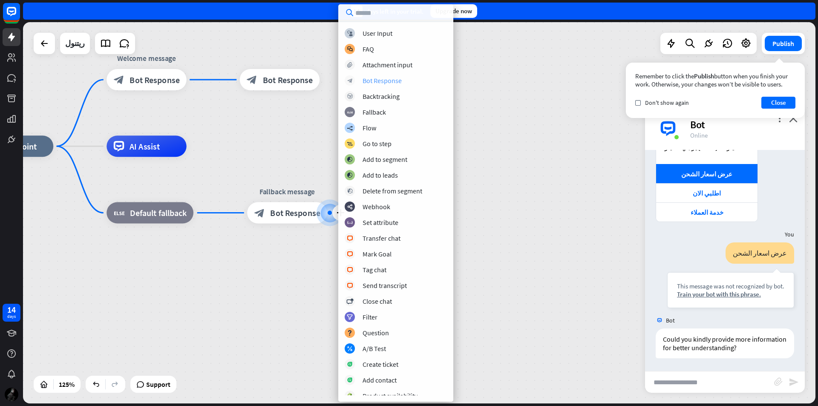
click at [390, 82] on div "Bot Response" at bounding box center [382, 80] width 39 height 9
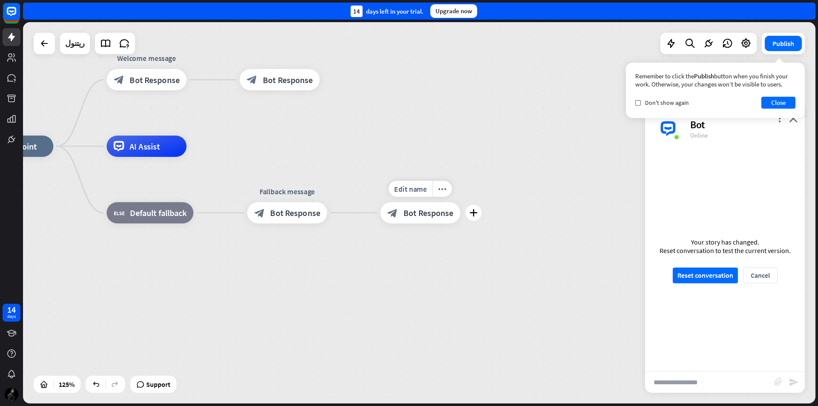
click at [404, 209] on span "Bot Response" at bounding box center [429, 213] width 50 height 11
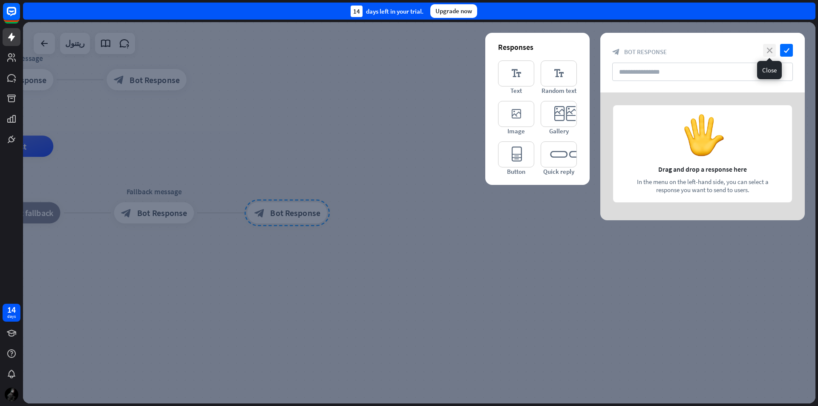
click at [773, 47] on icon "close" at bounding box center [769, 50] width 13 height 13
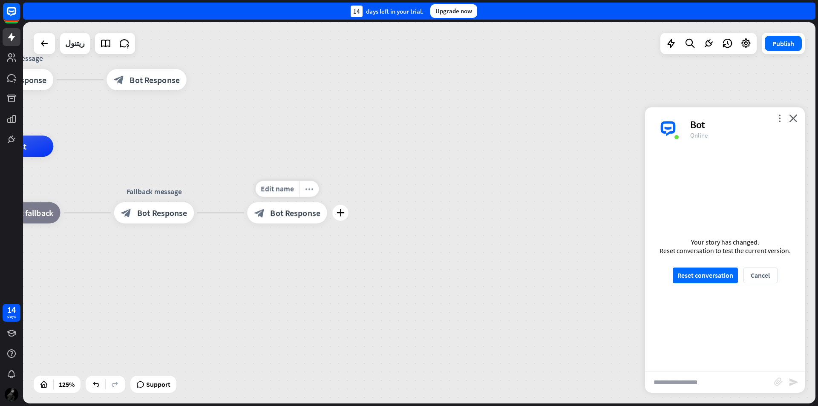
click at [310, 193] on div "more_horiz" at bounding box center [309, 189] width 20 height 16
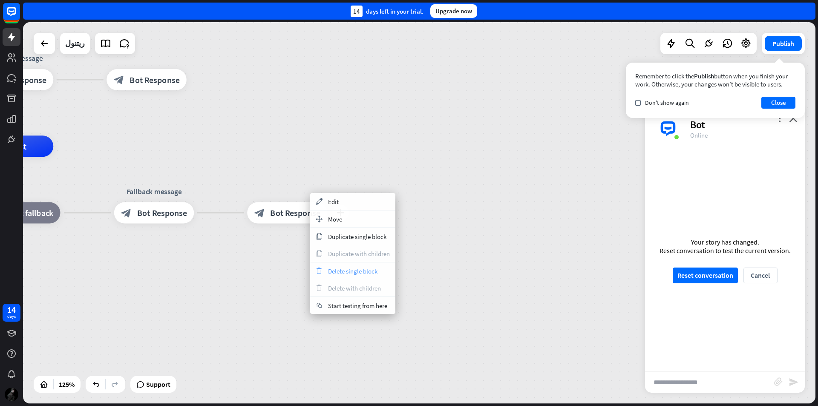
click at [356, 275] on span "Delete single block" at bounding box center [352, 271] width 49 height 8
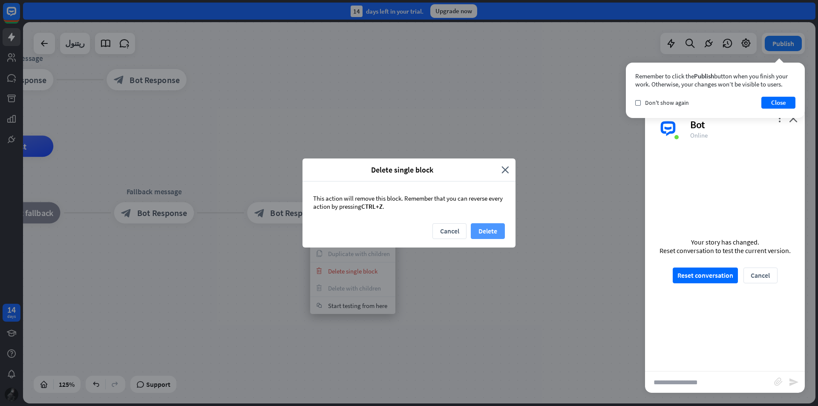
click at [486, 226] on button "Delete" at bounding box center [488, 231] width 34 height 16
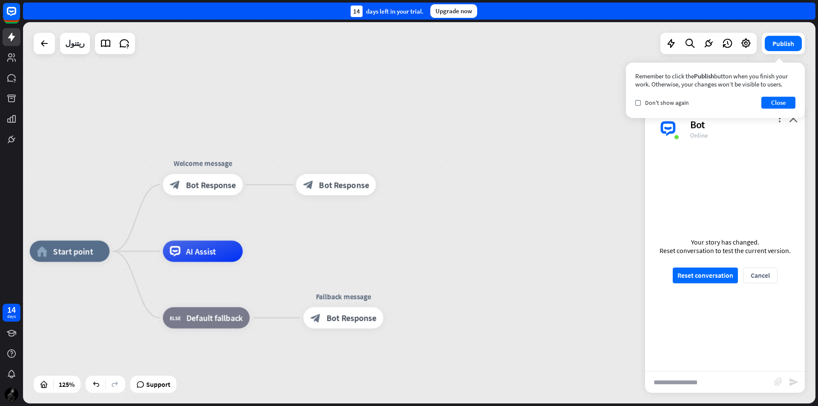
drag, startPoint x: 199, startPoint y: 169, endPoint x: 385, endPoint y: 271, distance: 211.9
click at [342, 178] on div "block_bot_response Bot Response" at bounding box center [336, 184] width 80 height 21
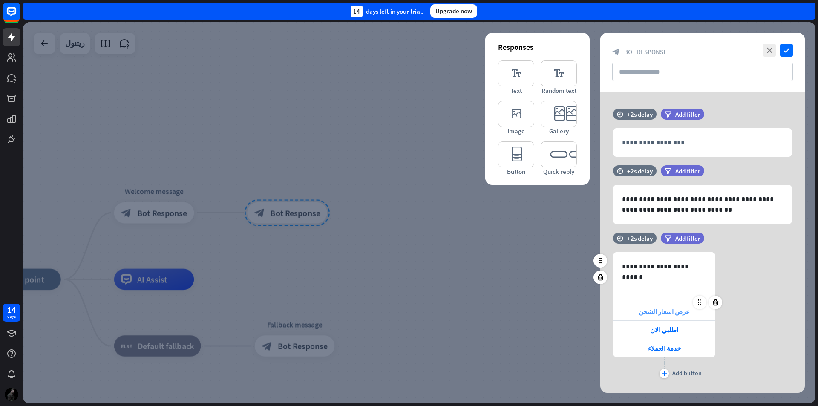
click at [658, 315] on span "عرض اسعار الشحن" at bounding box center [664, 312] width 51 height 8
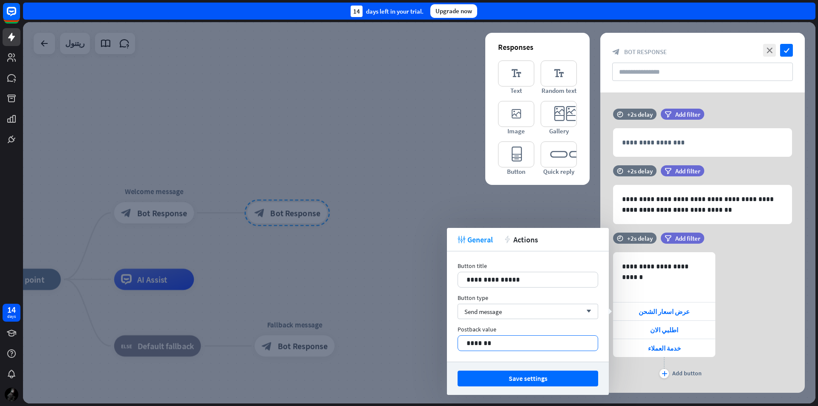
click at [494, 342] on p "*******" at bounding box center [528, 343] width 123 height 11
click at [525, 241] on span "Actions" at bounding box center [526, 240] width 25 height 10
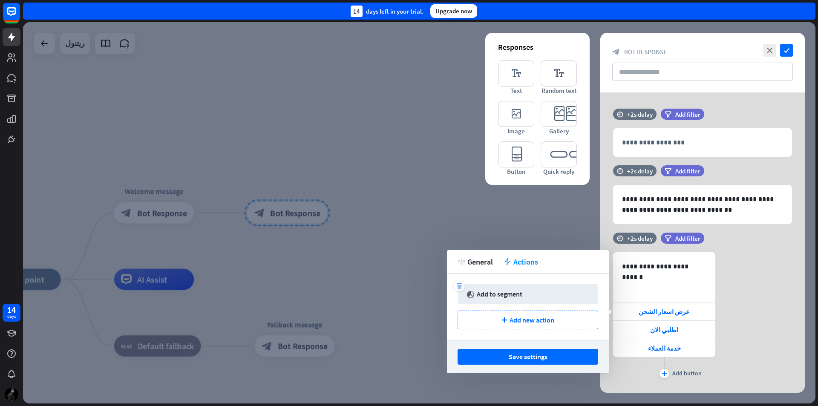
click at [460, 288] on icon "trash" at bounding box center [460, 286] width 6 height 6
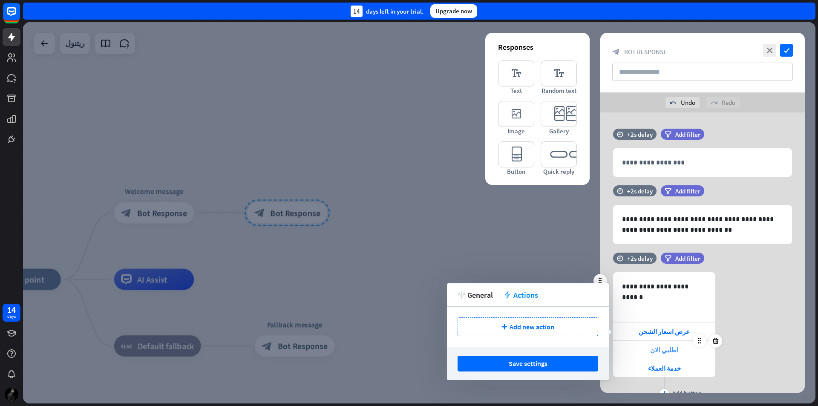
drag, startPoint x: 674, startPoint y: 348, endPoint x: 631, endPoint y: 324, distance: 48.3
click at [672, 348] on span "اطلبي الان" at bounding box center [664, 350] width 28 height 8
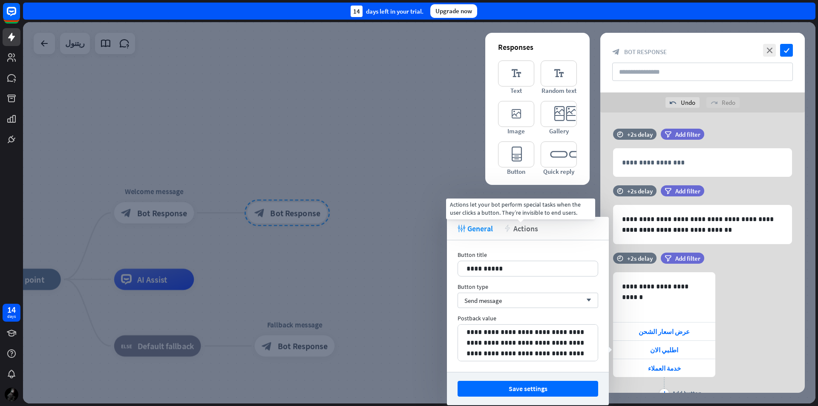
click at [516, 231] on span "Actions" at bounding box center [526, 229] width 25 height 10
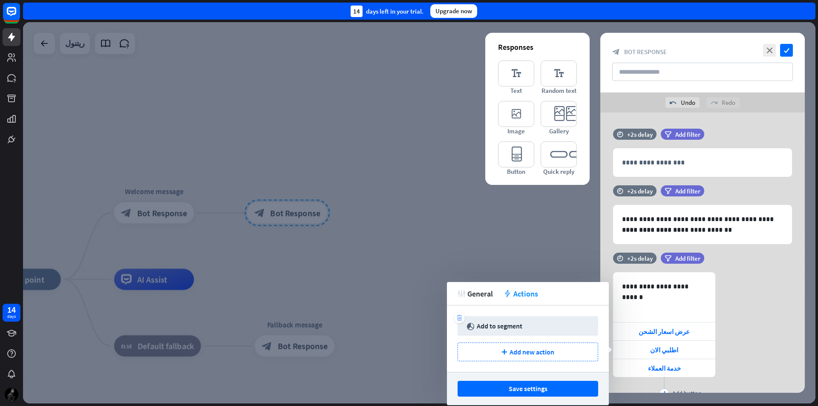
click at [459, 319] on icon "trash" at bounding box center [460, 318] width 6 height 6
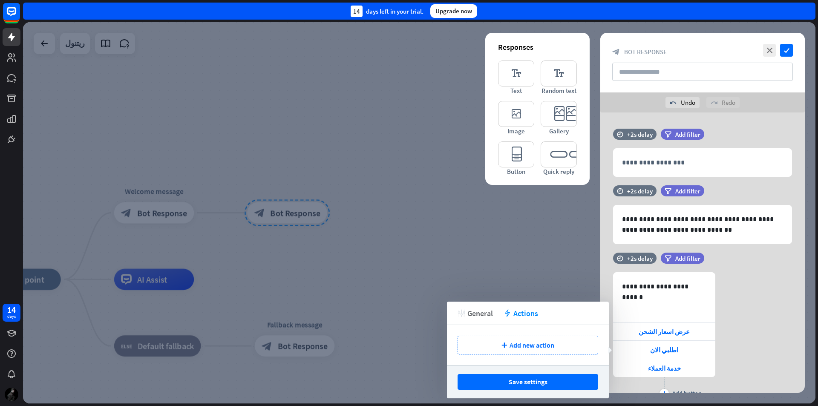
click at [486, 317] on span "General" at bounding box center [481, 314] width 26 height 10
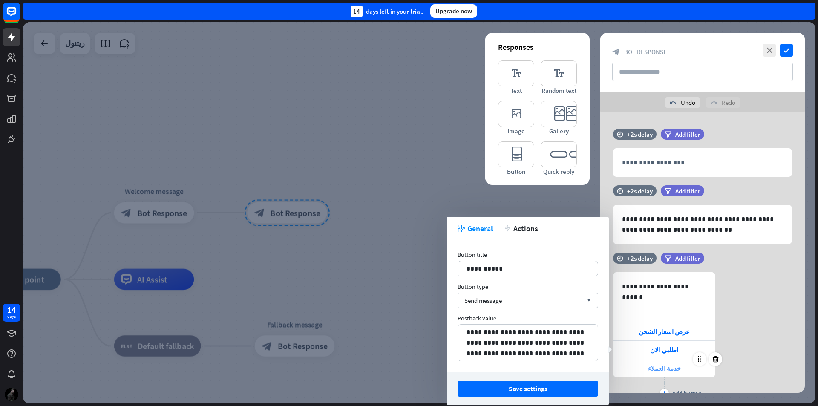
drag, startPoint x: 670, startPoint y: 366, endPoint x: 614, endPoint y: 336, distance: 63.5
click at [669, 366] on span "خدمة العملاء" at bounding box center [664, 368] width 33 height 8
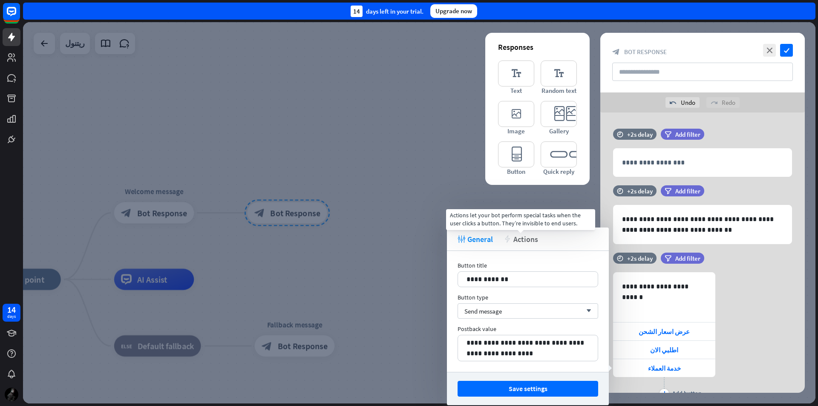
click at [529, 237] on span "Actions" at bounding box center [526, 239] width 25 height 10
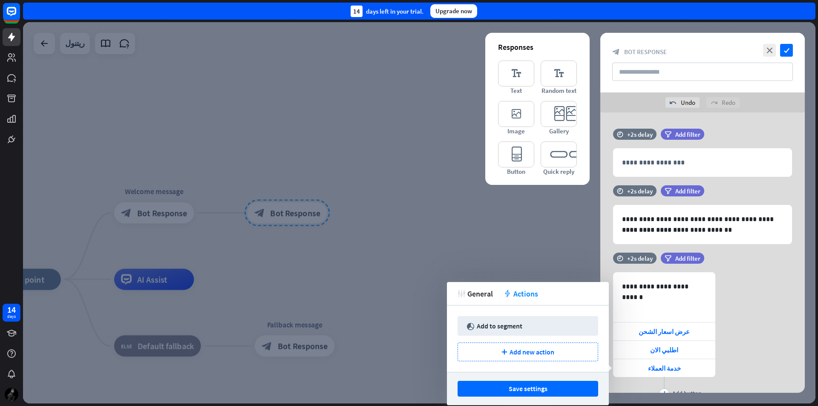
click at [457, 317] on icon "trash" at bounding box center [460, 318] width 6 height 6
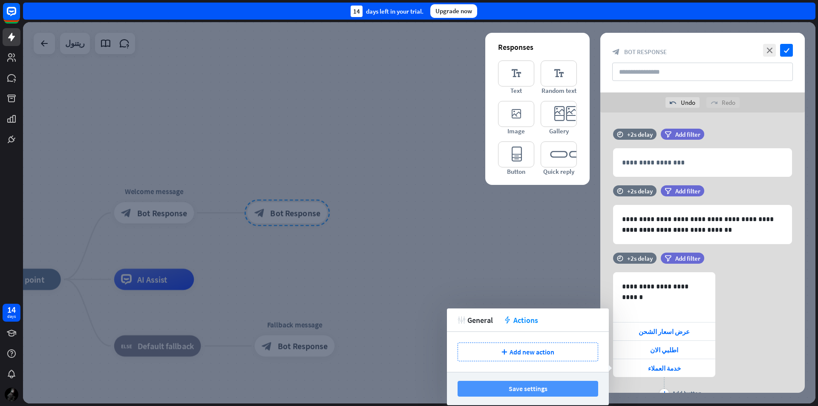
click at [538, 390] on button "Save settings" at bounding box center [528, 389] width 141 height 16
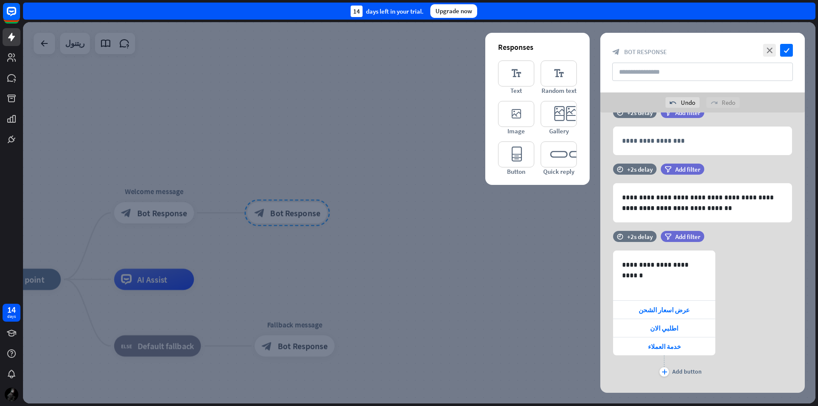
scroll to position [38, 0]
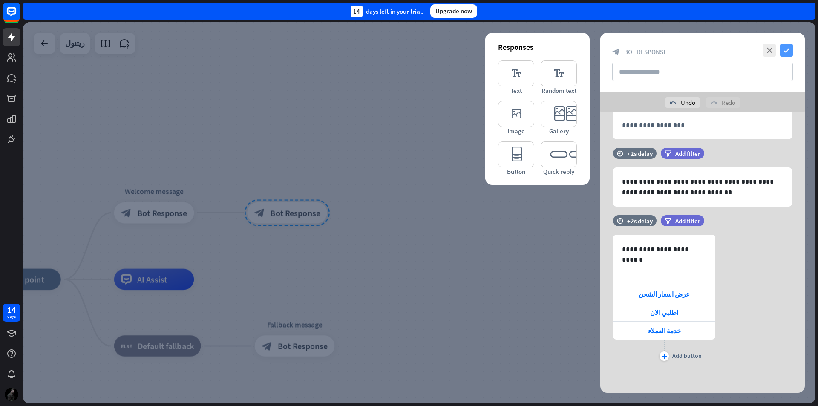
click at [785, 51] on icon "check" at bounding box center [787, 50] width 13 height 13
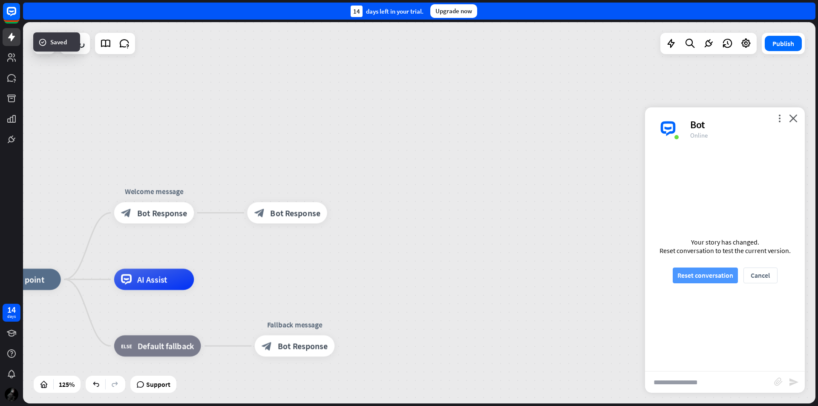
click at [715, 273] on button "Reset conversation" at bounding box center [705, 276] width 65 height 16
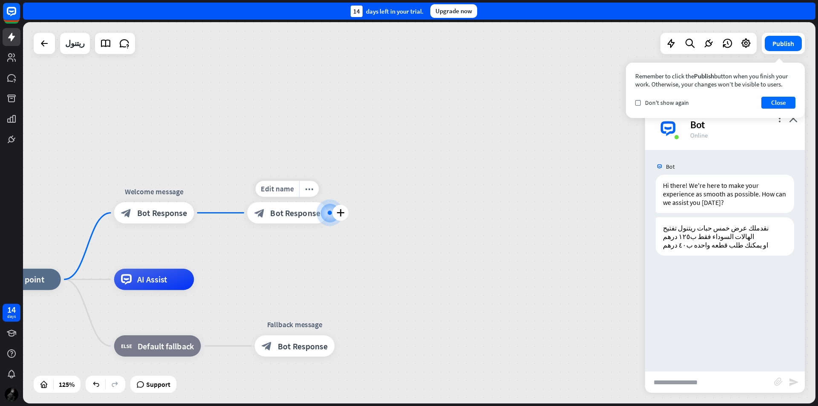
click at [327, 214] on div at bounding box center [330, 213] width 12 height 12
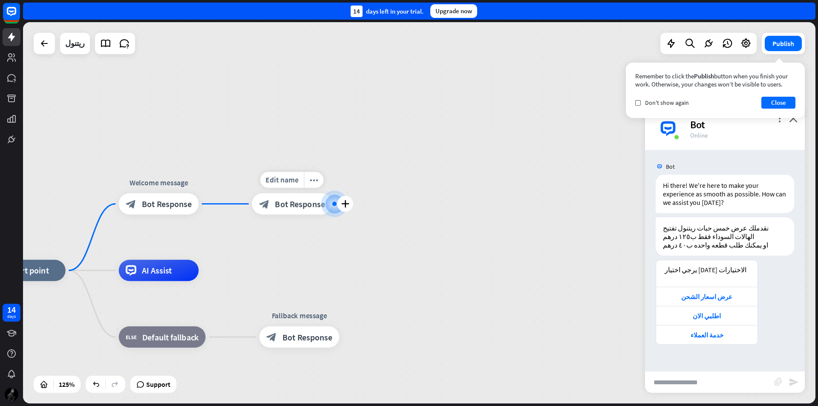
drag, startPoint x: 327, startPoint y: 214, endPoint x: 332, endPoint y: 205, distance: 10.1
click at [332, 205] on div at bounding box center [334, 204] width 14 height 14
click at [710, 291] on div "عرض اسعار الشحن" at bounding box center [706, 296] width 101 height 19
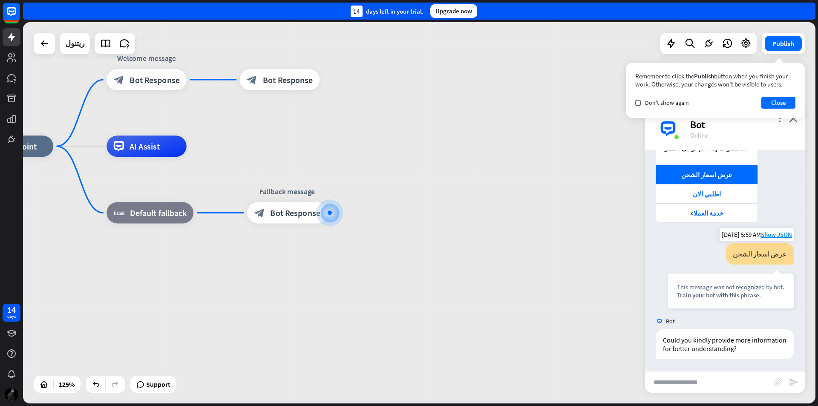
scroll to position [123, 0]
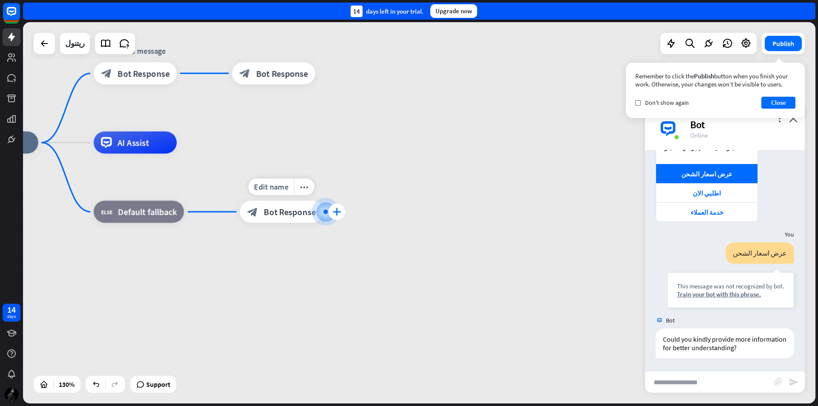
click at [332, 210] on div "plus" at bounding box center [337, 212] width 17 height 17
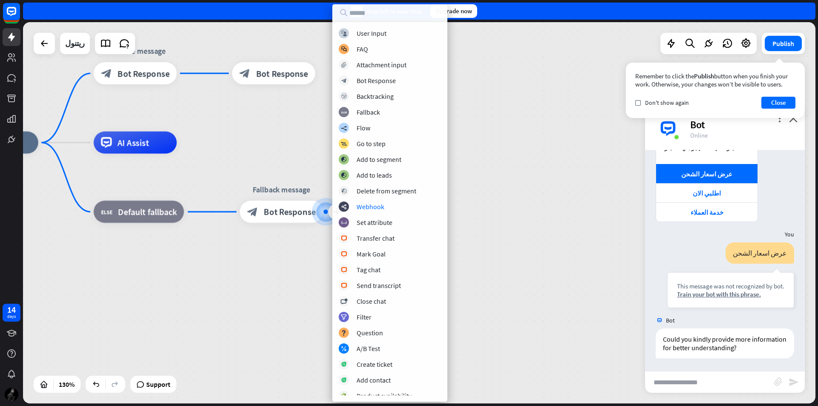
click at [512, 146] on div "home_2 Start point Welcome message block_bot_response Bot Response block_bot_re…" at bounding box center [470, 391] width 1031 height 496
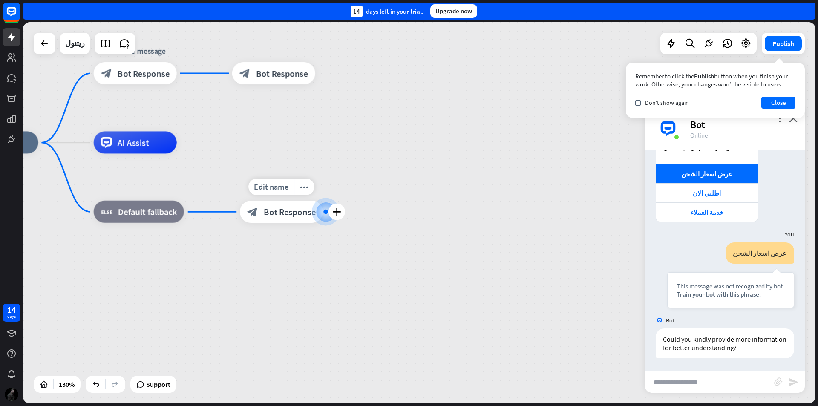
drag, startPoint x: 302, startPoint y: 180, endPoint x: 321, endPoint y: 117, distance: 66.1
click at [335, 257] on div "home_2 Start point Welcome message block_bot_response Bot Response block_bot_re…" at bounding box center [470, 391] width 1031 height 496
drag, startPoint x: 338, startPoint y: 105, endPoint x: 364, endPoint y: 204, distance: 102.7
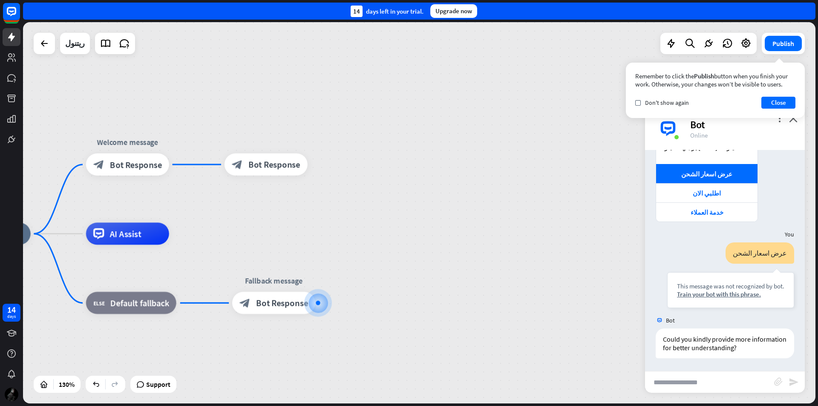
drag, startPoint x: 405, startPoint y: 196, endPoint x: 400, endPoint y: 268, distance: 72.6
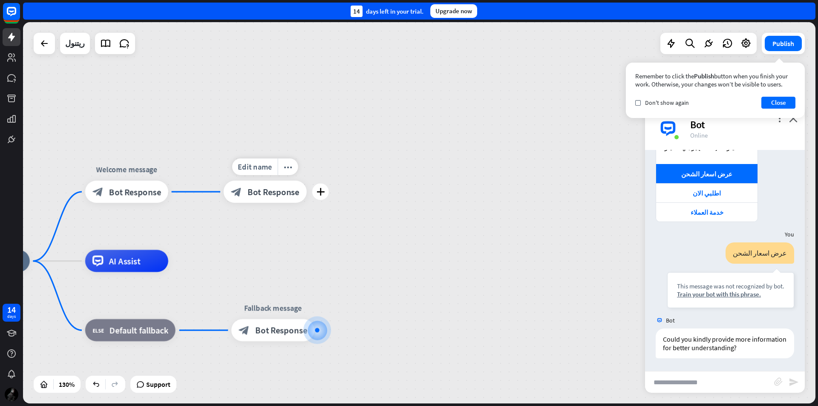
click at [252, 187] on span "Bot Response" at bounding box center [274, 191] width 52 height 11
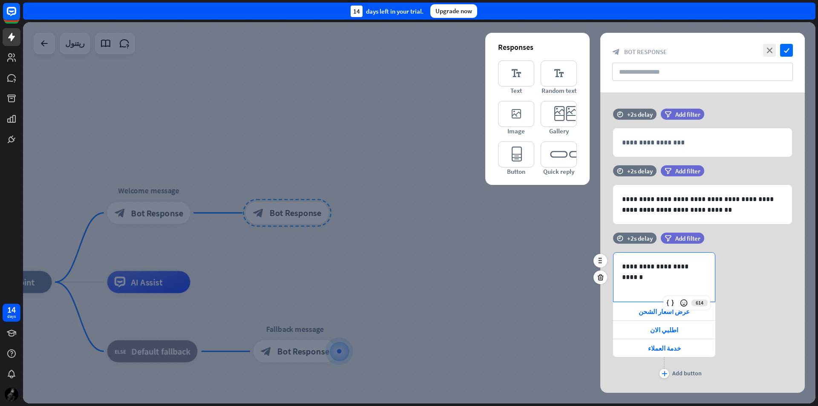
click at [699, 267] on p "**********" at bounding box center [664, 266] width 84 height 11
click at [668, 332] on span "اطلبي الان" at bounding box center [664, 330] width 28 height 8
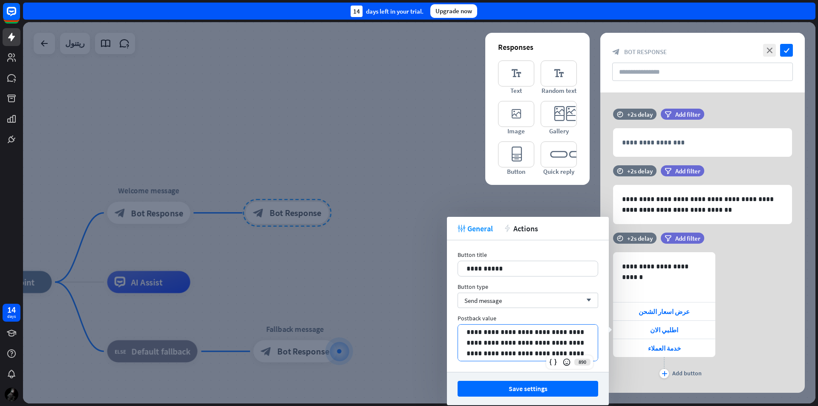
click at [561, 349] on p "**********" at bounding box center [528, 343] width 123 height 32
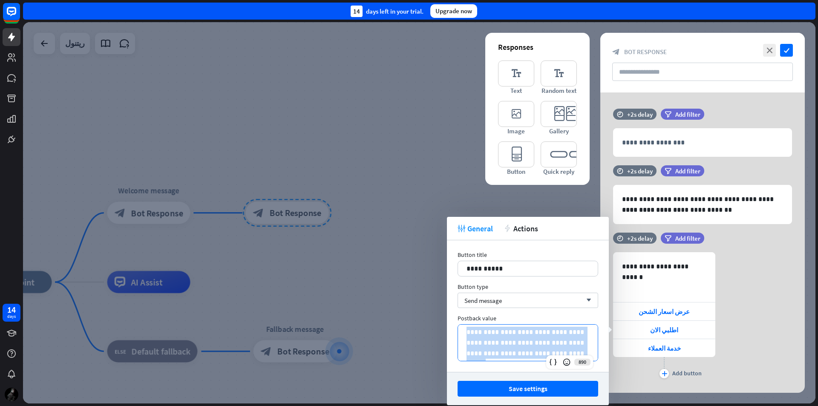
click at [561, 349] on p "**********" at bounding box center [528, 343] width 123 height 32
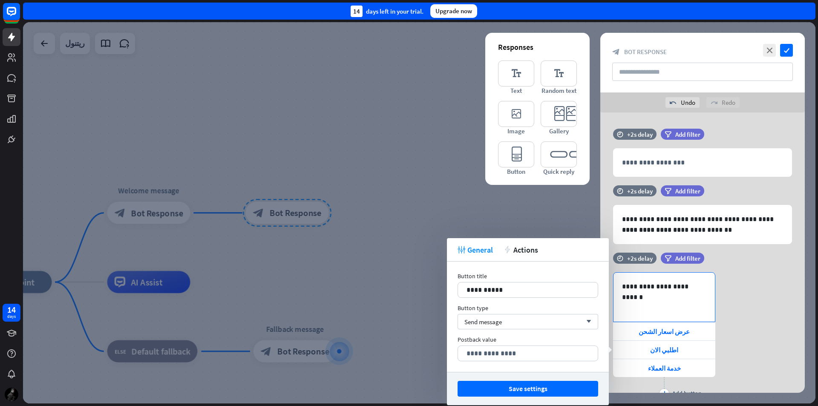
click at [660, 290] on p "**********" at bounding box center [664, 286] width 84 height 11
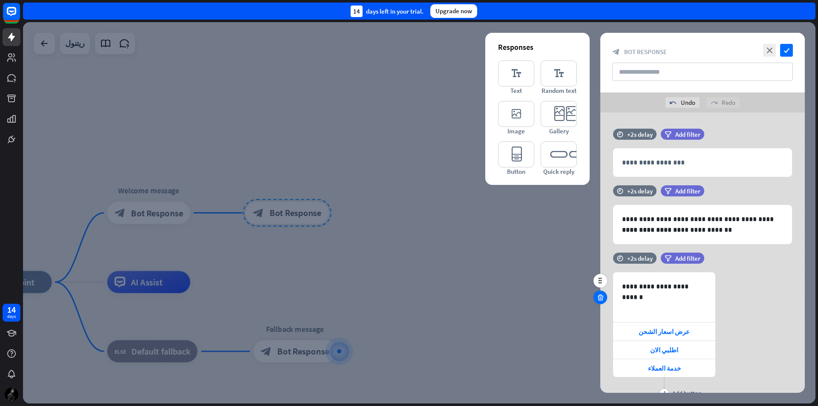
click at [604, 298] on div at bounding box center [601, 298] width 14 height 14
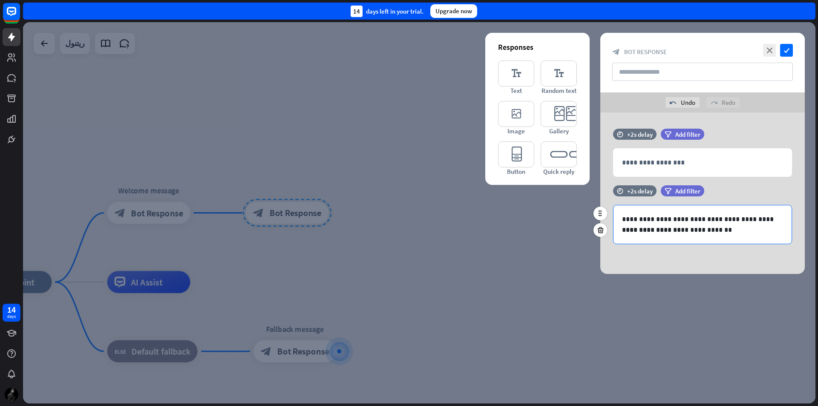
click at [716, 230] on p "**********" at bounding box center [702, 230] width 161 height 11
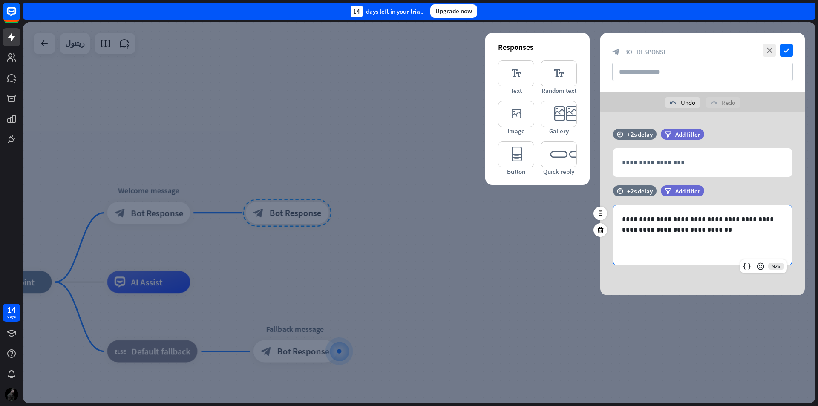
paste div
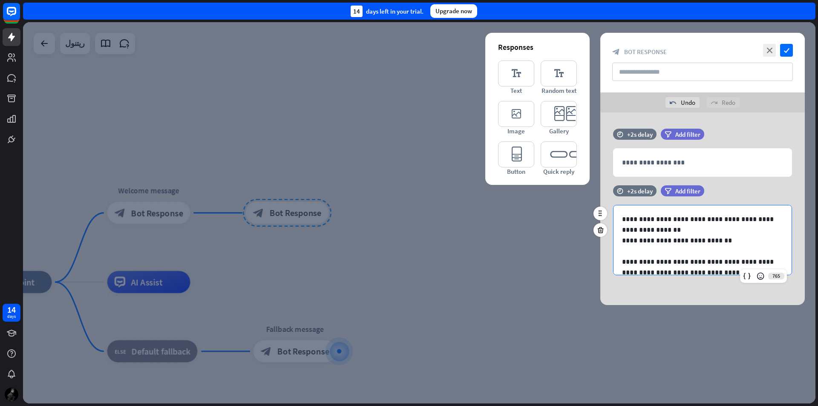
click at [624, 253] on p at bounding box center [702, 251] width 161 height 11
click at [728, 252] on p "**********" at bounding box center [699, 256] width 155 height 21
click at [730, 252] on p "**********" at bounding box center [699, 256] width 155 height 21
click at [623, 252] on p "**********" at bounding box center [699, 251] width 155 height 11
click at [765, 277] on div at bounding box center [761, 276] width 12 height 12
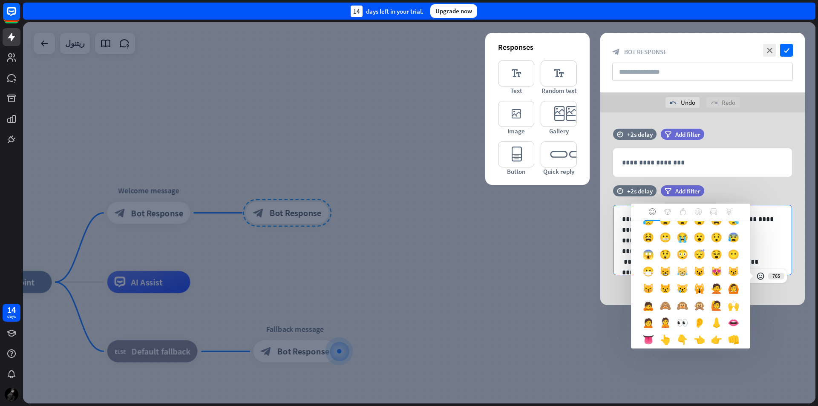
scroll to position [256, 0]
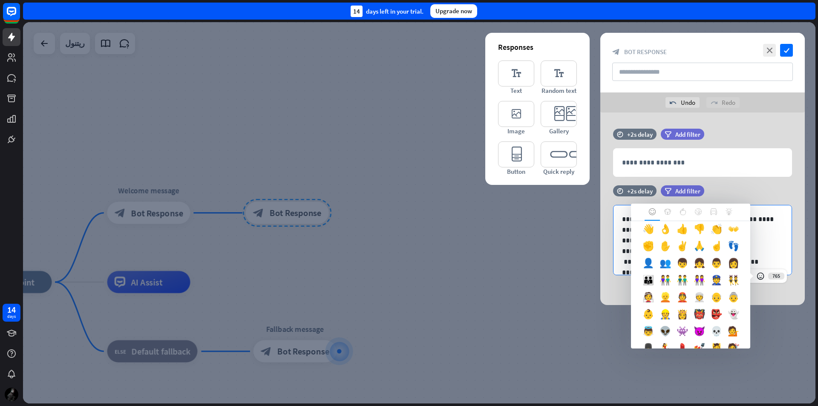
click at [674, 223] on div "👇" at bounding box center [682, 213] width 17 height 17
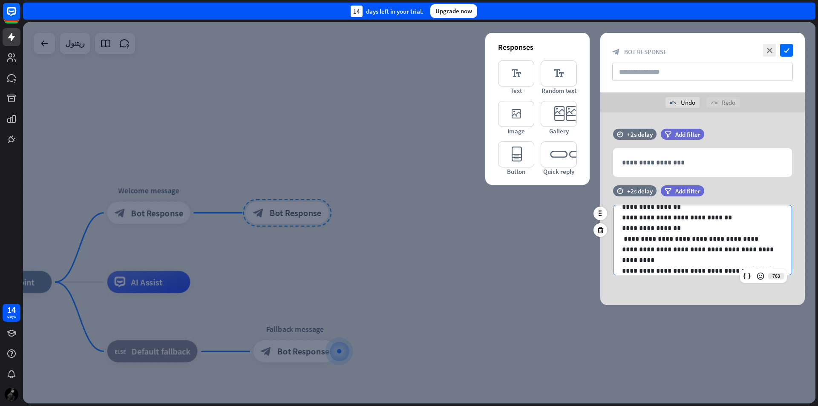
scroll to position [33, 0]
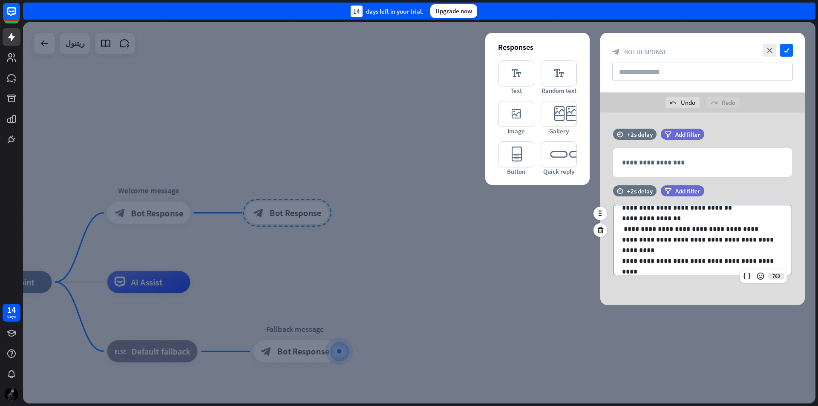
click at [745, 262] on p "**********" at bounding box center [699, 261] width 155 height 11
click at [760, 277] on icon at bounding box center [761, 276] width 9 height 9
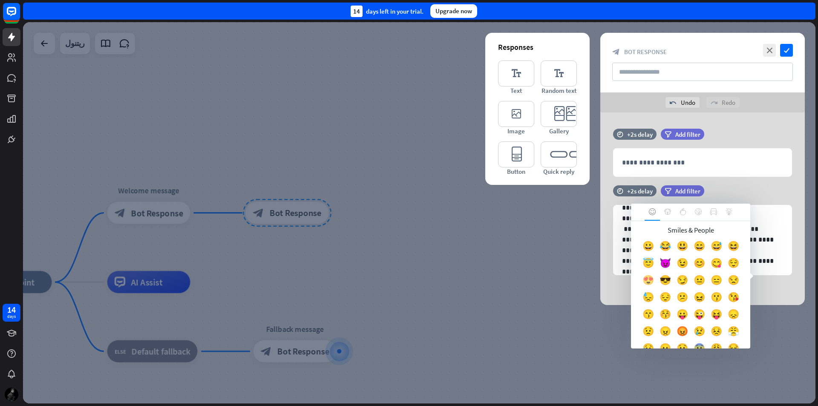
click at [657, 282] on div "😍" at bounding box center [648, 282] width 17 height 17
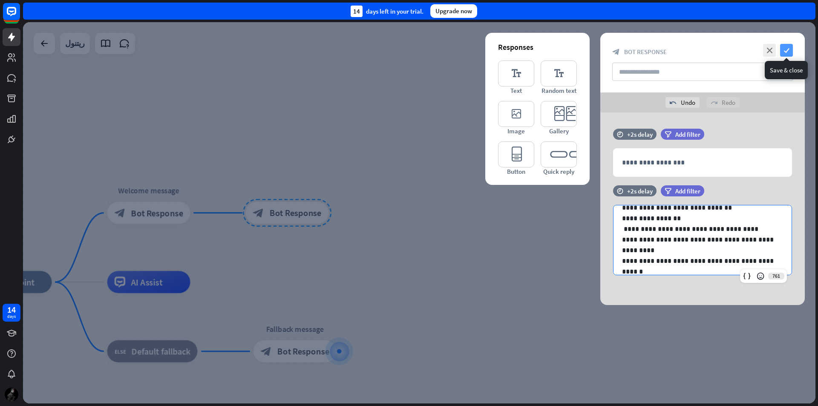
click at [789, 55] on icon "check" at bounding box center [787, 50] width 13 height 13
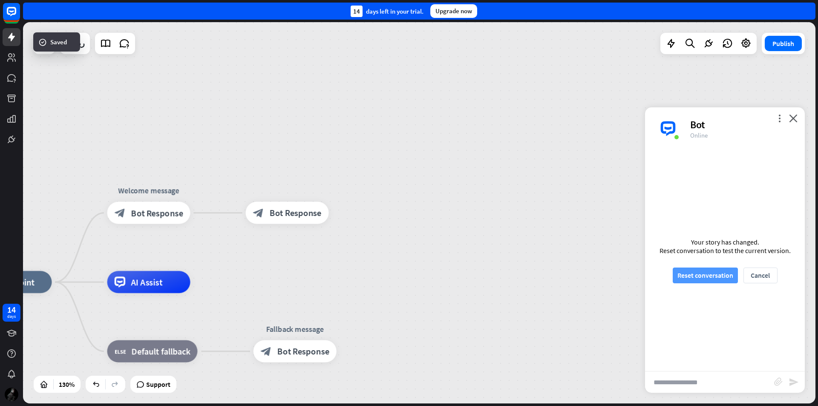
click at [699, 272] on button "Reset conversation" at bounding box center [705, 276] width 65 height 16
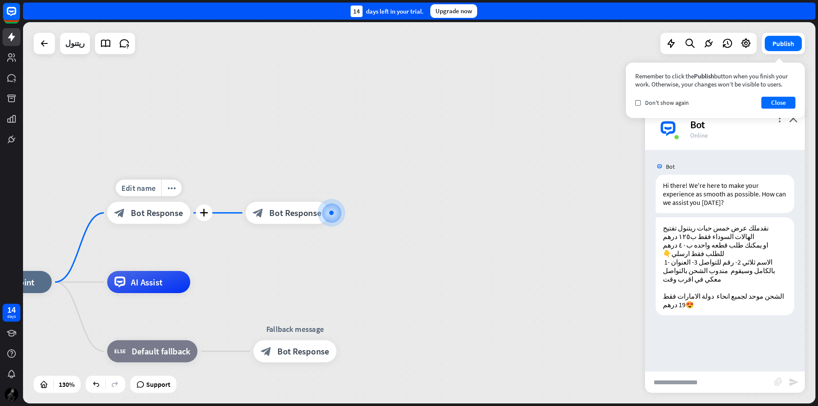
click at [158, 212] on span "Bot Response" at bounding box center [157, 213] width 52 height 11
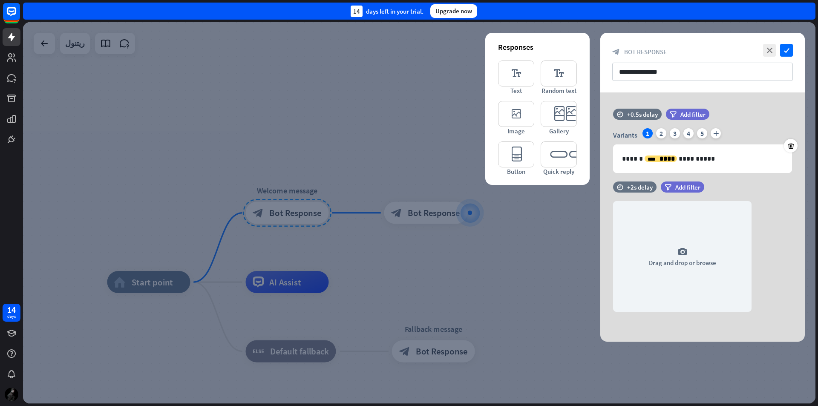
click at [396, 242] on div at bounding box center [419, 213] width 793 height 382
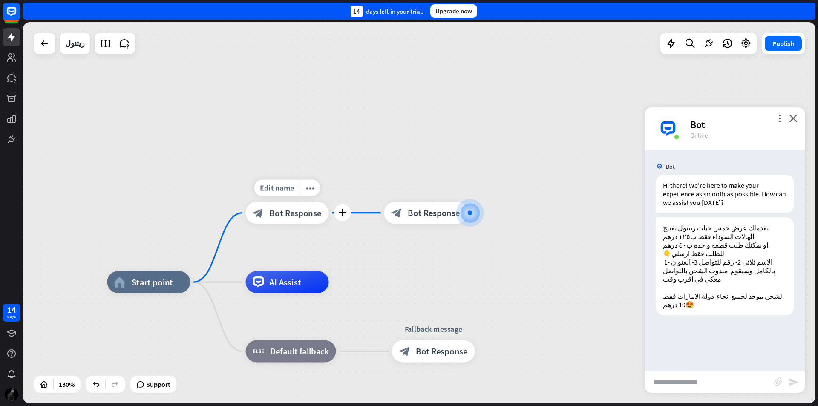
click at [290, 218] on span "Bot Response" at bounding box center [295, 213] width 52 height 11
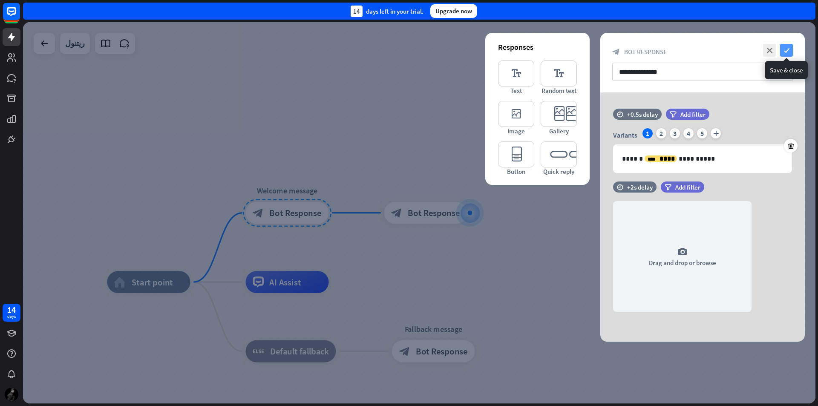
click at [793, 46] on icon "check" at bounding box center [787, 50] width 13 height 13
